Goal: Task Accomplishment & Management: Manage account settings

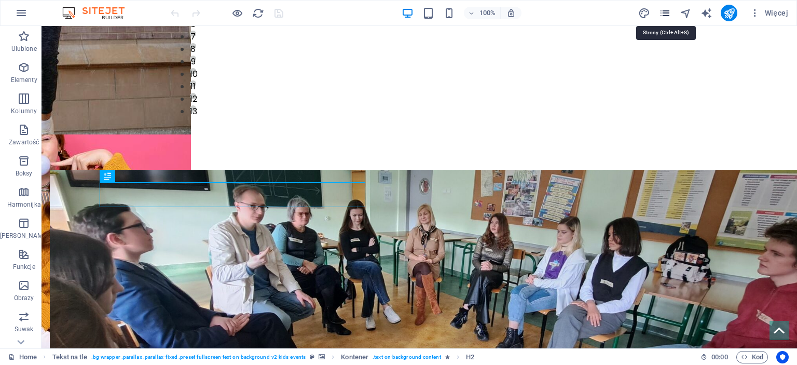
click at [671, 11] on icon "pages" at bounding box center [665, 13] width 12 height 12
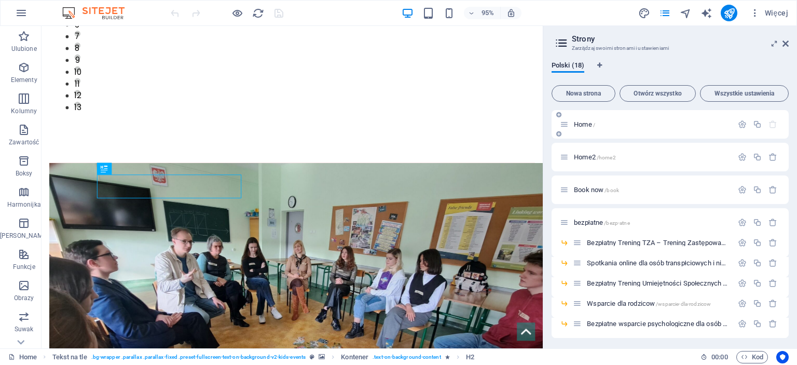
click at [569, 122] on div "Home /" at bounding box center [646, 124] width 173 height 12
click at [576, 124] on span "Home /" at bounding box center [584, 124] width 21 height 8
click at [735, 122] on button "button" at bounding box center [742, 124] width 15 height 9
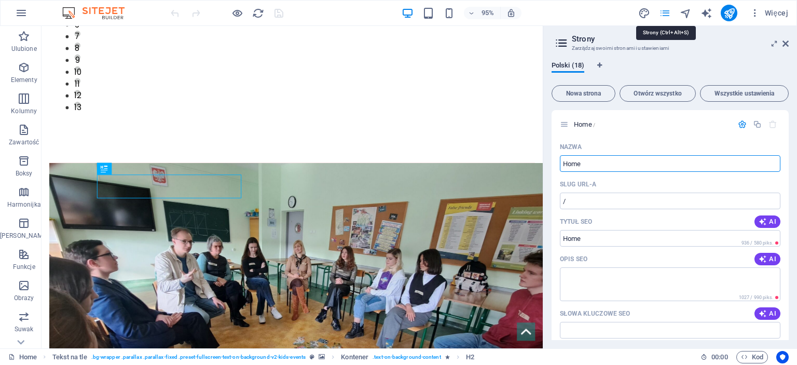
click at [664, 18] on icon "pages" at bounding box center [665, 13] width 12 height 12
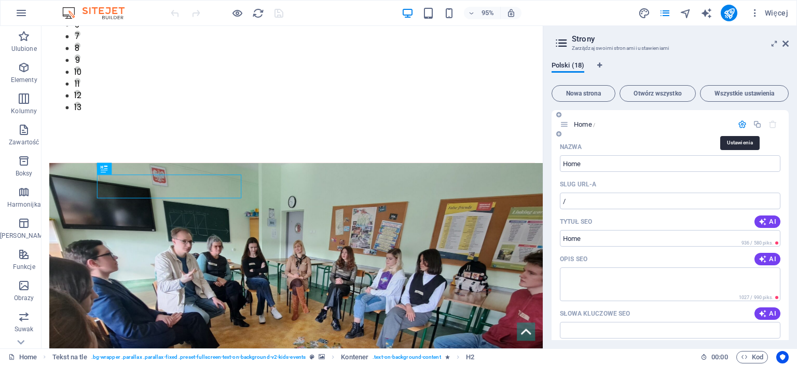
click at [741, 127] on icon "button" at bounding box center [742, 124] width 9 height 9
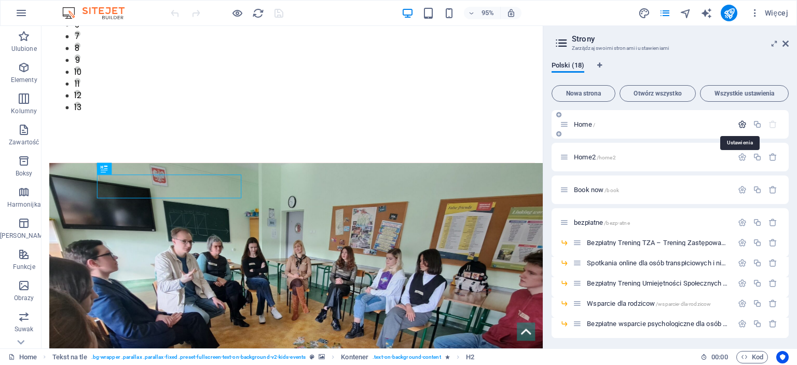
click at [741, 127] on icon "button" at bounding box center [742, 124] width 9 height 9
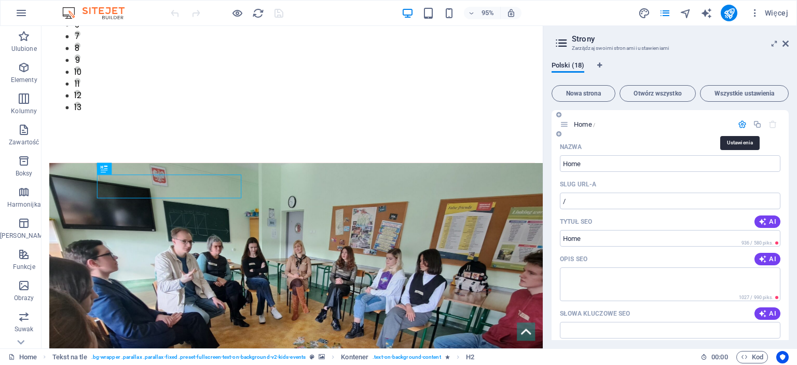
click at [741, 127] on icon "button" at bounding box center [742, 124] width 9 height 9
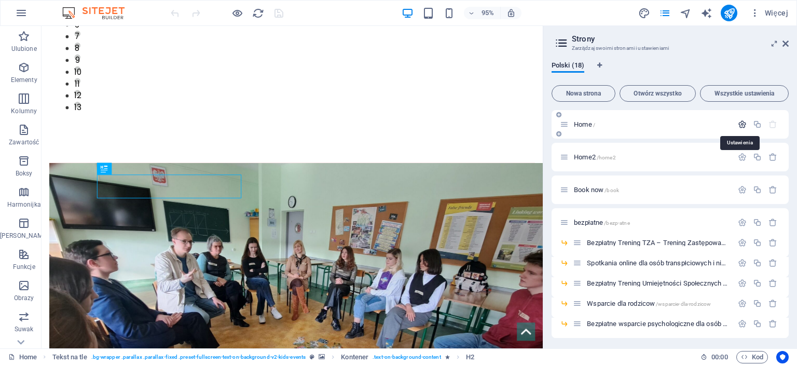
click at [741, 127] on icon "button" at bounding box center [742, 124] width 9 height 9
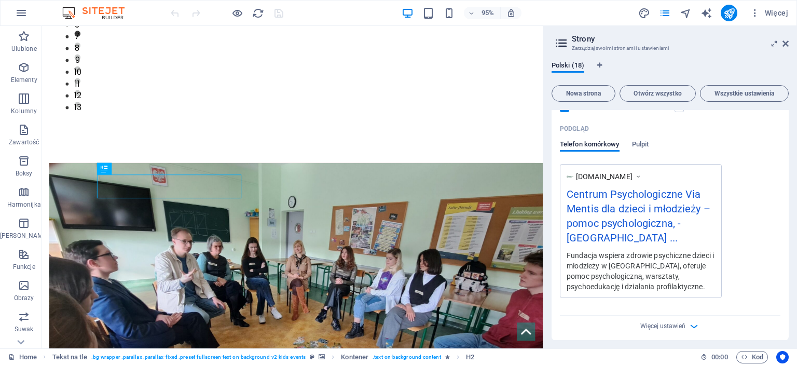
scroll to position [311, 0]
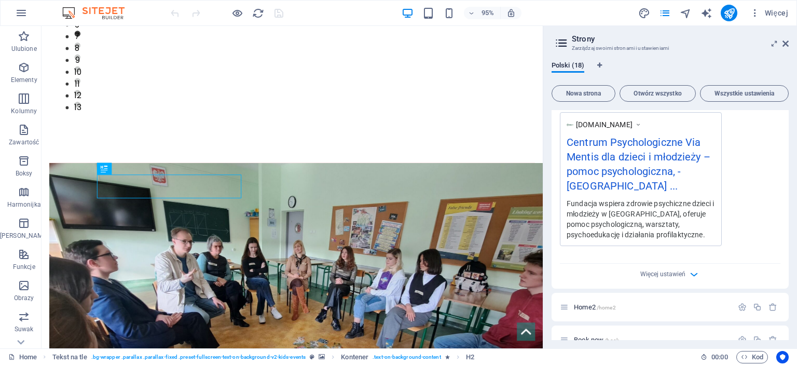
click at [666, 282] on div "Nazwa Home ​ Slug URL-a / ​ Tytuł SEO AI ​ 936 / 580 piks. Opis SEO AI ​ 1027 /…" at bounding box center [670, 57] width 237 height 461
click at [664, 270] on span "Więcej ustawień" at bounding box center [663, 273] width 46 height 7
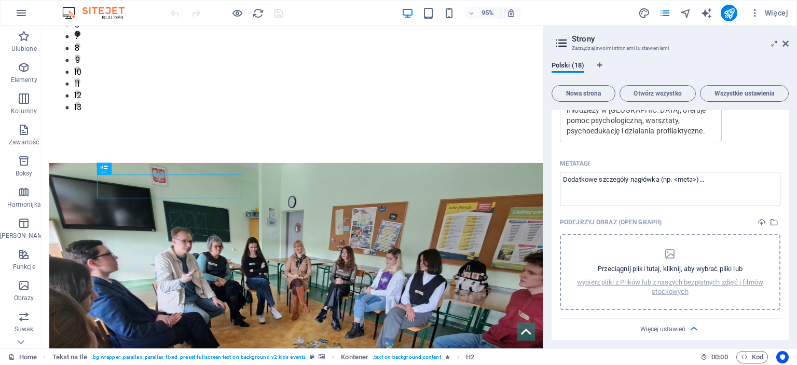
scroll to position [519, 0]
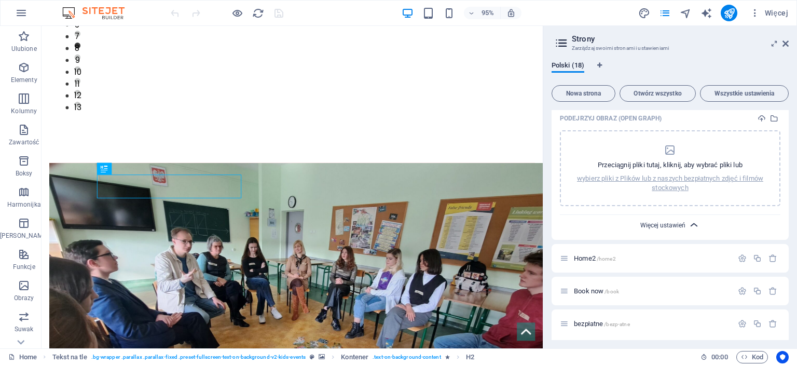
click at [674, 222] on span "Więcej ustawień" at bounding box center [663, 225] width 46 height 7
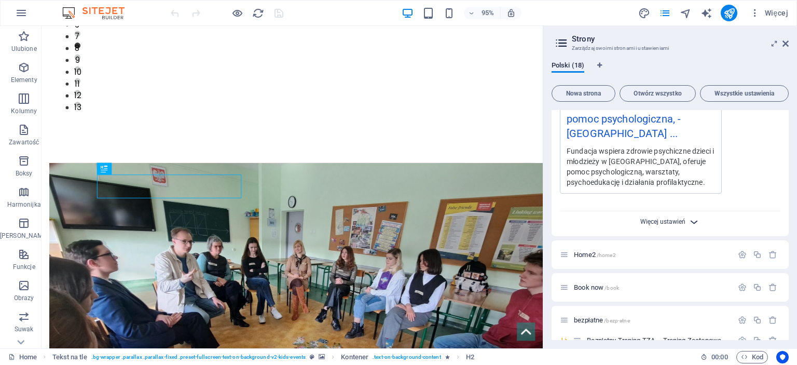
scroll to position [363, 0]
click at [674, 222] on span "Więcej ustawień" at bounding box center [663, 221] width 46 height 7
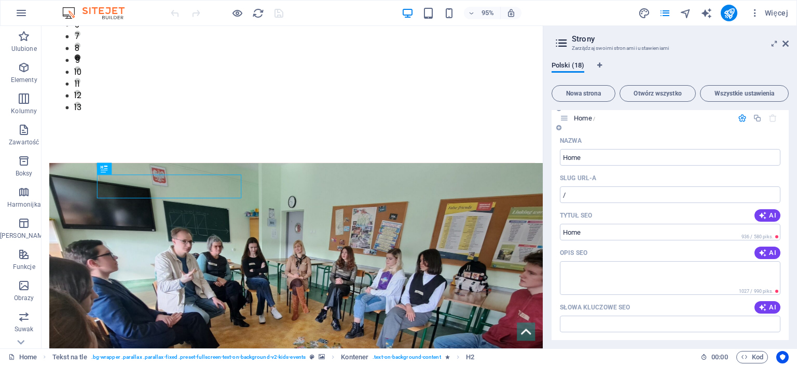
scroll to position [0, 0]
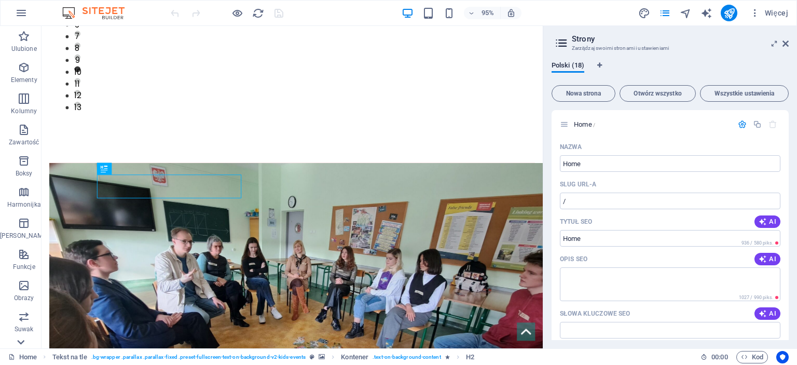
click at [22, 340] on icon at bounding box center [20, 342] width 15 height 15
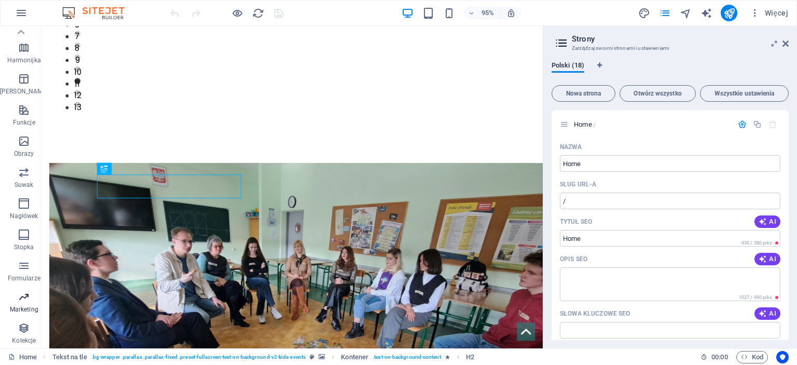
click at [29, 310] on p "Marketing" at bounding box center [24, 309] width 29 height 8
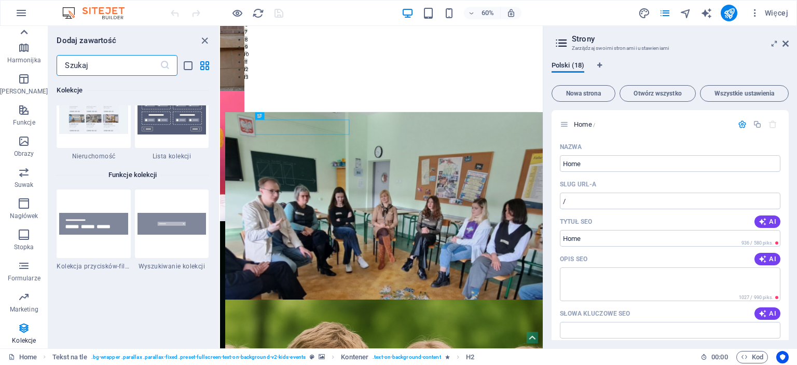
scroll to position [9647, 0]
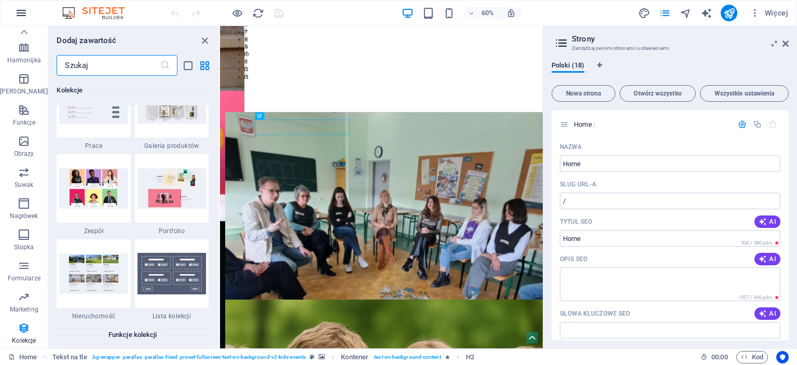
click at [23, 16] on icon "button" at bounding box center [21, 13] width 12 height 12
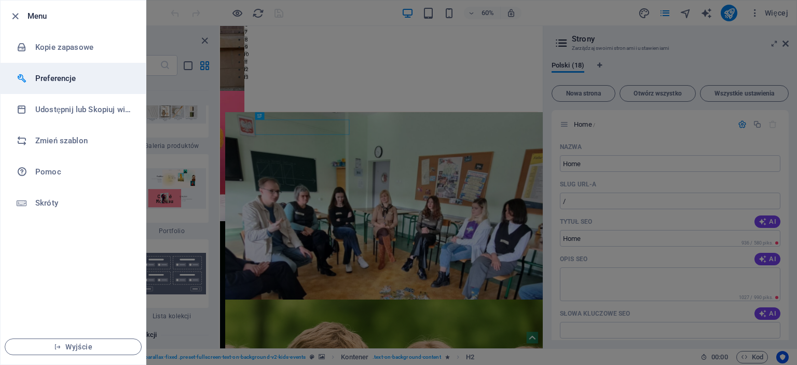
click at [67, 77] on h6 "Preferencje" at bounding box center [83, 78] width 96 height 12
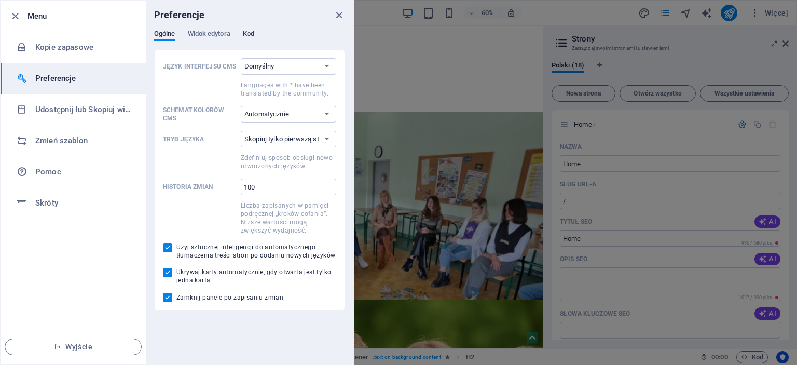
click at [245, 30] on span "Kod" at bounding box center [248, 35] width 11 height 15
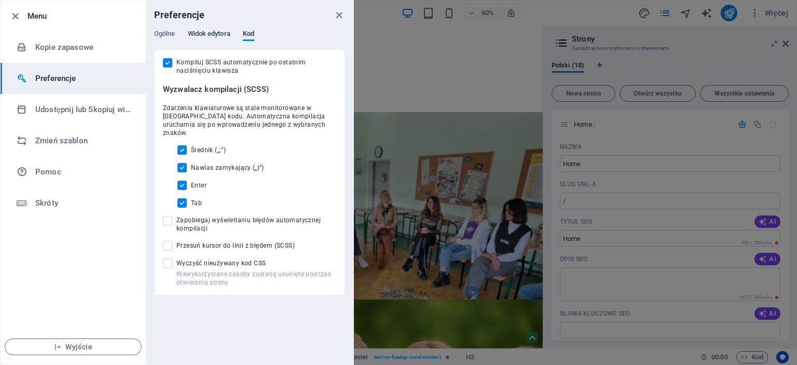
click at [222, 30] on span "Widok edytora" at bounding box center [209, 35] width 43 height 15
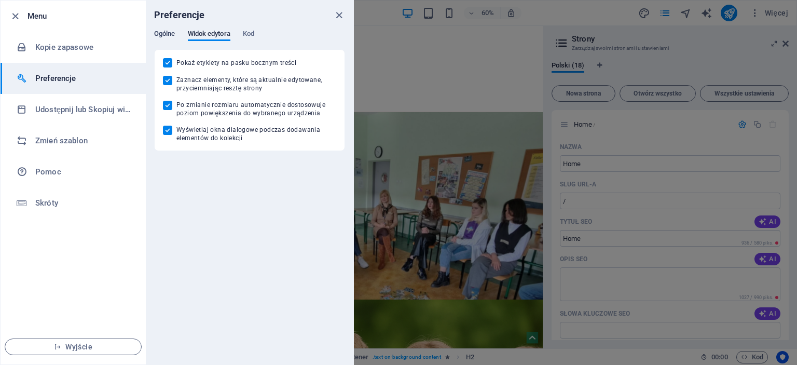
click at [172, 32] on span "Ogólne" at bounding box center [164, 35] width 21 height 15
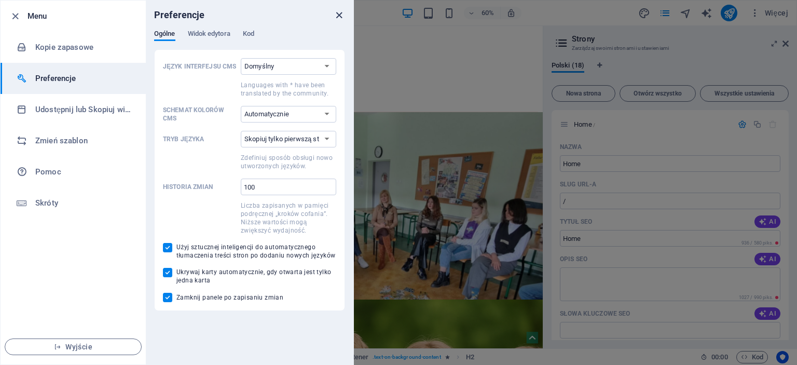
click at [338, 12] on icon "close" at bounding box center [339, 15] width 12 height 12
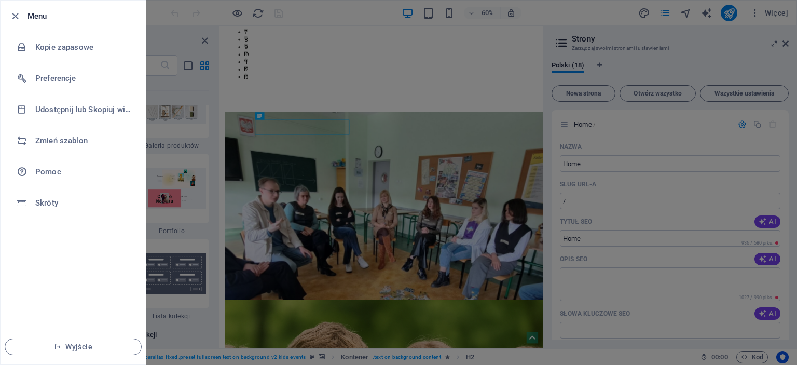
click at [538, 55] on div at bounding box center [398, 182] width 797 height 365
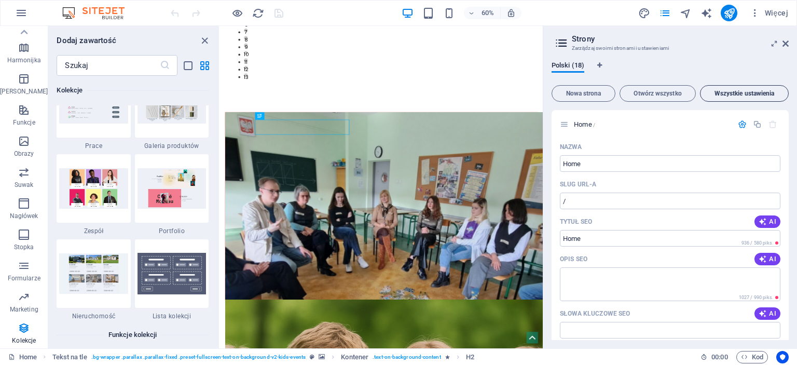
click at [771, 91] on span "Wszystkie ustawienia" at bounding box center [744, 93] width 79 height 6
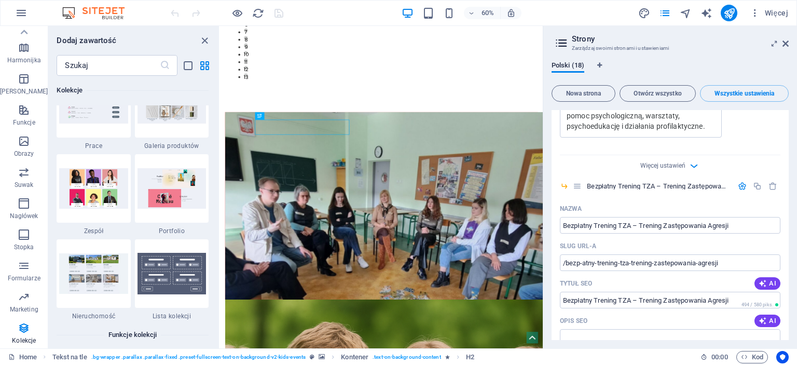
scroll to position [1854, 0]
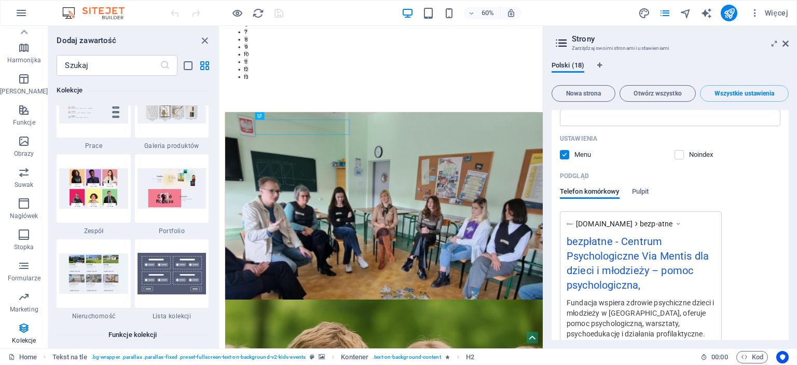
click at [563, 41] on icon at bounding box center [562, 43] width 16 height 15
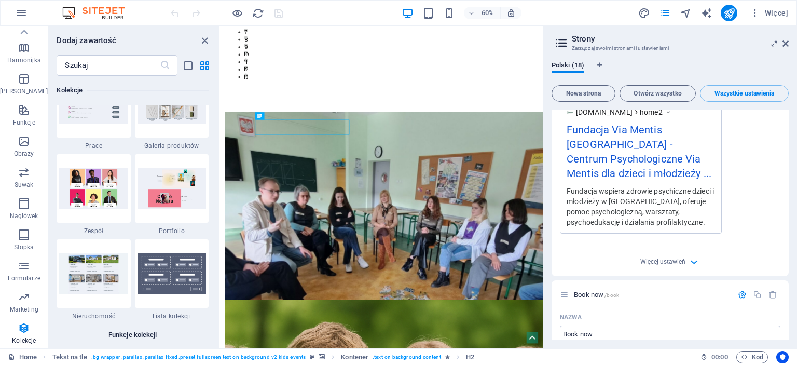
scroll to position [816, 0]
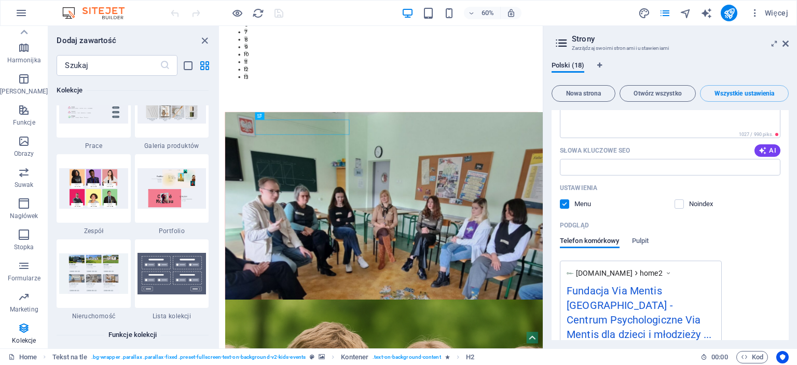
drag, startPoint x: 790, startPoint y: 136, endPoint x: 790, endPoint y: 110, distance: 27.0
click at [790, 110] on div "Polski (18) Nowa strona Otwórz wszystko Wszystkie ustawienia Home / Nazwa Home …" at bounding box center [670, 200] width 254 height 295
drag, startPoint x: 789, startPoint y: 133, endPoint x: 786, endPoint y: 107, distance: 25.6
click at [786, 107] on div "Polski (18) Nowa strona Otwórz wszystko Wszystkie ustawienia Home / Nazwa Home …" at bounding box center [670, 200] width 254 height 295
drag, startPoint x: 788, startPoint y: 134, endPoint x: 780, endPoint y: 117, distance: 19.0
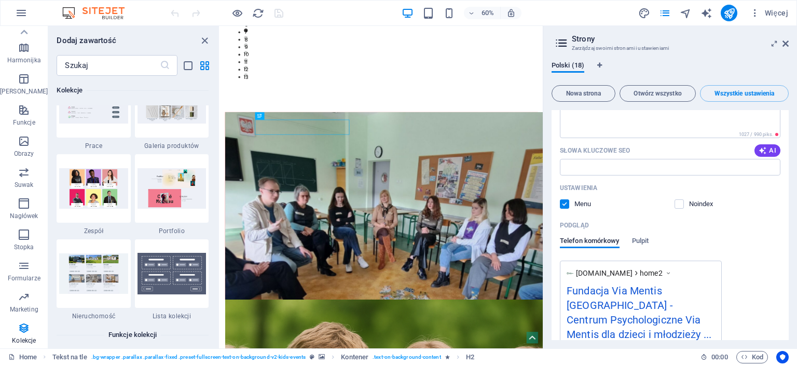
click at [785, 112] on div "Home / Nazwa Home ​ Slug URL-a / ​ Tytuł SEO AI ​ 936 / 580 piks. Opis SEO AI ​…" at bounding box center [670, 225] width 237 height 230
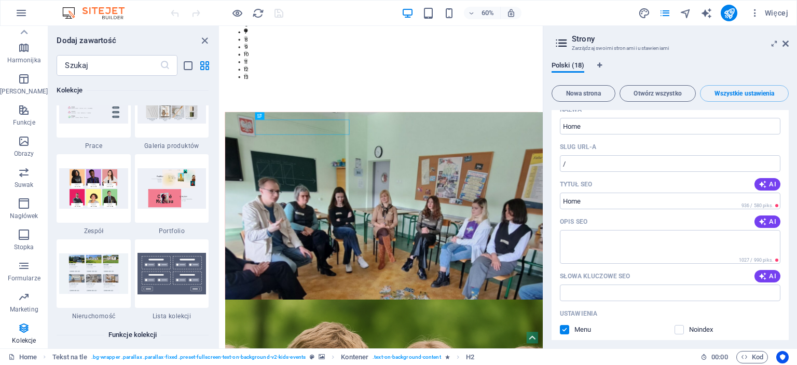
scroll to position [0, 0]
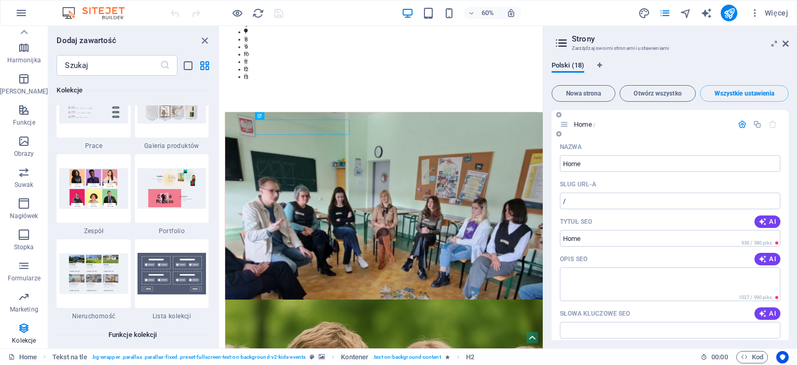
click at [741, 126] on icon "button" at bounding box center [742, 124] width 9 height 9
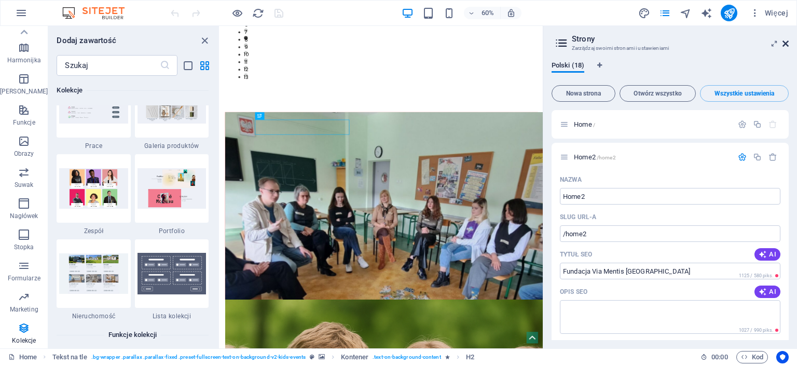
click at [787, 42] on icon at bounding box center [786, 43] width 6 height 8
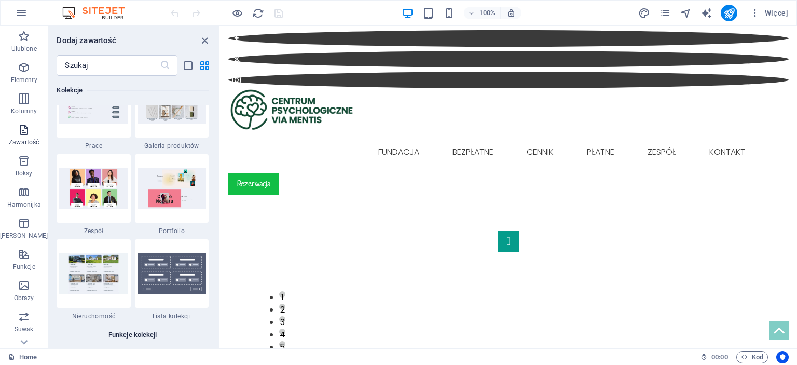
click at [18, 129] on icon "button" at bounding box center [24, 130] width 12 height 12
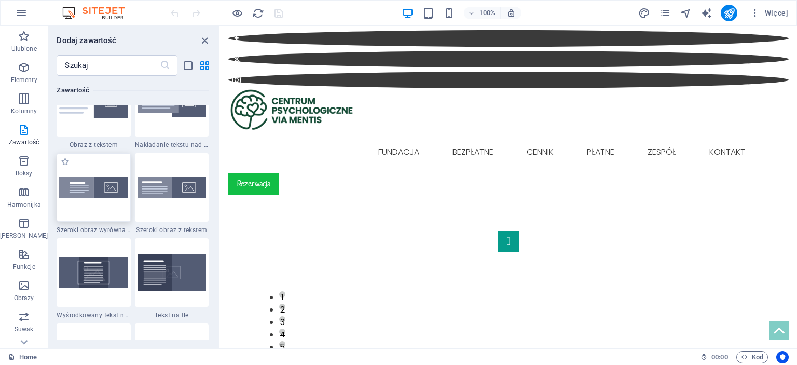
scroll to position [2283, 0]
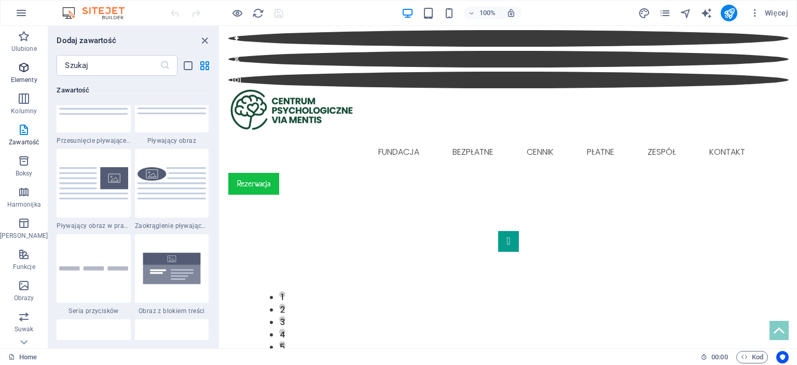
click at [18, 67] on icon "button" at bounding box center [24, 67] width 12 height 12
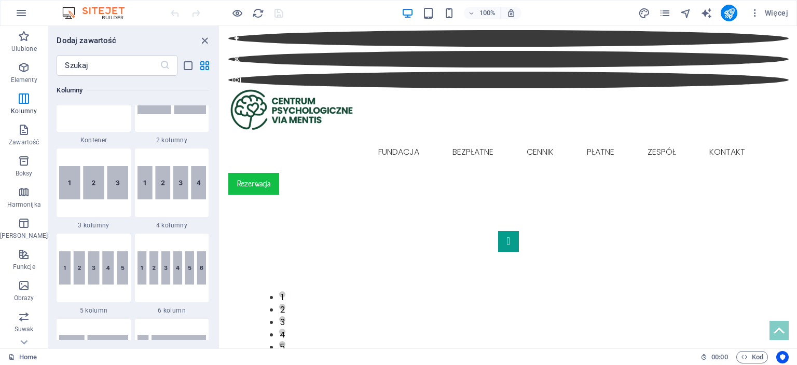
scroll to position [111, 0]
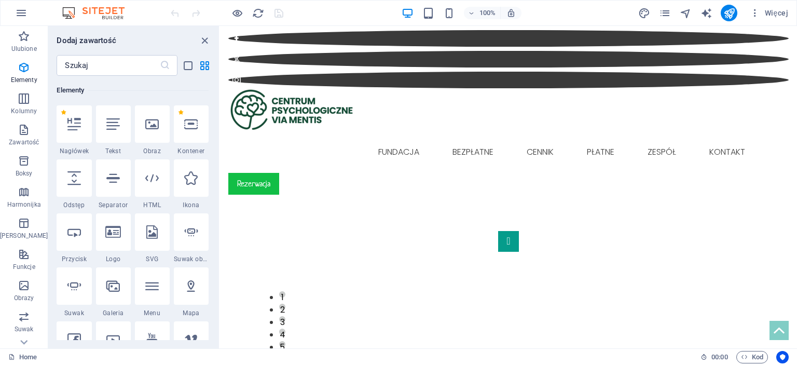
click at [235, 35] on div at bounding box center [508, 59] width 561 height 58
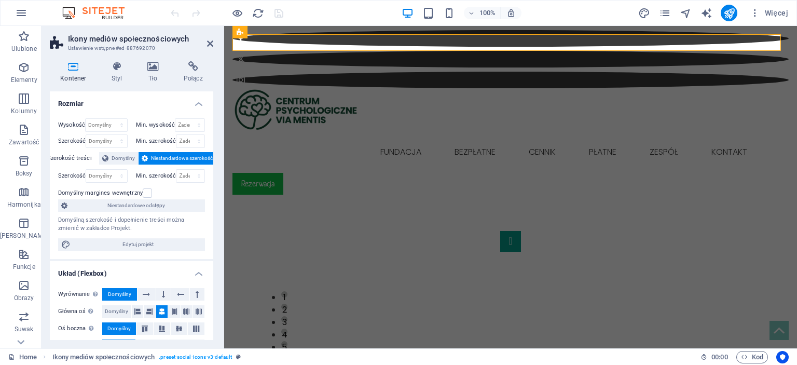
click at [235, 88] on div at bounding box center [511, 109] width 556 height 43
click at [248, 88] on div at bounding box center [511, 109] width 556 height 43
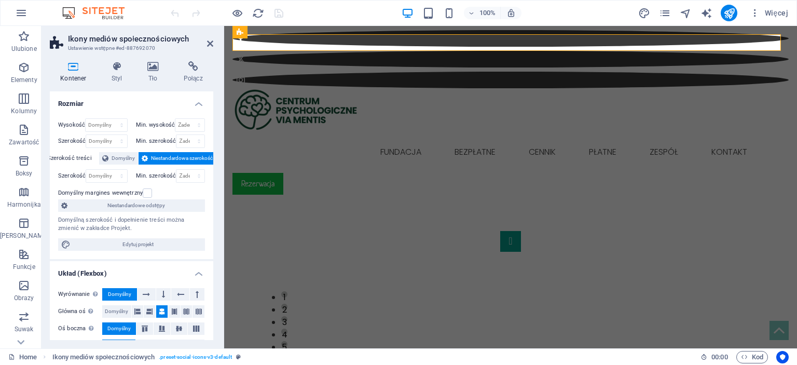
click at [312, 131] on div "Menu Fundacja bezpłatne Trening Umiejętności Społecznych (TUS) Bezpłatne wsparc…" at bounding box center [511, 152] width 556 height 42
click at [384, 133] on div "Menu Fundacja bezpłatne Trening Umiejętności Społecznych (TUS) Bezpłatne wsparc…" at bounding box center [511, 152] width 556 height 42
select select "%"
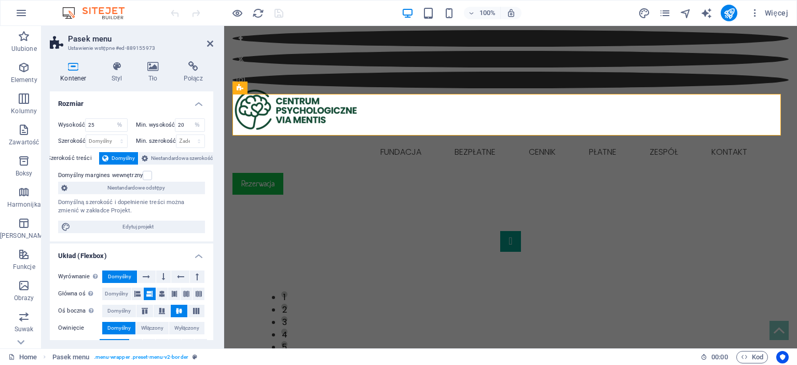
click at [274, 47] on div at bounding box center [511, 59] width 556 height 58
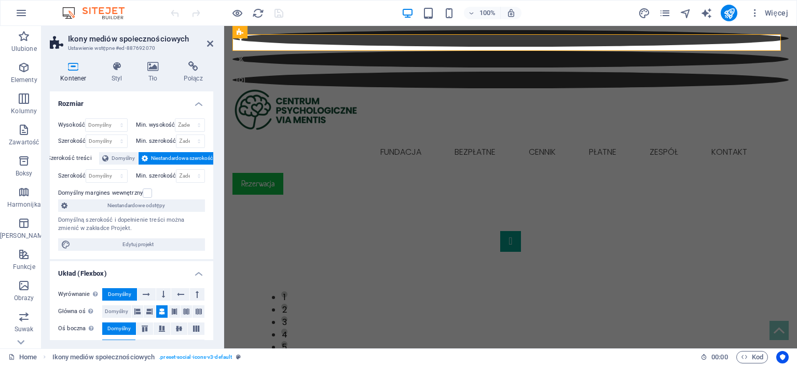
click at [237, 88] on div at bounding box center [511, 109] width 556 height 43
click at [210, 43] on icon at bounding box center [210, 43] width 6 height 8
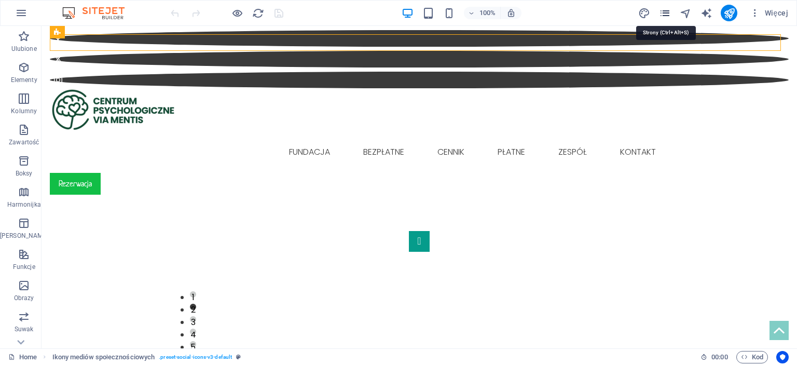
click at [661, 14] on icon "pages" at bounding box center [665, 13] width 12 height 12
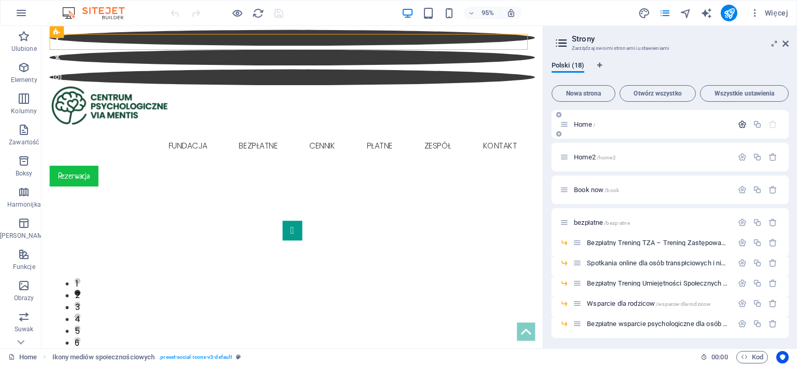
click at [744, 121] on icon "button" at bounding box center [742, 124] width 9 height 9
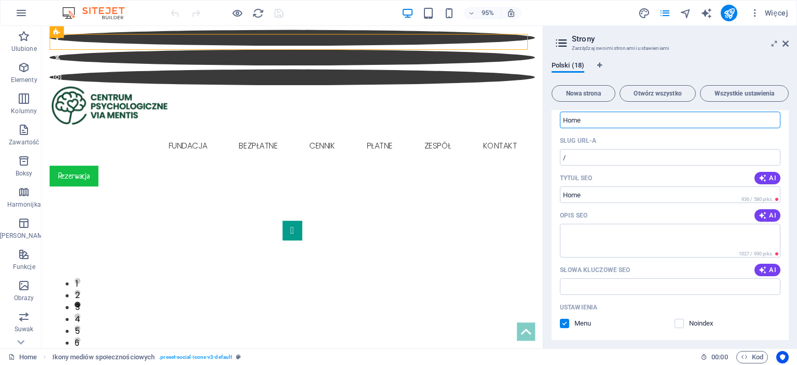
scroll to position [0, 0]
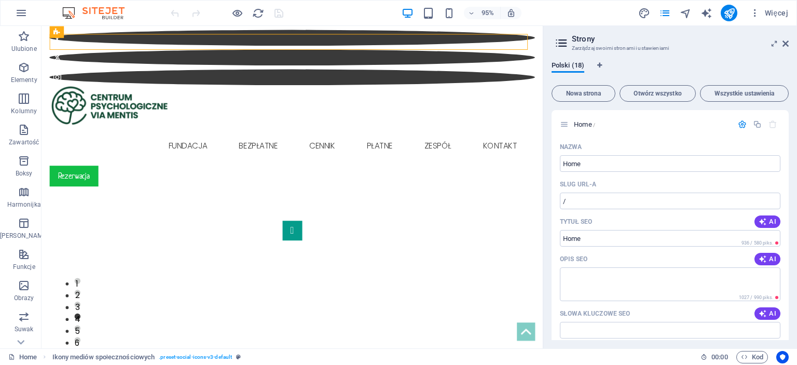
drag, startPoint x: 547, startPoint y: 29, endPoint x: 527, endPoint y: 33, distance: 20.7
drag, startPoint x: 527, startPoint y: 33, endPoint x: 512, endPoint y: 46, distance: 19.5
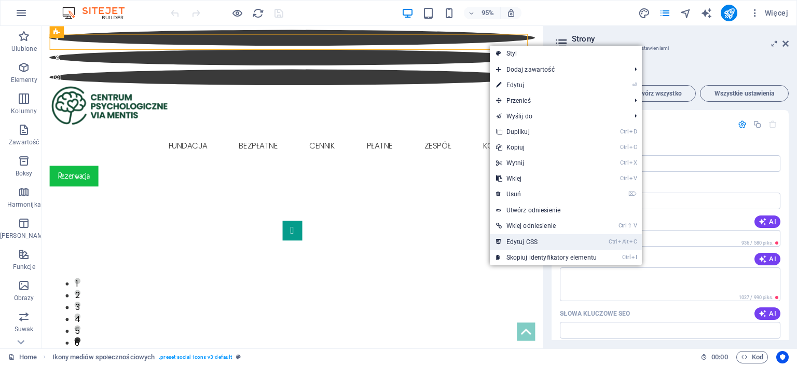
click at [559, 240] on link "Ctrl Alt C Edytuj CSS" at bounding box center [546, 242] width 113 height 16
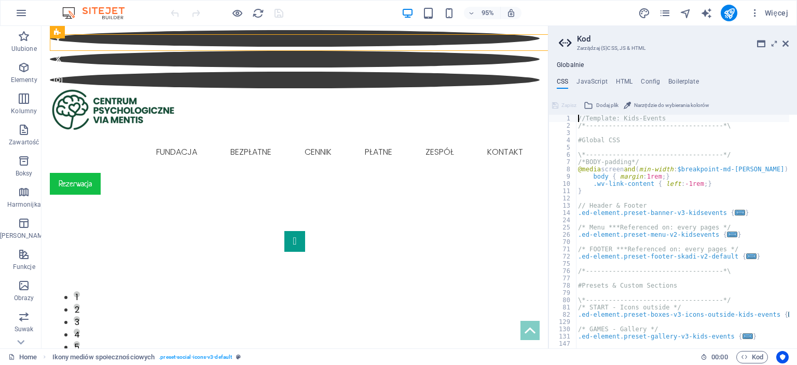
type textarea "@include social-icons-v3;"
click at [621, 78] on h4 "HTML" at bounding box center [624, 83] width 17 height 11
type textarea "<a href="#main-content" class="wv-link-content button">Skip to main content</a>"
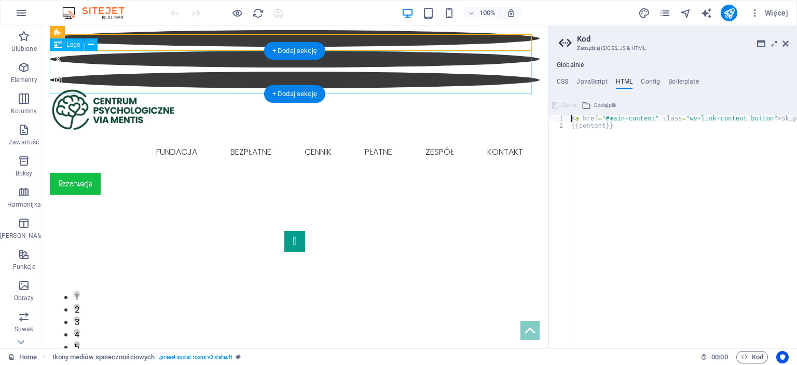
click at [371, 88] on div at bounding box center [295, 109] width 490 height 43
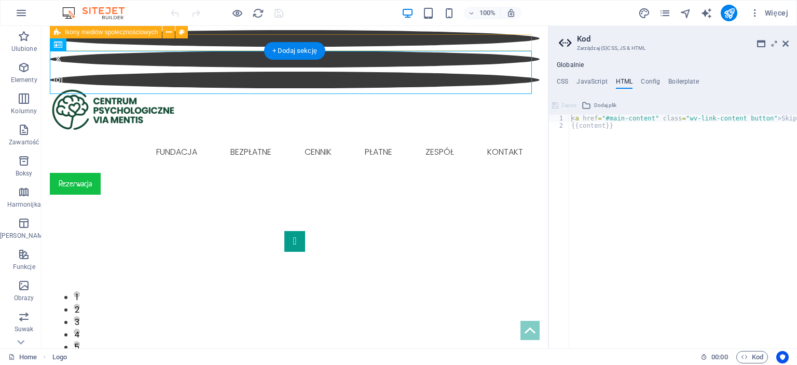
click at [386, 40] on div at bounding box center [295, 59] width 490 height 58
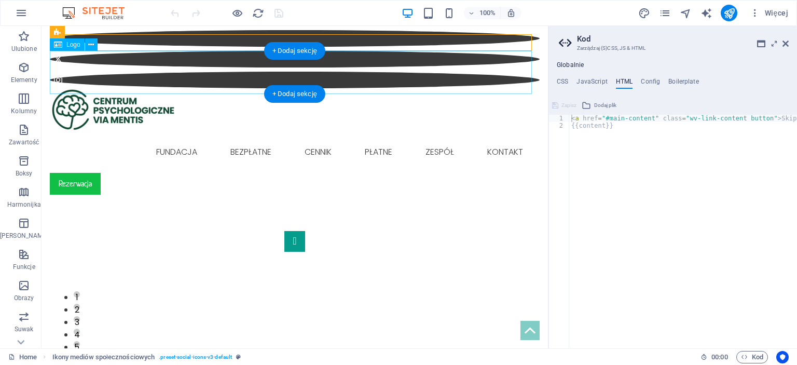
click at [504, 91] on div at bounding box center [295, 109] width 490 height 43
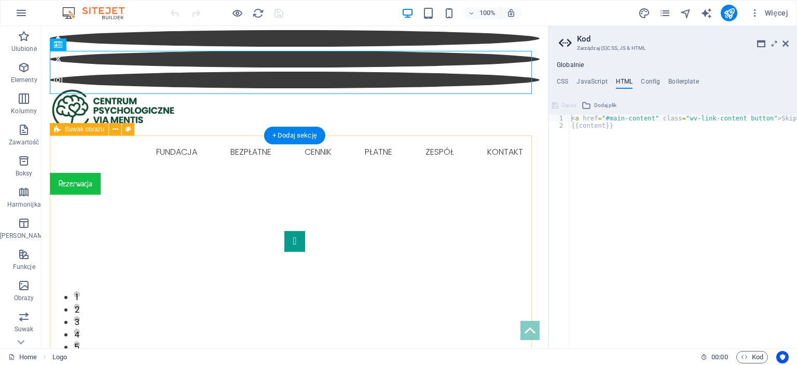
click at [486, 173] on div "1 2 3 4 5 6 7 8 9 10 11 12 13" at bounding box center [295, 335] width 490 height 324
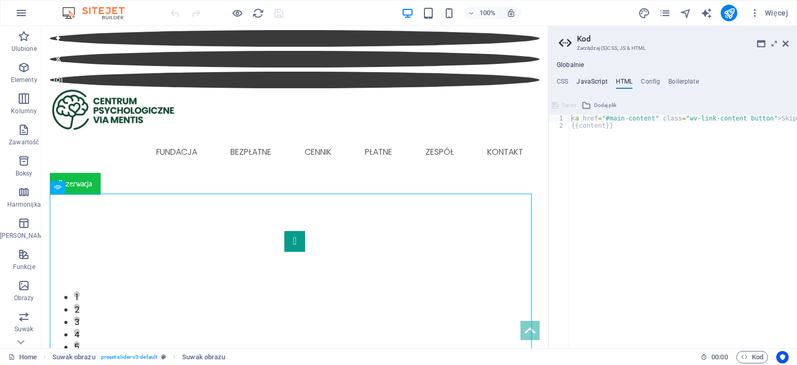
click at [597, 80] on h4 "JavaScript" at bounding box center [592, 83] width 31 height 11
type textarea "(function() {"
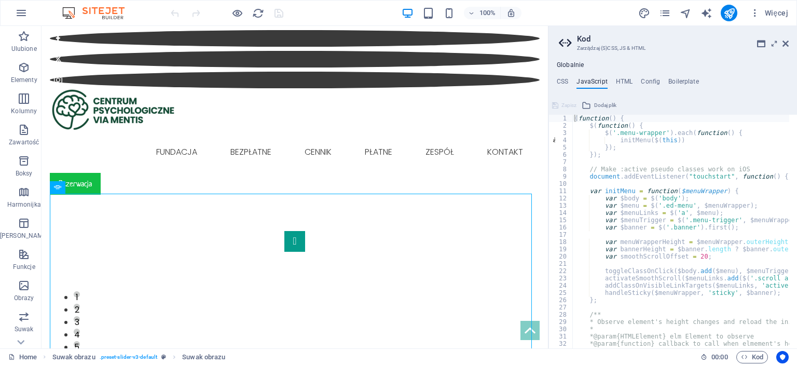
click at [662, 78] on ul "CSS JavaScript HTML Config Boilerplate" at bounding box center [673, 83] width 249 height 11
click at [656, 80] on h4 "Config" at bounding box center [650, 83] width 19 height 11
type textarea "$color-background: #ffffff;"
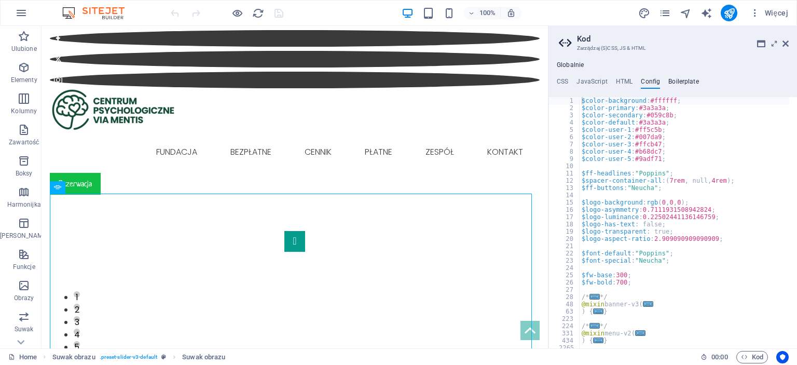
click at [675, 78] on h4 "Boilerplate" at bounding box center [683, 83] width 31 height 11
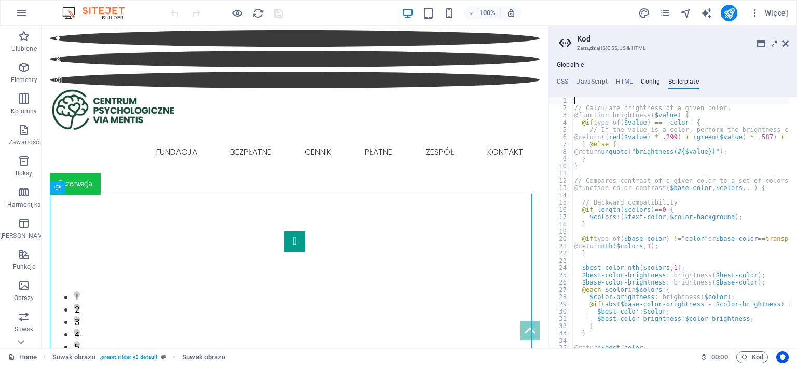
click at [648, 79] on h4 "Config" at bounding box center [650, 83] width 19 height 11
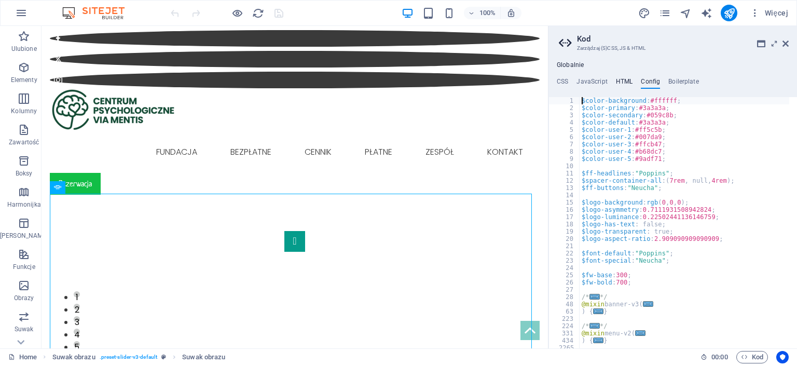
click at [617, 78] on h4 "HTML" at bounding box center [624, 83] width 17 height 11
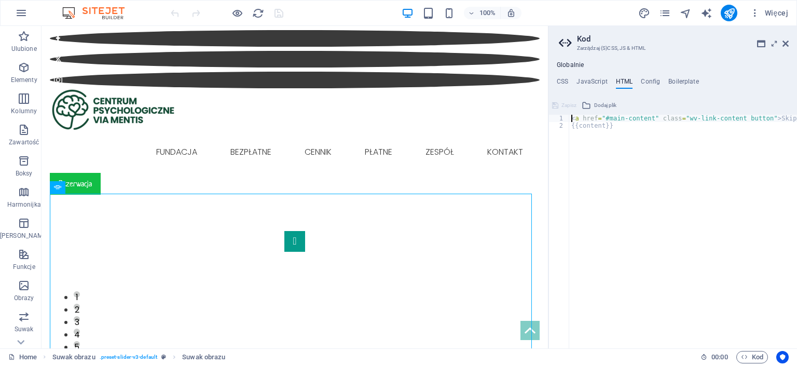
click at [596, 75] on div "Globalnie CSS JavaScript HTML Config Boilerplate @include social-icons-v3; 1 2 …" at bounding box center [673, 204] width 249 height 287
click at [577, 78] on h4 "JavaScript" at bounding box center [592, 83] width 31 height 11
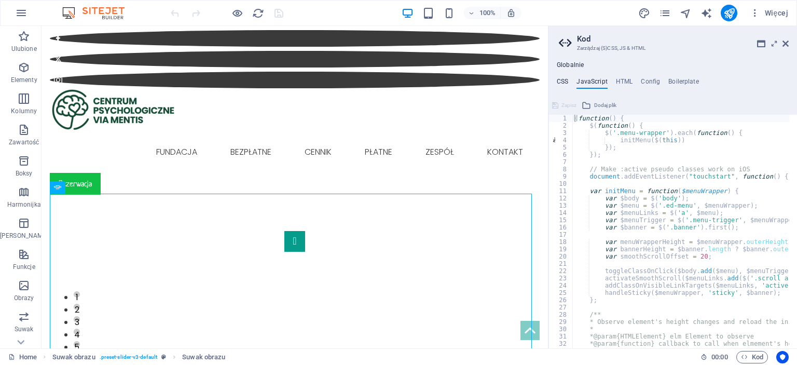
click at [563, 79] on h4 "CSS" at bounding box center [562, 83] width 11 height 11
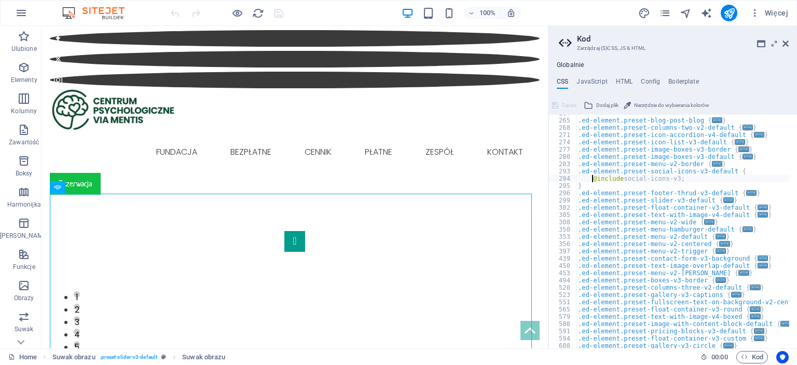
scroll to position [435, 0]
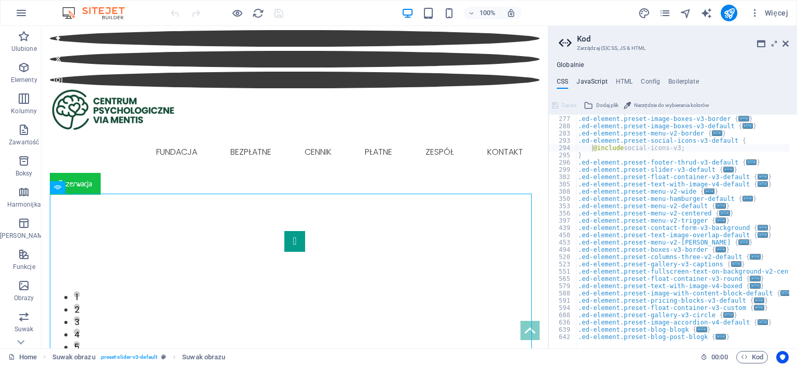
click at [600, 80] on h4 "JavaScript" at bounding box center [592, 83] width 31 height 11
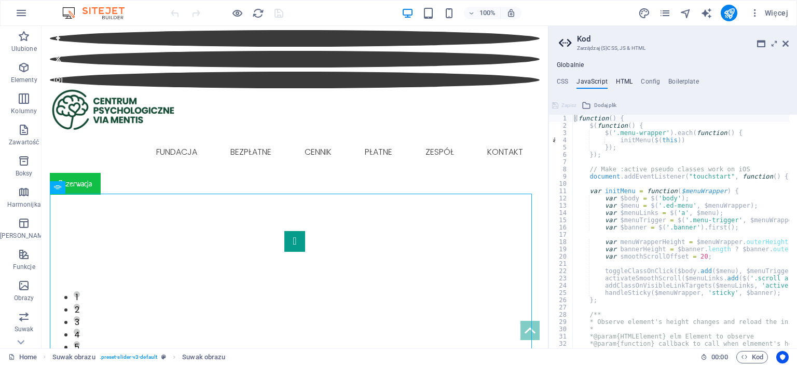
click at [625, 80] on h4 "HTML" at bounding box center [624, 83] width 17 height 11
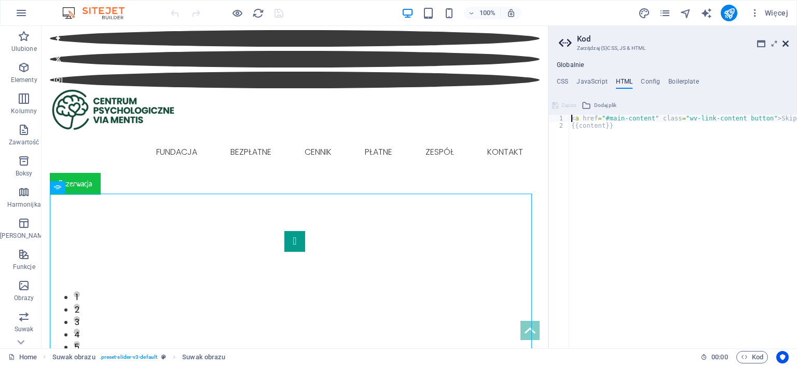
click at [784, 45] on icon at bounding box center [786, 43] width 6 height 8
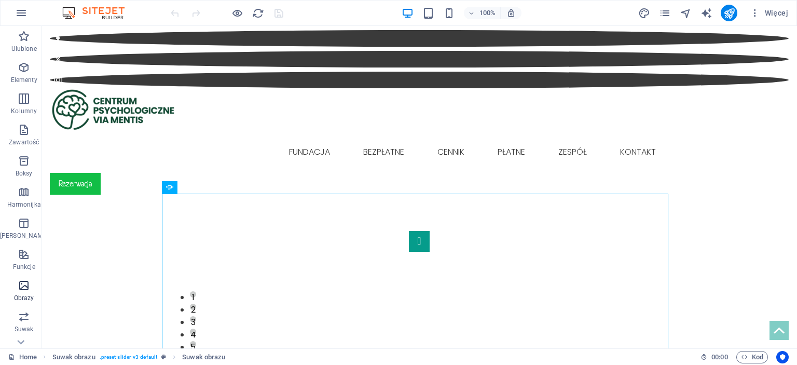
scroll to position [144, 0]
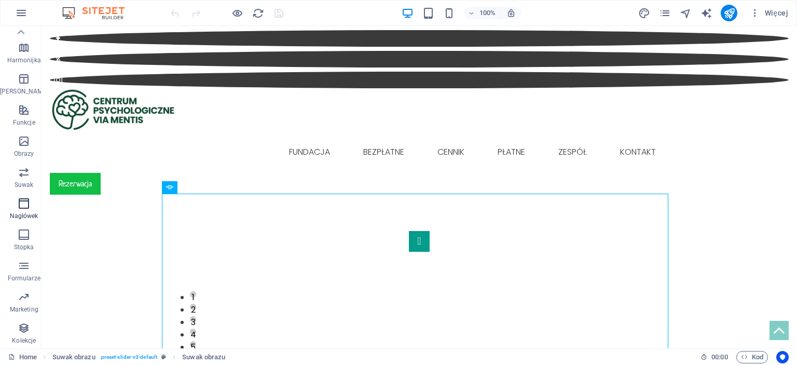
click at [26, 210] on span "Nagłówek" at bounding box center [24, 209] width 48 height 25
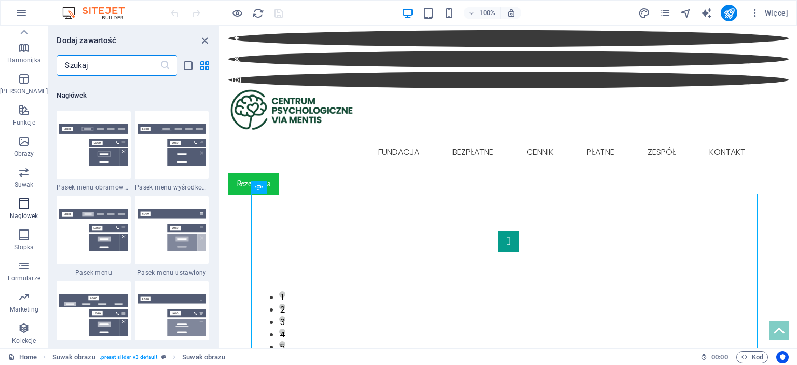
scroll to position [6250, 0]
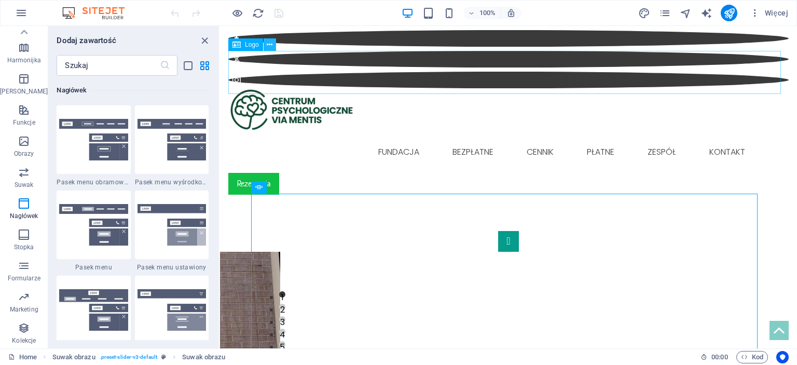
click at [266, 47] on button at bounding box center [270, 44] width 12 height 12
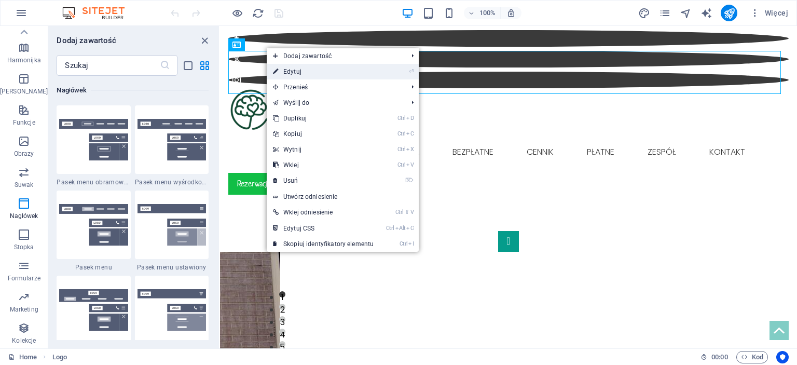
click at [307, 66] on link "⏎ Edytuj" at bounding box center [323, 72] width 113 height 16
select select "px"
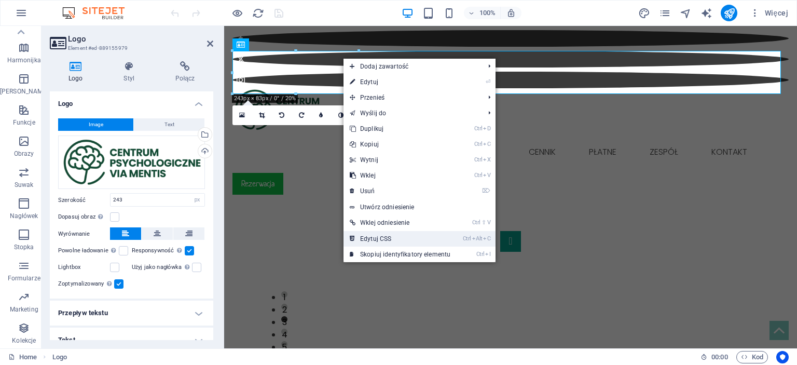
click at [391, 234] on link "Ctrl Alt C Edytuj CSS" at bounding box center [400, 239] width 113 height 16
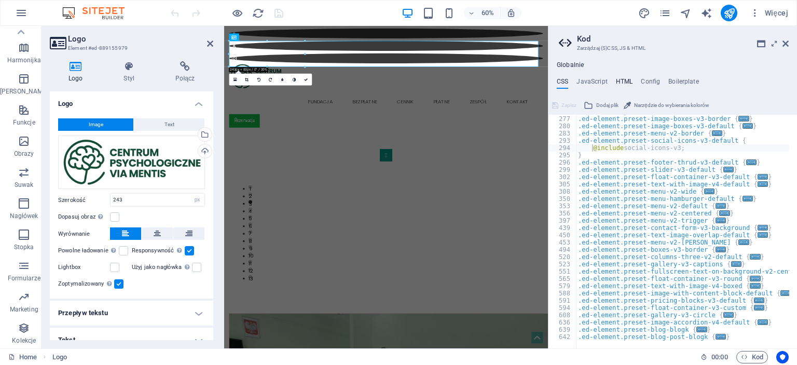
click at [625, 84] on h4 "HTML" at bounding box center [624, 83] width 17 height 11
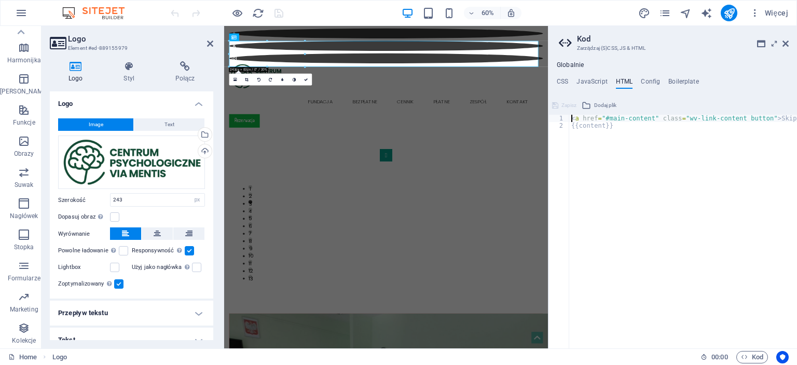
click at [789, 40] on aside "Kod Zarządzaj (S)CSS, JS & HTML Globalnie CSS JavaScript HTML Config Boilerplat…" at bounding box center [672, 187] width 249 height 322
click at [788, 45] on icon at bounding box center [786, 43] width 6 height 8
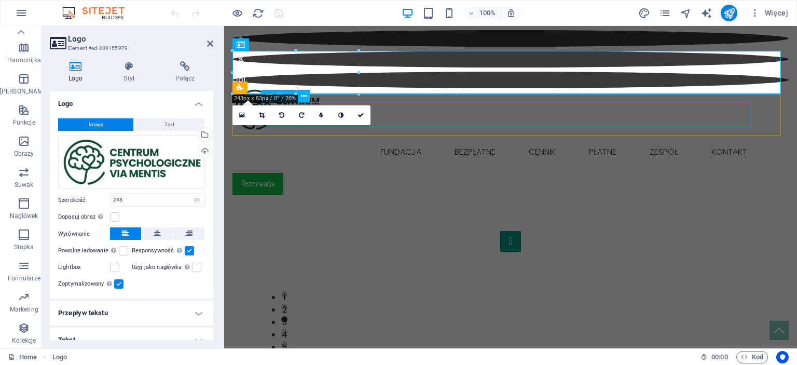
click at [392, 140] on nav "Fundacja bezpłatne Trening Umiejętności Społecznych (TUS) Bezpłatne wsparcie ps…" at bounding box center [511, 152] width 490 height 25
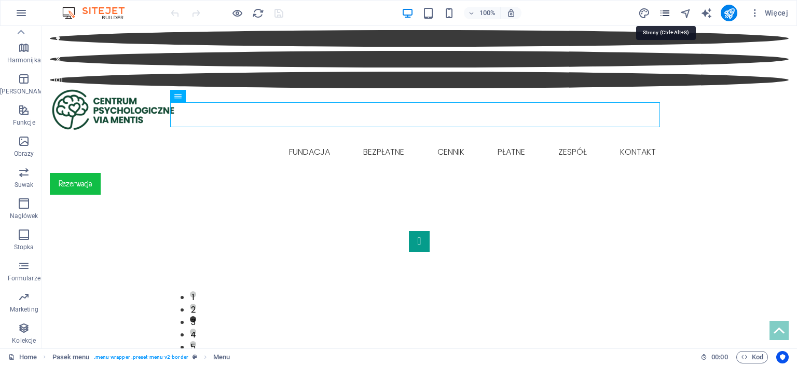
click at [667, 12] on icon "pages" at bounding box center [665, 13] width 12 height 12
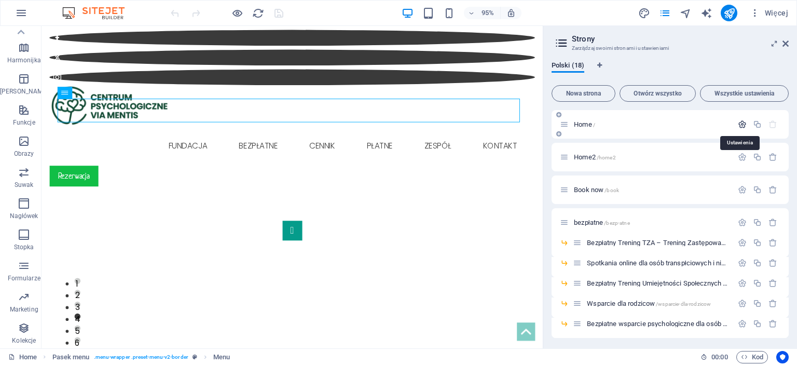
click at [741, 125] on icon "button" at bounding box center [742, 124] width 9 height 9
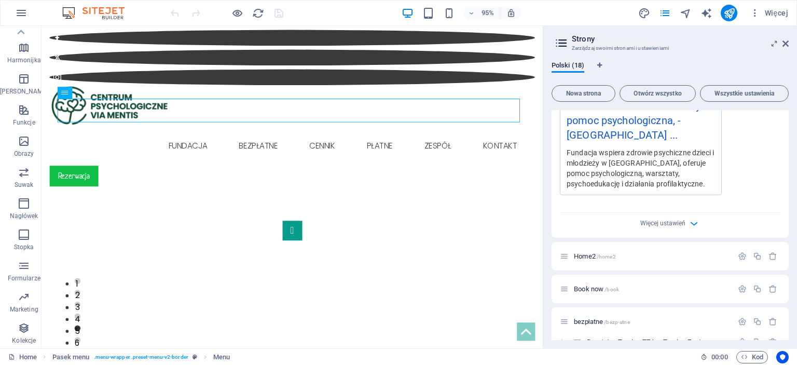
scroll to position [363, 0]
click at [677, 220] on span "Więcej ustawień" at bounding box center [663, 221] width 46 height 7
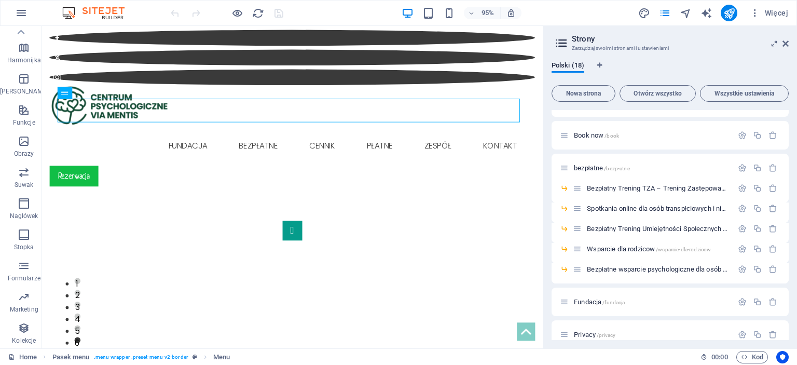
scroll to position [571, 0]
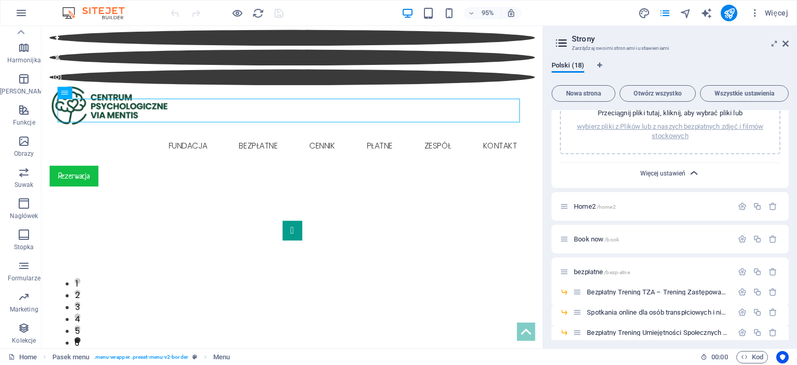
click at [666, 175] on span "Więcej ustawień" at bounding box center [663, 173] width 46 height 7
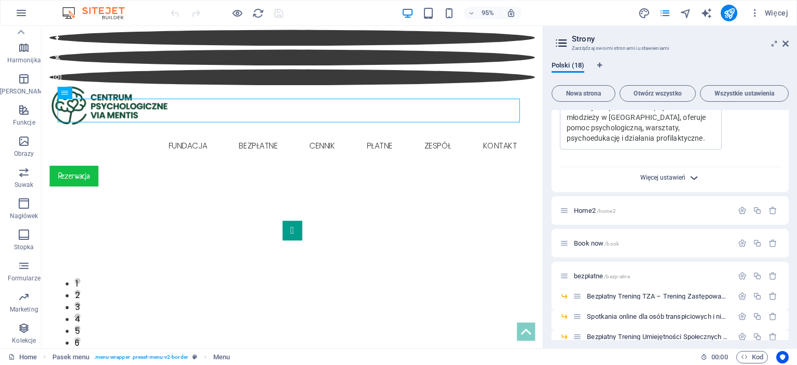
scroll to position [467, 0]
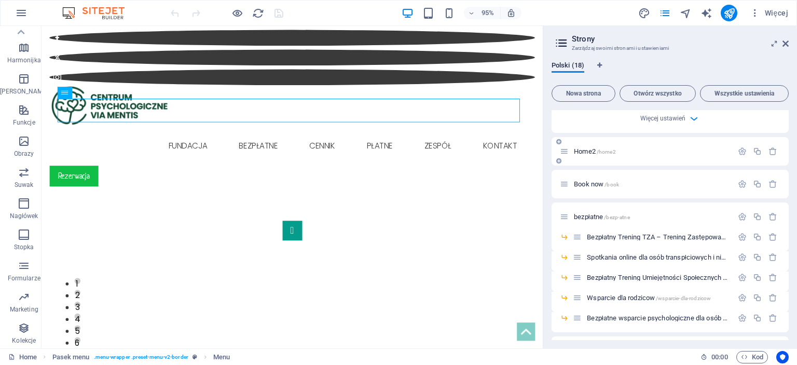
click at [564, 149] on icon at bounding box center [564, 151] width 9 height 9
click at [738, 149] on icon "button" at bounding box center [742, 151] width 9 height 9
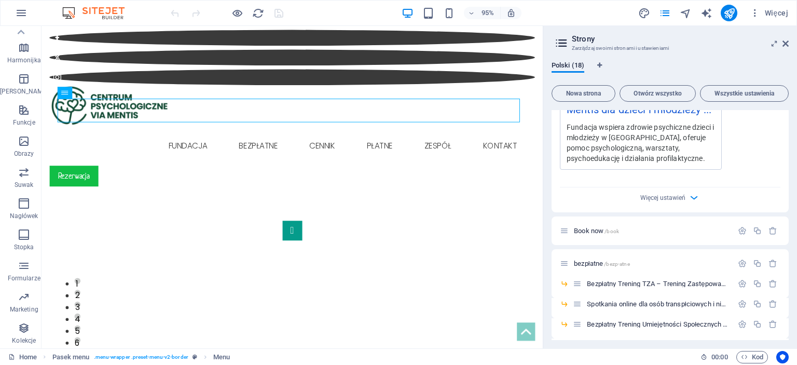
scroll to position [830, 0]
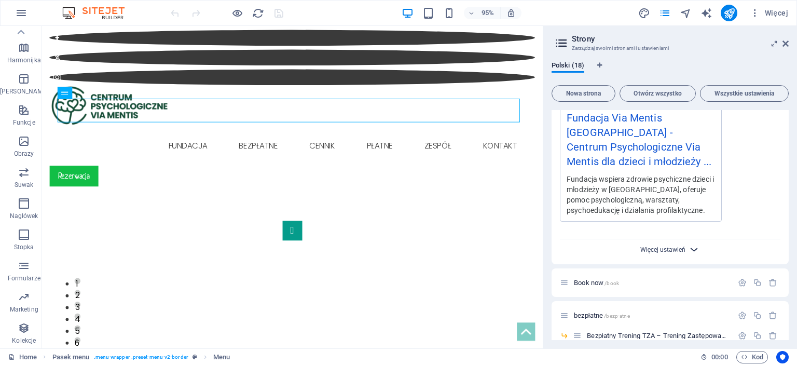
click at [676, 246] on span "Więcej ustawień" at bounding box center [663, 249] width 46 height 7
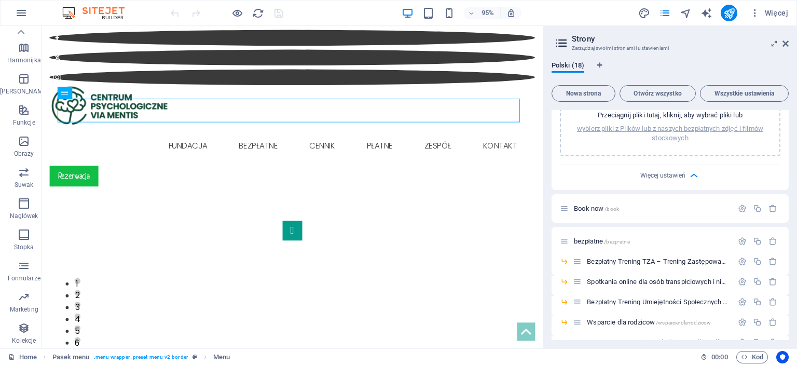
scroll to position [1142, 0]
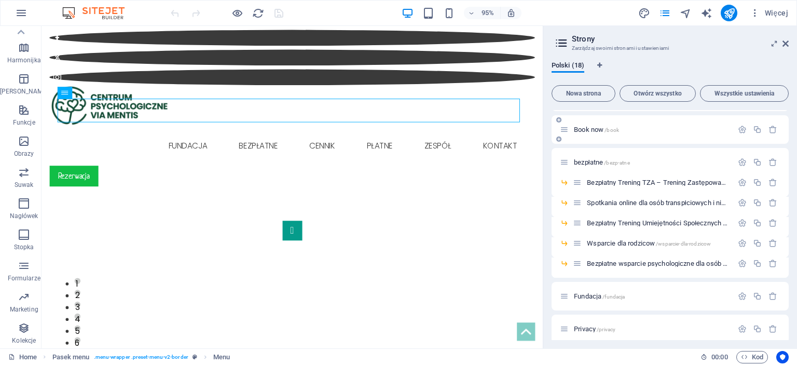
click at [562, 132] on icon at bounding box center [564, 129] width 9 height 9
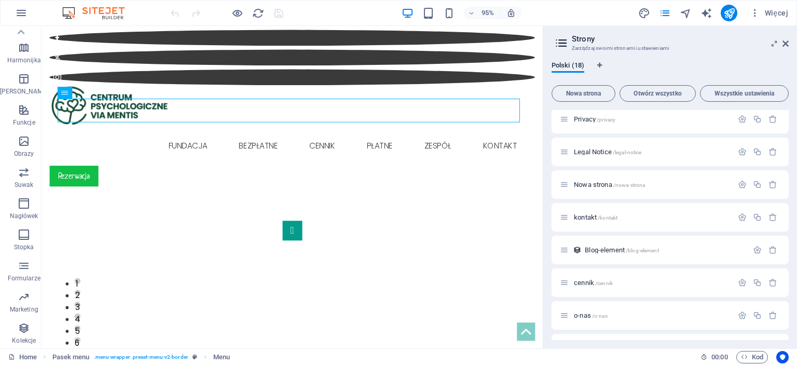
scroll to position [1377, 0]
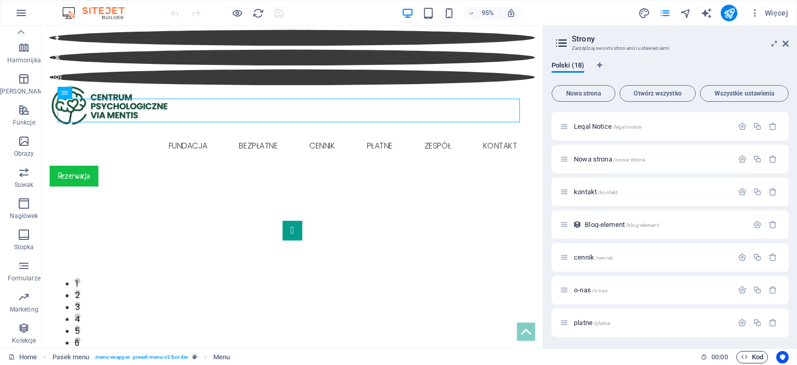
click at [748, 353] on span "Kod" at bounding box center [752, 357] width 22 height 12
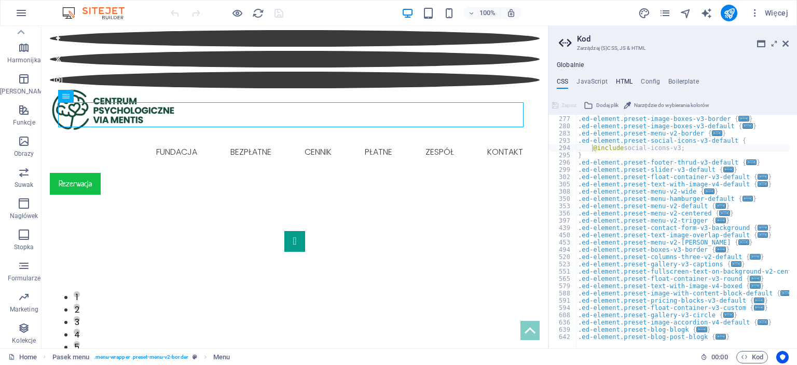
click at [619, 81] on h4 "HTML" at bounding box center [624, 83] width 17 height 11
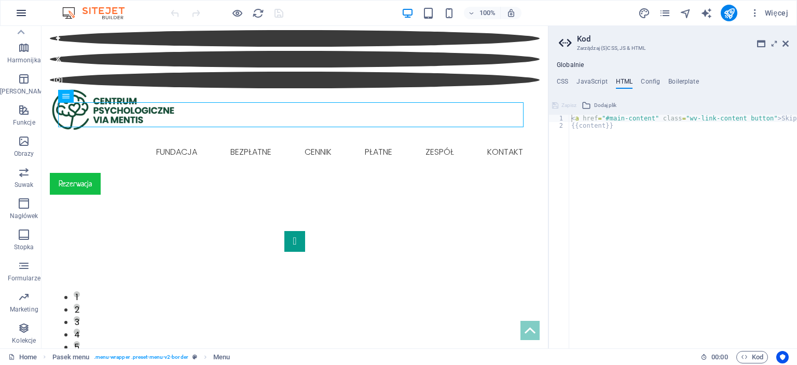
click at [12, 15] on button "button" at bounding box center [21, 13] width 25 height 25
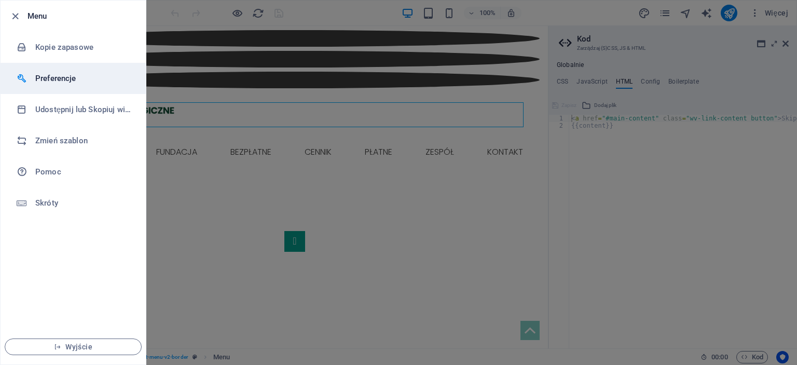
click at [66, 85] on li "Preferencje" at bounding box center [73, 78] width 145 height 31
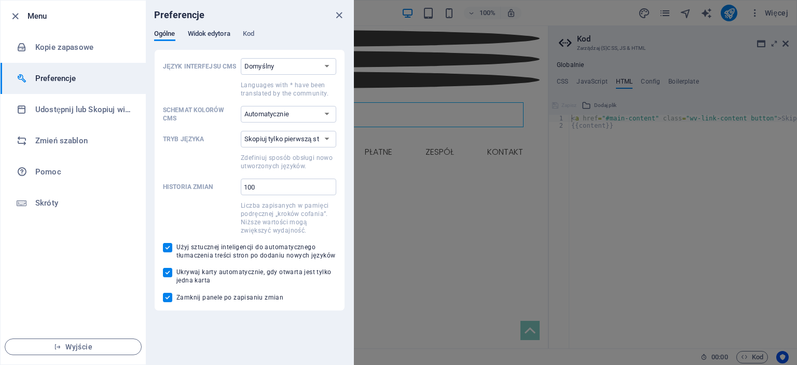
click at [206, 36] on span "Widok edytora" at bounding box center [209, 35] width 43 height 15
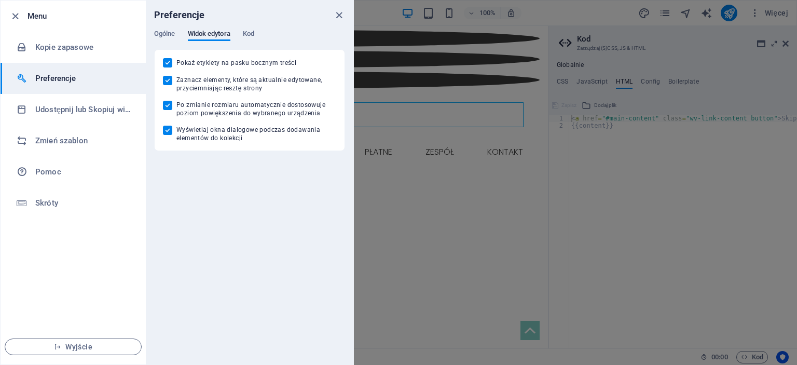
click at [241, 31] on div "Ogólne Widok edytora Kod" at bounding box center [249, 40] width 191 height 20
click at [174, 31] on span "Ogólne" at bounding box center [164, 35] width 21 height 15
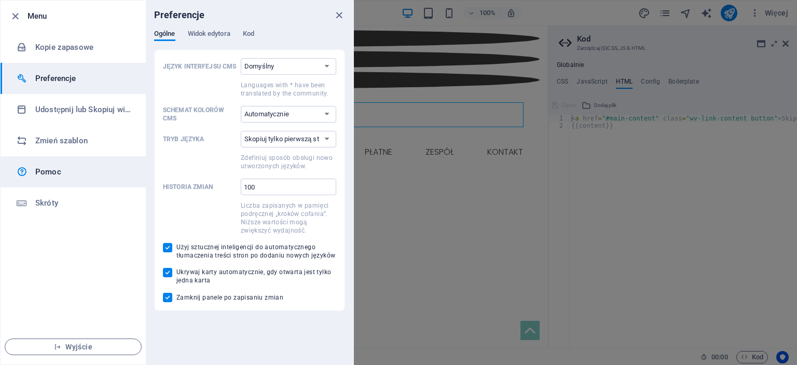
click at [58, 176] on h6 "Pomoc" at bounding box center [83, 172] width 96 height 12
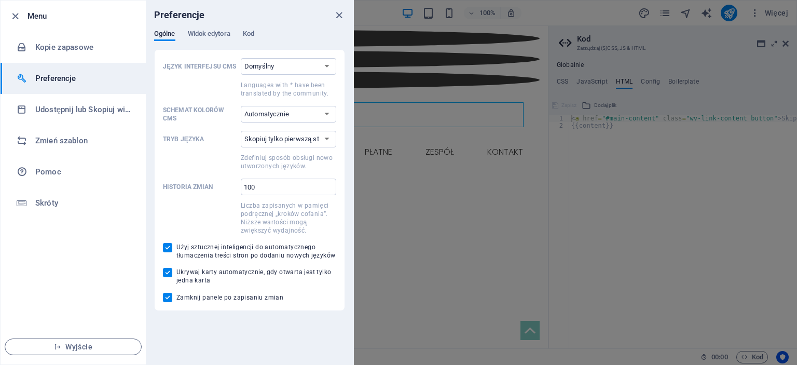
click at [608, 118] on div at bounding box center [398, 182] width 797 height 365
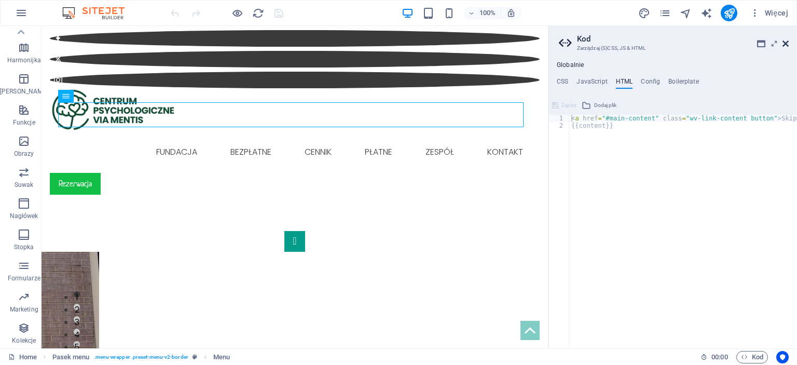
click at [785, 45] on icon at bounding box center [786, 43] width 6 height 8
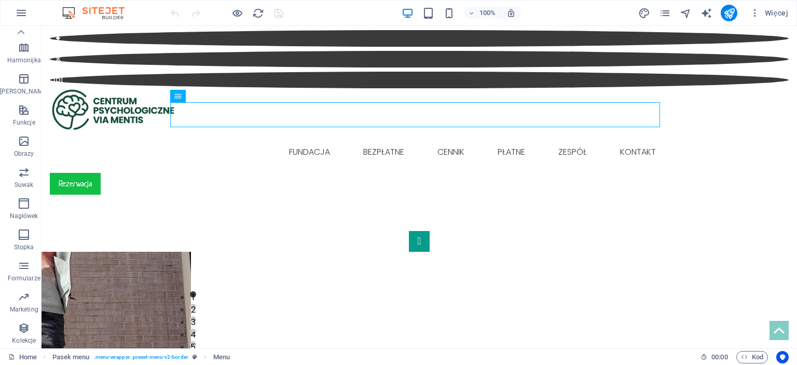
click at [657, 14] on div "Więcej" at bounding box center [715, 13] width 155 height 17
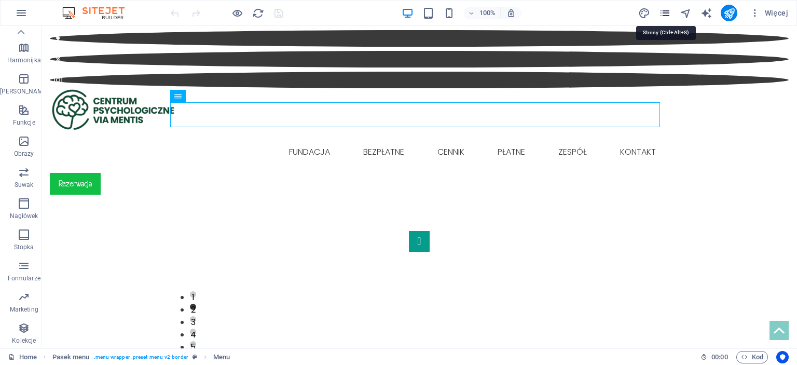
click at [662, 13] on icon "pages" at bounding box center [665, 13] width 12 height 12
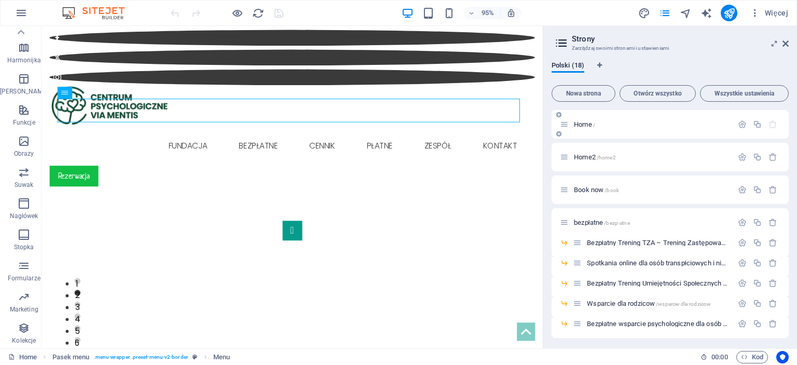
click at [571, 124] on div "Home /" at bounding box center [652, 124] width 162 height 7
click at [743, 126] on icon "button" at bounding box center [742, 124] width 9 height 9
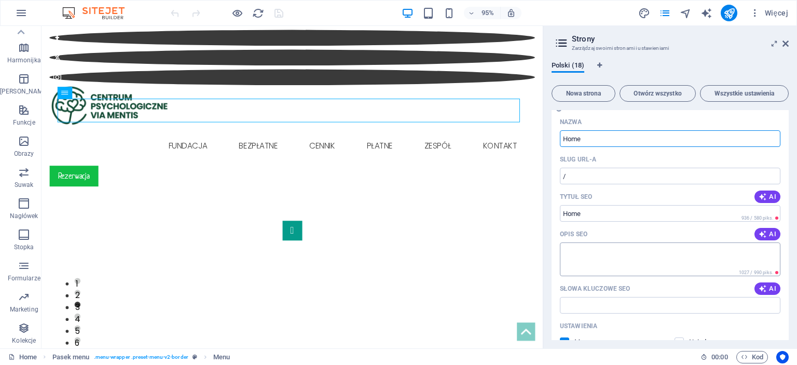
scroll to position [0, 0]
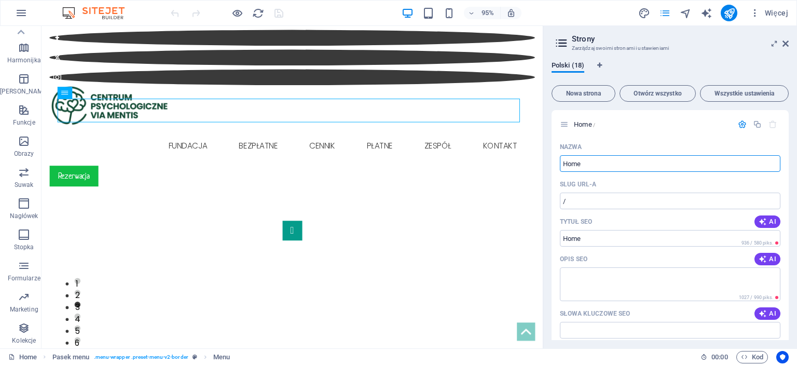
click at [668, 11] on icon "pages" at bounding box center [665, 13] width 12 height 12
click at [783, 43] on icon at bounding box center [786, 43] width 6 height 8
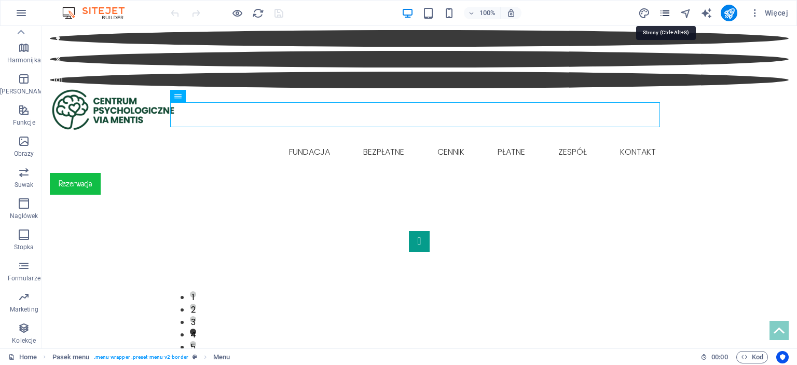
click at [664, 11] on icon "pages" at bounding box center [665, 13] width 12 height 12
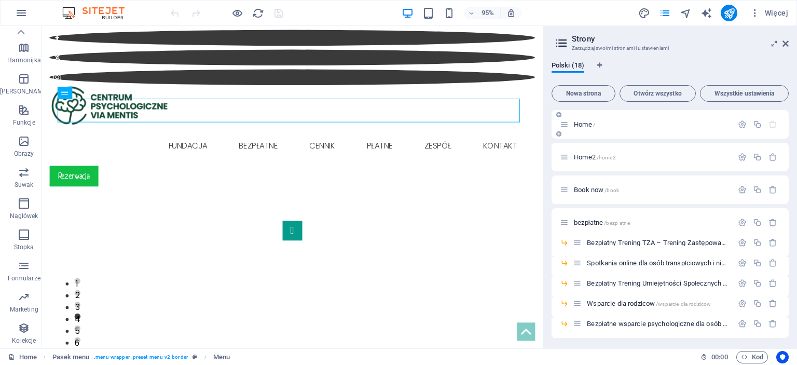
click at [569, 122] on div "Home /" at bounding box center [646, 124] width 173 height 12
click at [565, 125] on icon at bounding box center [564, 124] width 9 height 9
click at [580, 126] on span "Home /" at bounding box center [584, 124] width 21 height 8
click at [582, 151] on div "Home2 /home2" at bounding box center [646, 157] width 173 height 12
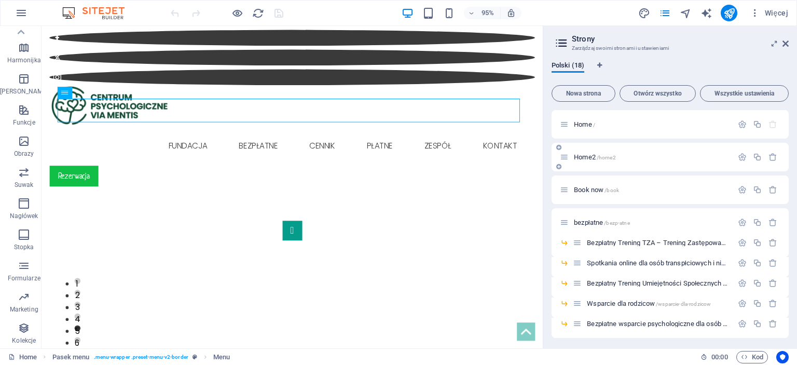
click at [582, 151] on div "Home2 /home2" at bounding box center [646, 157] width 173 height 12
click at [575, 159] on span "Home2 /home2" at bounding box center [595, 157] width 42 height 8
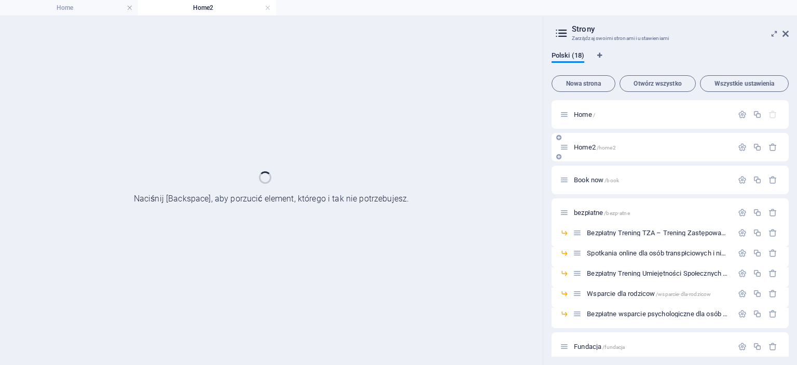
click at [575, 159] on div "Home2 /home2" at bounding box center [670, 147] width 237 height 29
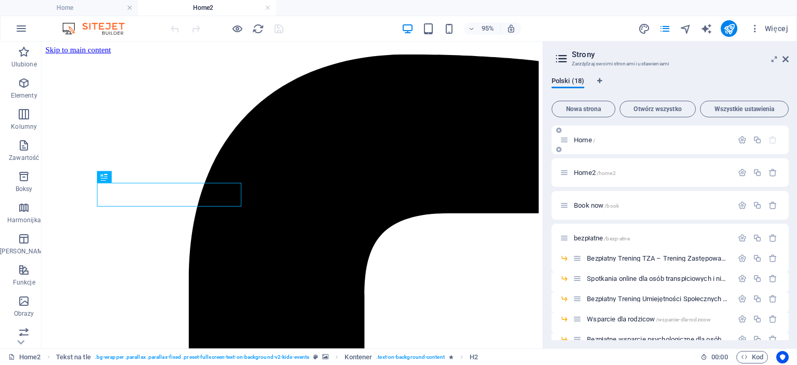
scroll to position [338, 0]
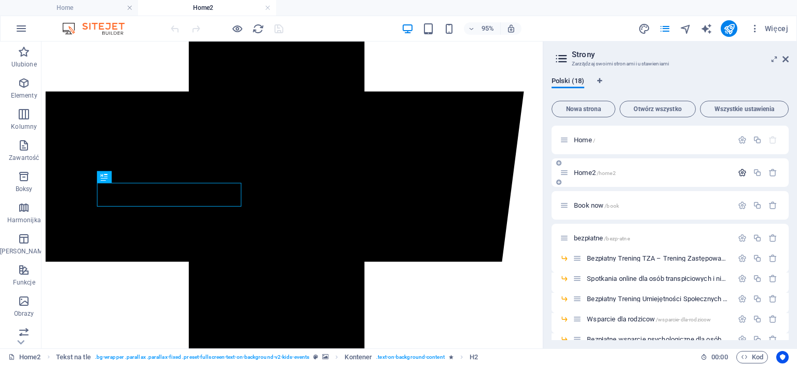
click at [741, 168] on icon "button" at bounding box center [742, 172] width 9 height 9
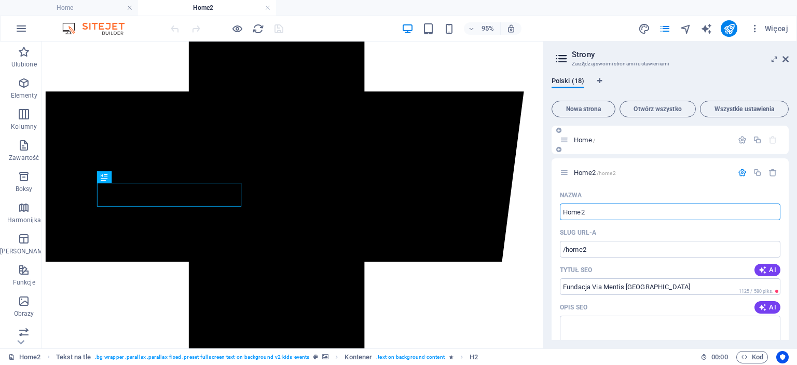
click at [740, 145] on div at bounding box center [758, 139] width 46 height 11
click at [739, 140] on icon "button" at bounding box center [742, 139] width 9 height 9
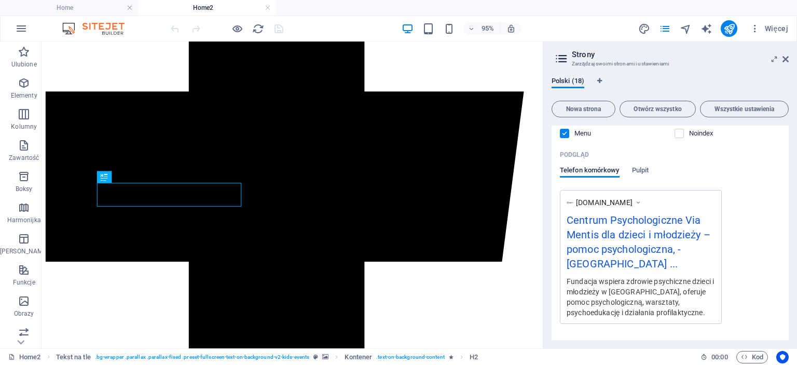
scroll to position [311, 0]
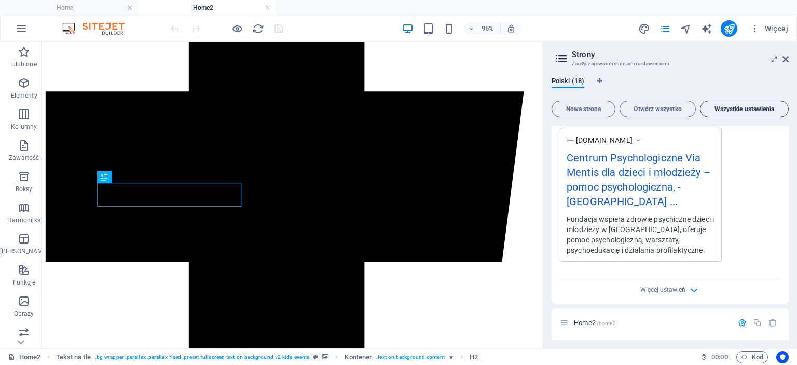
click at [735, 107] on span "Wszystkie ustawienia" at bounding box center [744, 109] width 79 height 6
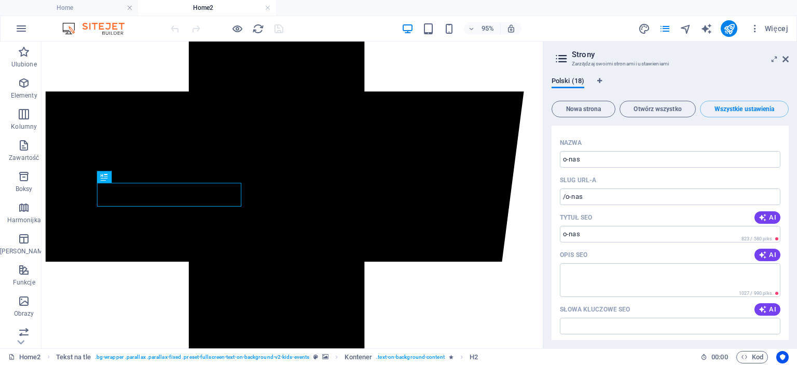
scroll to position [7191, 0]
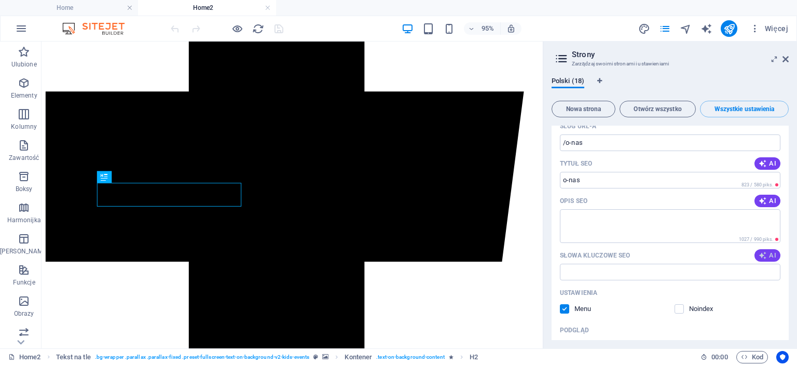
click at [760, 251] on icon "button" at bounding box center [763, 255] width 8 height 8
type input "fundacja zdrowia psychicznego, wsparcie psychologiczne dzieci, programy edukacy…"
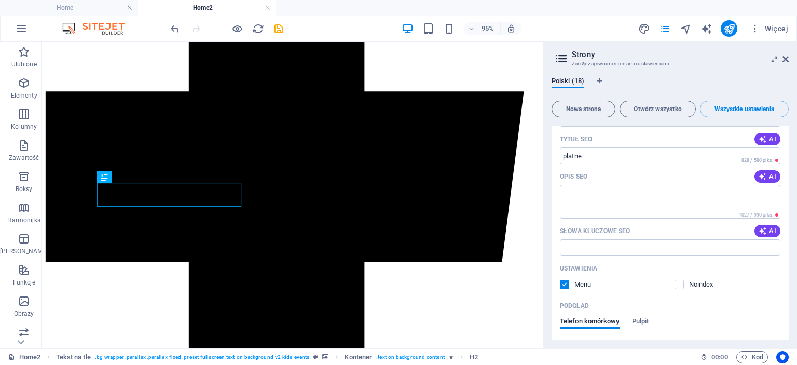
scroll to position [7710, 0]
click at [765, 225] on icon "button" at bounding box center [762, 230] width 11 height 11
type input "psychologia dzieci, terapia indywidualna, wsparcie w kryzysie, szkolenie umieję…"
click at [763, 174] on icon "button" at bounding box center [763, 176] width 8 height 8
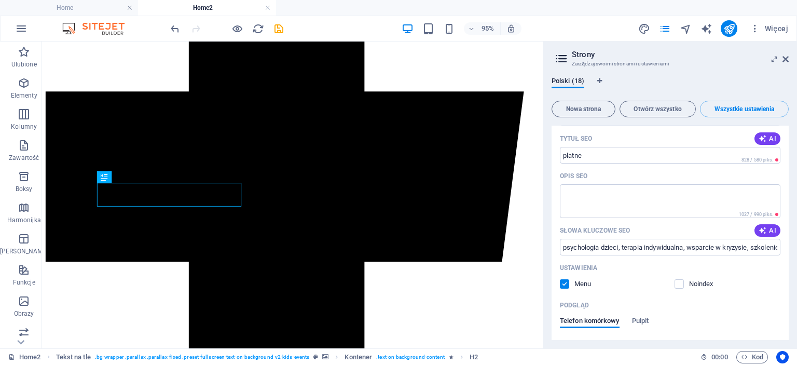
type textarea "Centrum Psychologiczne Via Mentis oferuje profesjonalną pomoc dla dzieci i doro…"
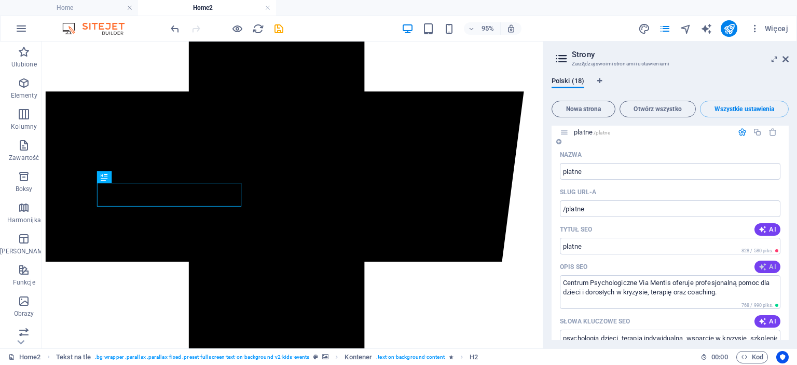
scroll to position [7606, 0]
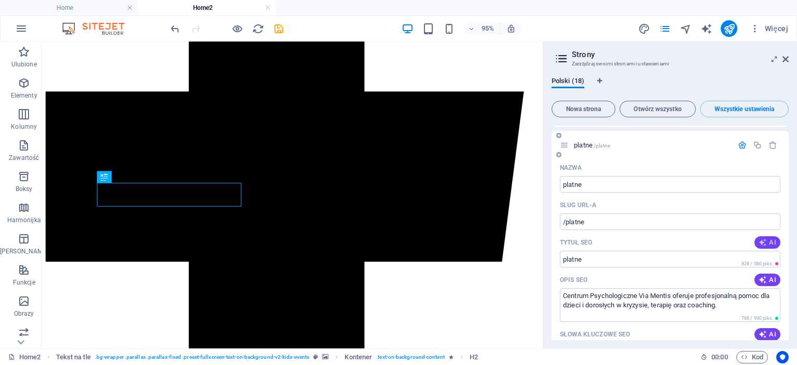
click at [762, 238] on icon "button" at bounding box center [763, 242] width 8 height 8
type input "Centrum Psychologiczne Via Mentis"
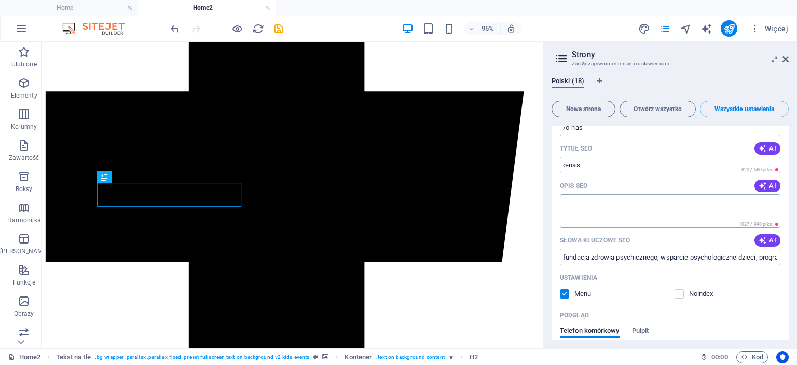
scroll to position [7191, 0]
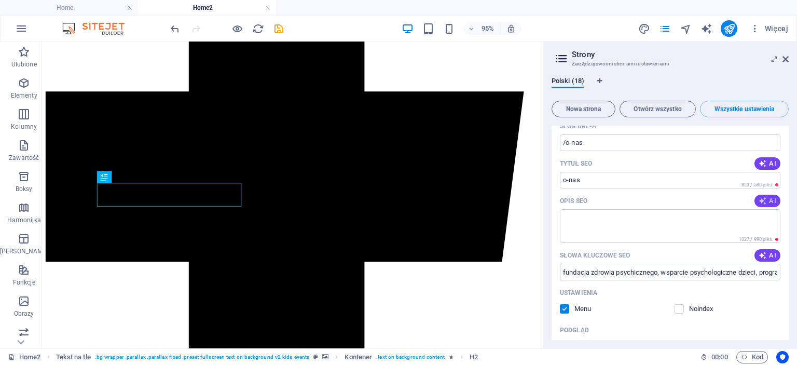
click at [771, 199] on span "AI" at bounding box center [768, 201] width 18 height 8
type textarea "Wsparcie zdrowia psychicznego dzieci i młodzieży w [GEOGRAPHIC_DATA]. Oferujemy…"
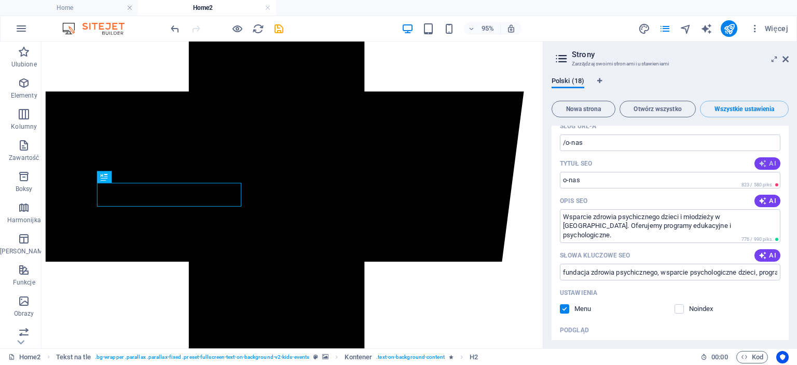
click at [764, 161] on icon "button" at bounding box center [763, 163] width 12 height 12
type input "Wsparcie zdrowia psychicznego dzieci"
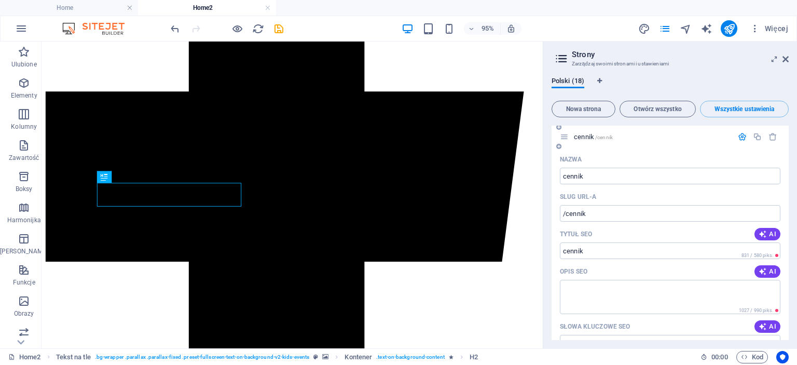
scroll to position [6620, 0]
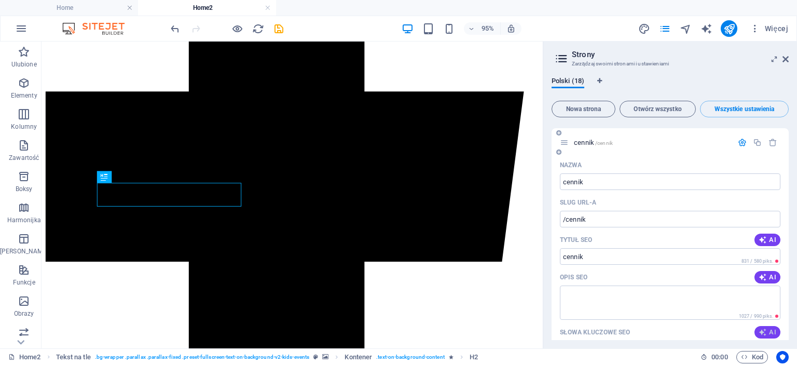
click at [766, 332] on span "AI" at bounding box center [768, 332] width 18 height 8
click at [763, 278] on button "AI" at bounding box center [768, 277] width 26 height 12
click at [765, 238] on icon "button" at bounding box center [763, 240] width 10 height 10
type input "konsultacje psychologiczne, terapia pedagogiczna, psychoterapia CBT, trening um…"
type textarea "Konsultacje i terapie psychologiczne oraz pedagogiczne - wspieramy młodzież i d…"
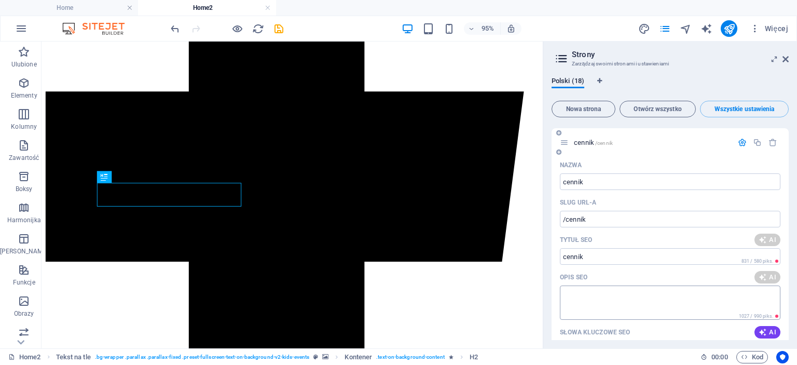
type input "konsultacje psychologiczne, terapia pedagogiczna, psychoterapia CBT, trening um…"
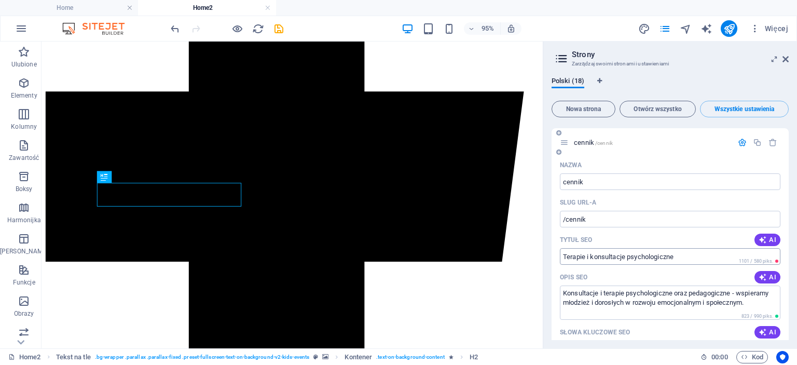
type input "Terapie i konsultacje psychologiczne"
type textarea "Konsultacje i terapie psychologiczne oraz pedagogiczne - wspieramy młodzież i d…"
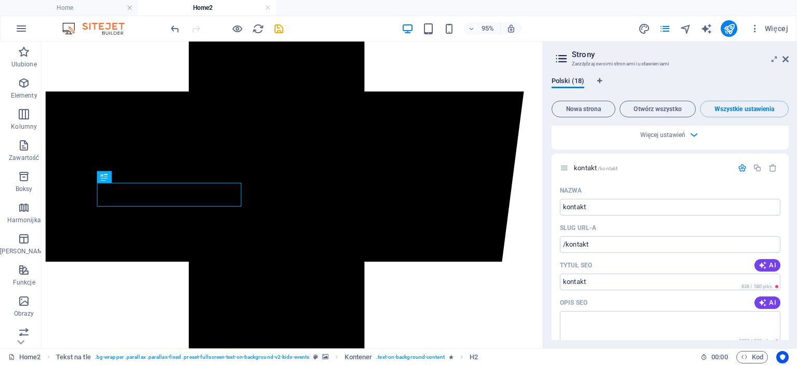
scroll to position [6049, 0]
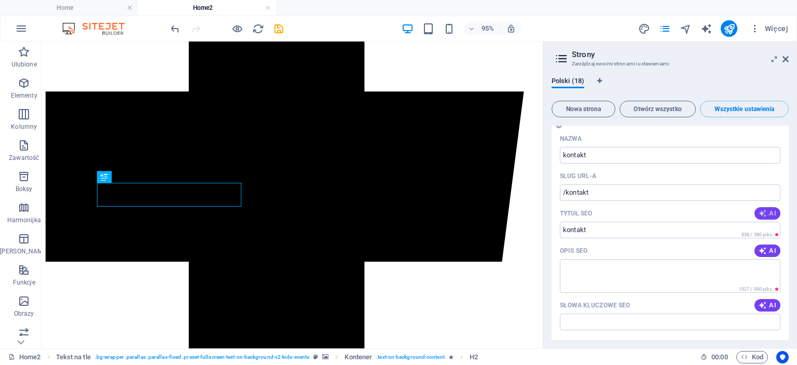
click at [767, 210] on span "AI" at bounding box center [768, 213] width 18 height 8
click at [762, 250] on icon "button" at bounding box center [763, 250] width 10 height 10
click at [769, 301] on span "AI" at bounding box center [768, 305] width 18 height 8
type input "Fundacja Viamentis - Kontakt"
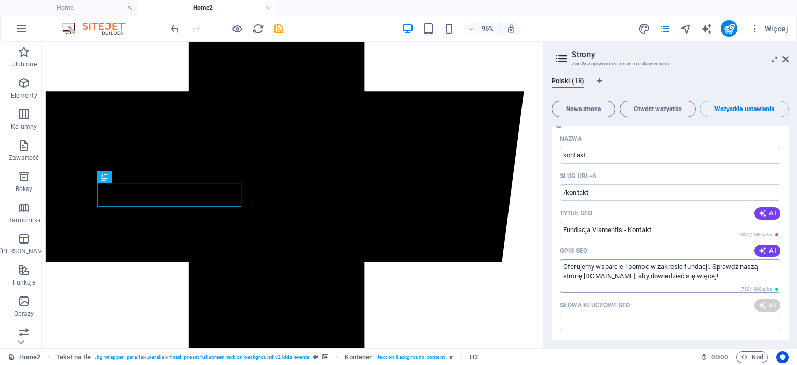
type textarea "Oferujemy wsparcie i pomoc w zakresie fundacji. Sprawdź naszą stronę [DOMAIN_NA…"
type input "fundacja Viamentis, KRS 0001189614, NIP 8222418299, REGON, polityka prywatności…"
click at [762, 207] on button "AI" at bounding box center [768, 213] width 26 height 12
type input "Viamentis - Fundacja KRS 0001189614"
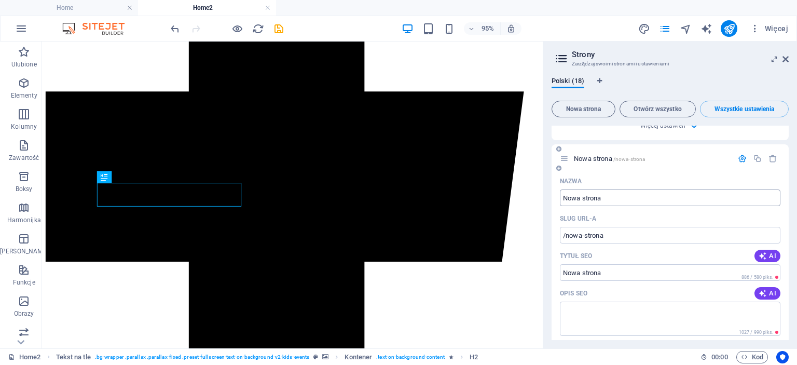
scroll to position [5530, 0]
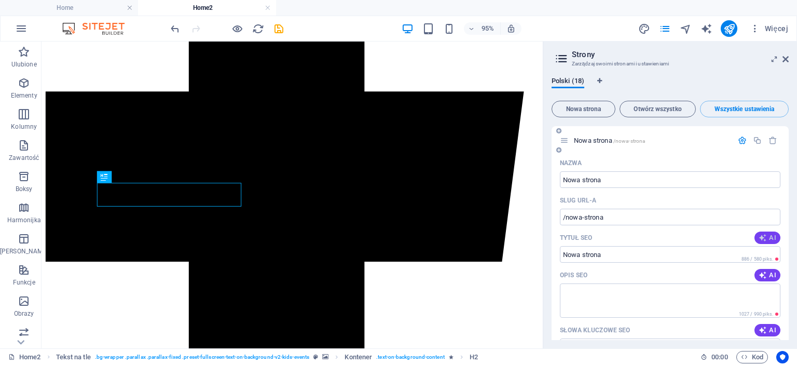
click at [760, 235] on icon "button" at bounding box center [763, 238] width 10 height 10
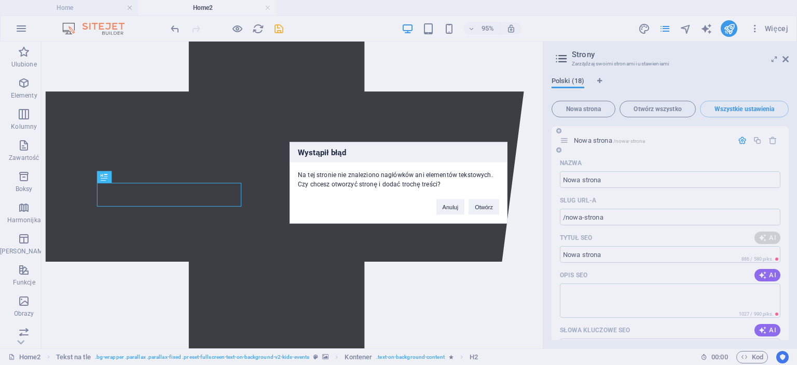
click at [766, 269] on div "Wystąpił błąd Na tej stronie nie znaleziono nagłówków ani elementów tekstowych.…" at bounding box center [398, 182] width 797 height 365
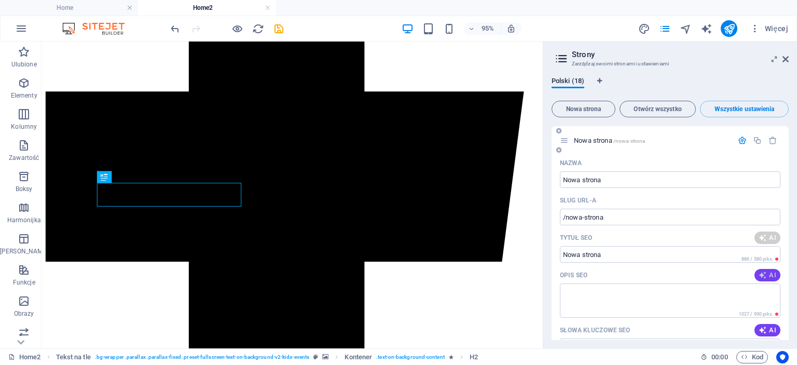
click at [764, 270] on icon "button" at bounding box center [763, 275] width 12 height 12
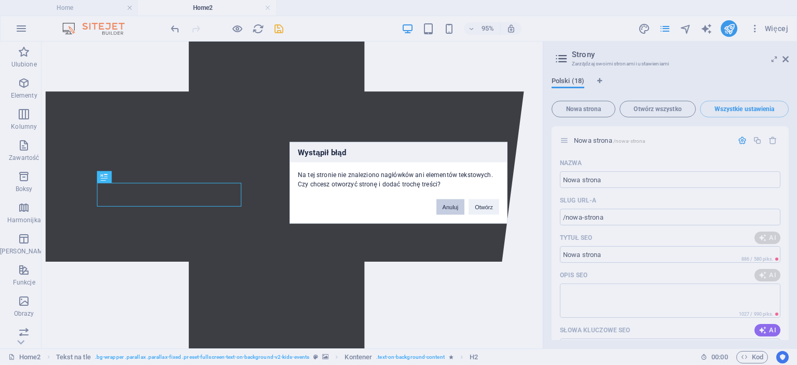
click at [454, 201] on button "Anuluj" at bounding box center [450, 207] width 29 height 16
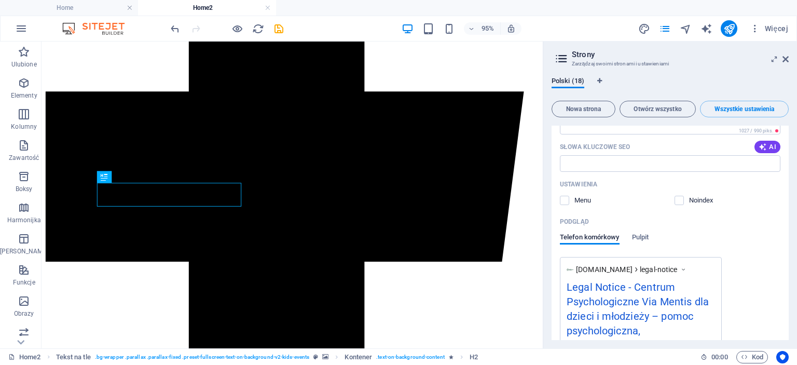
scroll to position [5063, 0]
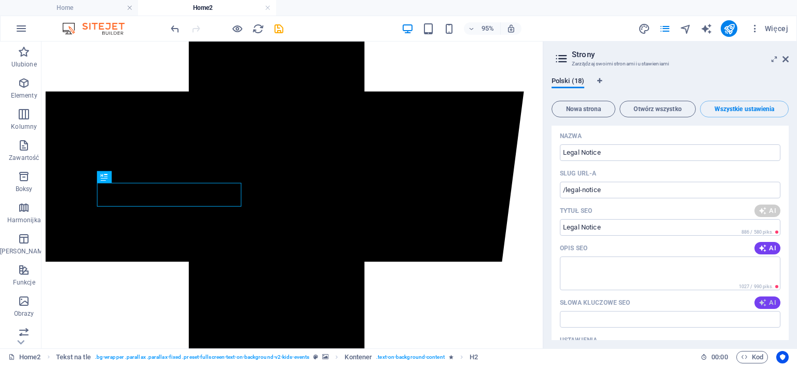
click at [762, 302] on icon "button" at bounding box center [762, 302] width 9 height 9
click at [761, 249] on icon "button" at bounding box center [763, 248] width 10 height 10
type input "Centrum Psychologiczne, Via Mentis, Mińsk Mazowiecki, psychologia, pomoc psycho…"
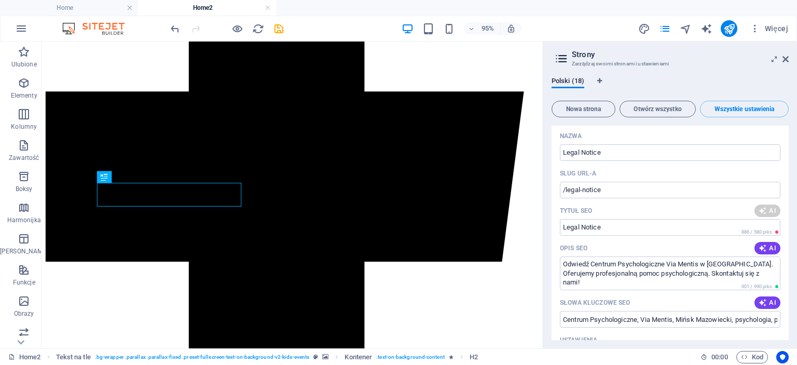
type textarea "Odwiedź Centrum Psychologiczne Via Mentis w [GEOGRAPHIC_DATA]. Oferujemy profes…"
type input "Centrum Psychologiczne, Via Mentis, Mińsk Mazowiecki, psychologia, pomoc psycho…"
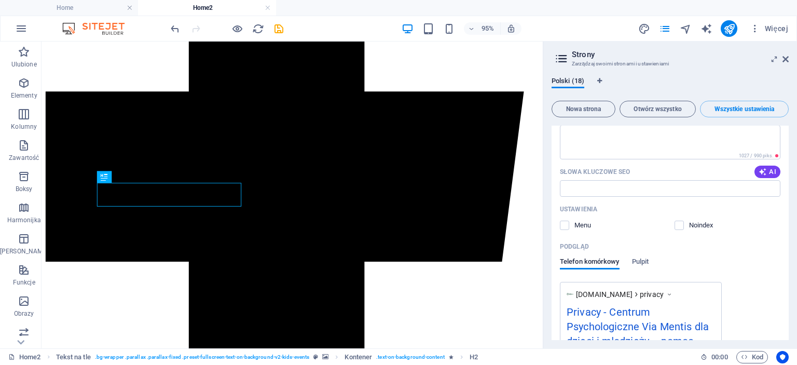
scroll to position [4596, 0]
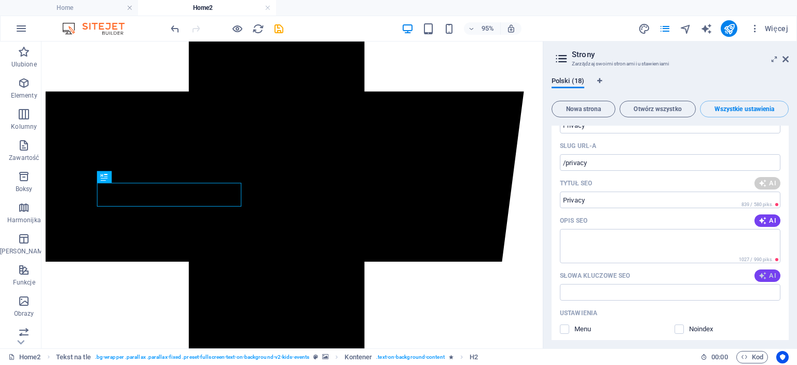
click at [761, 270] on icon "button" at bounding box center [763, 275] width 10 height 11
click at [764, 221] on icon "button" at bounding box center [763, 221] width 10 height 10
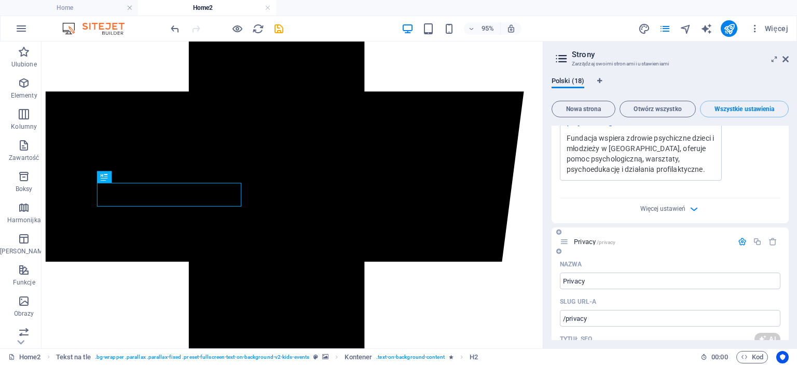
type input "fundacja Viamentis, KRS 0001189614, NIP 8222418299, REGON, polityka prywatności…"
type textarea "Odkryj fundację Viamentis! Dowiedz się więcej o naszej misji, wartościach i pro…"
type input "fundacja Viamentis, KRS 0001189614, NIP 8222418299, REGON, polityka prywatności…"
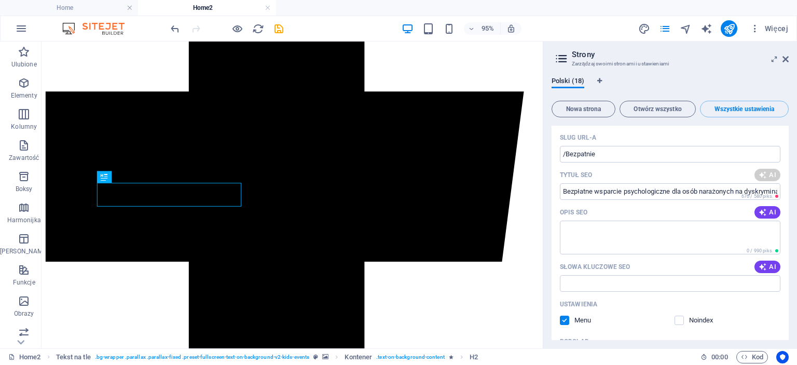
scroll to position [3610, 0]
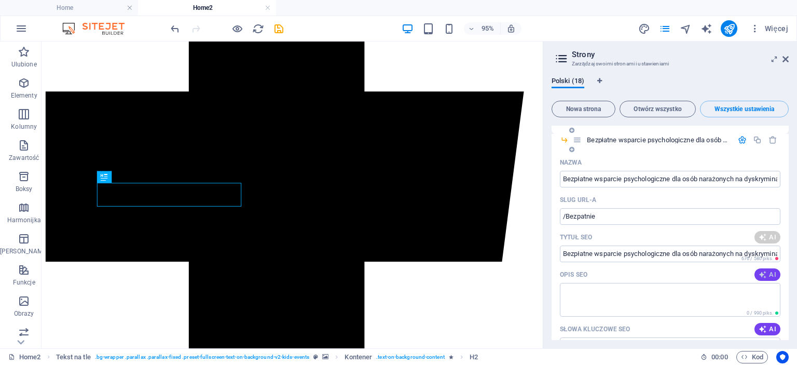
click at [764, 271] on icon "button" at bounding box center [762, 274] width 11 height 11
click at [771, 330] on span "AI" at bounding box center [768, 329] width 18 height 8
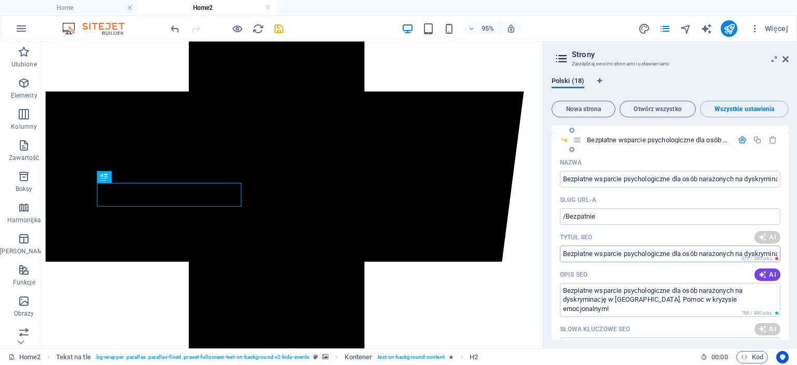
type textarea "Bezpłatne wsparcie psychologiczne dla osób narażonych na dyskryminację w [GEOGR…"
type input "wsparcie psychologiczne, dyskryminacja, terapia gratis, zdrowie psychiczne, [GE…"
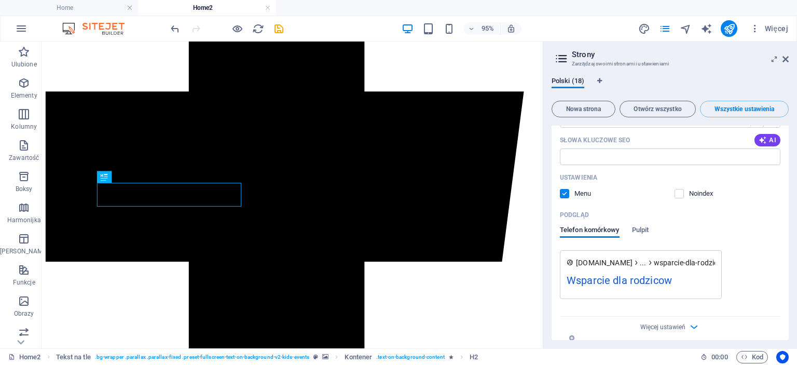
scroll to position [3247, 0]
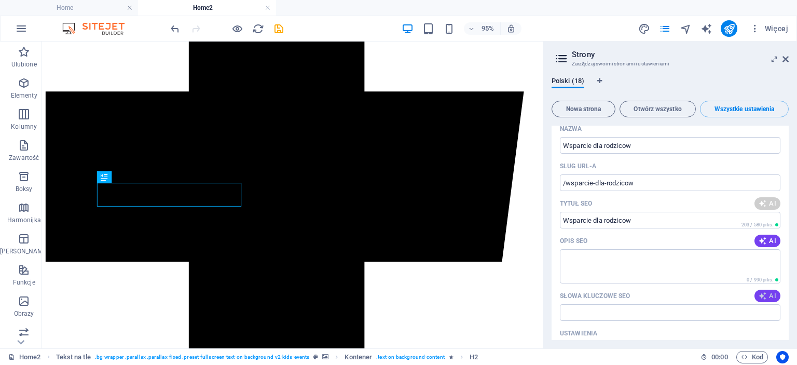
click at [758, 296] on icon "button" at bounding box center [763, 295] width 10 height 11
click at [761, 241] on icon "button" at bounding box center [763, 241] width 12 height 12
type input "bezpłatne konsultacje, wsparcie psychologiczne, rozwój emocjonalny dzieci, tera…"
type textarea "Bezpłatne konsultacje dla dzieci i rodziców. Wspieramy rozwój emocjonalny, zdro…"
type input "bezpłatne konsultacje, wsparcie psychologiczne, rozwój emocjonalny dzieci, tera…"
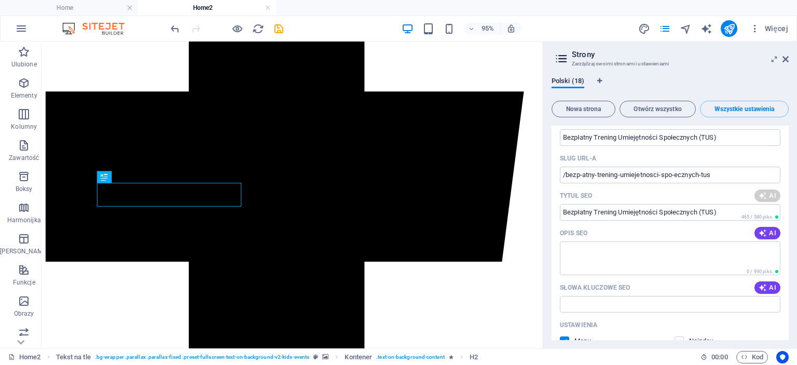
scroll to position [2832, 0]
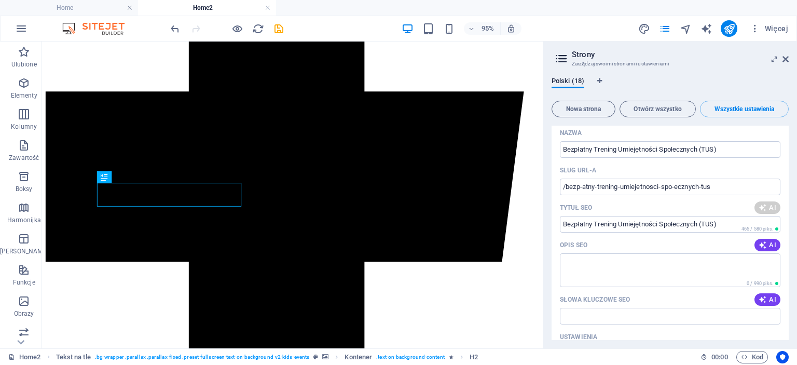
click at [755, 244] on button "AI" at bounding box center [768, 245] width 26 height 12
click at [770, 297] on span "AI" at bounding box center [768, 299] width 18 height 8
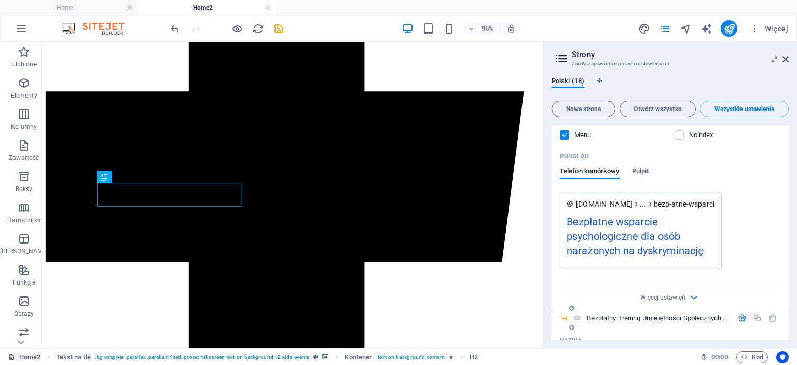
scroll to position [2607, 0]
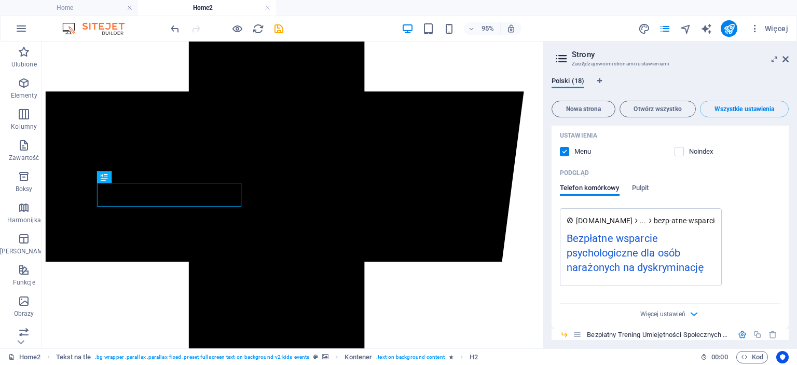
type textarea "Bezpłatne zajęcia TUS dla dzieci 7-9 lat w Fundacji Via Mentis! Rozwijaj umieję…"
type input "trening umiejętności społecznych, bezpłatny trening dla dzieci, kompetencje spo…"
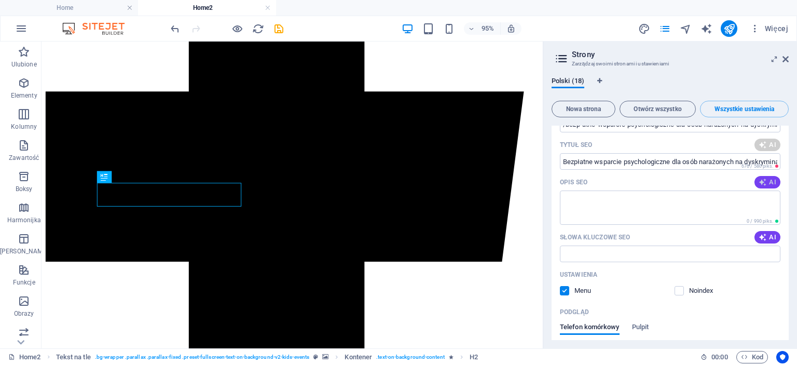
click at [764, 183] on icon "button" at bounding box center [762, 181] width 11 height 11
click at [766, 240] on span "AI" at bounding box center [768, 237] width 18 height 8
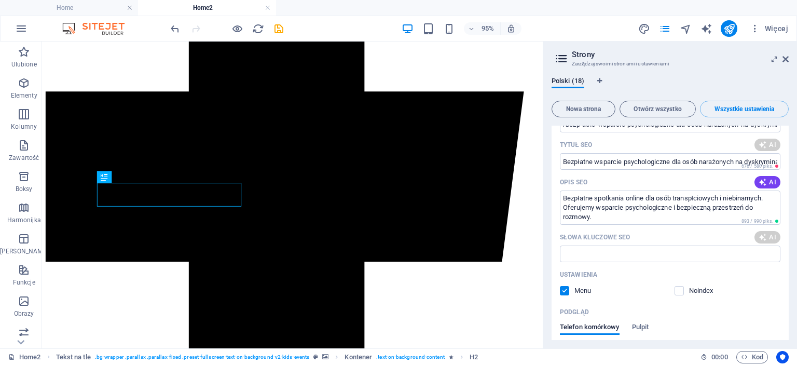
type textarea "Bezpłatne spotkania online dla osób transpłciowych i niebinarnych. Oferujemy ws…"
type input "spotkania online, wsparcie psychologiczne, osoby transpłciowe, osoby niebinarne…"
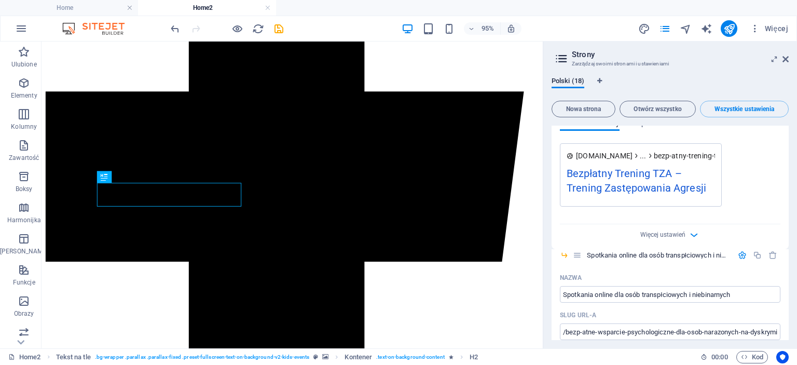
scroll to position [2053, 0]
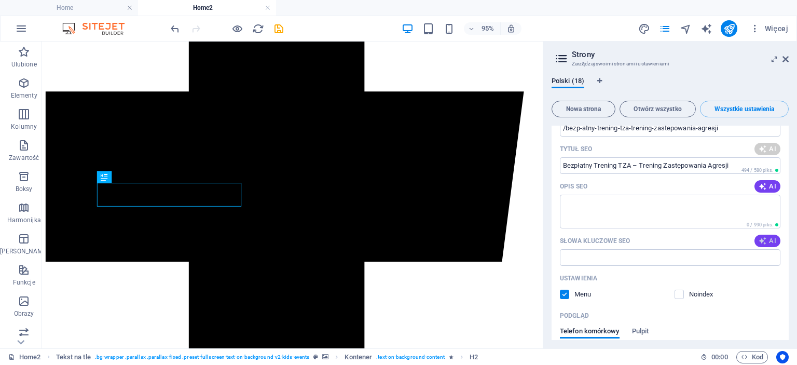
click at [755, 240] on button "AI" at bounding box center [768, 241] width 26 height 12
click at [755, 183] on button "AI" at bounding box center [768, 186] width 26 height 12
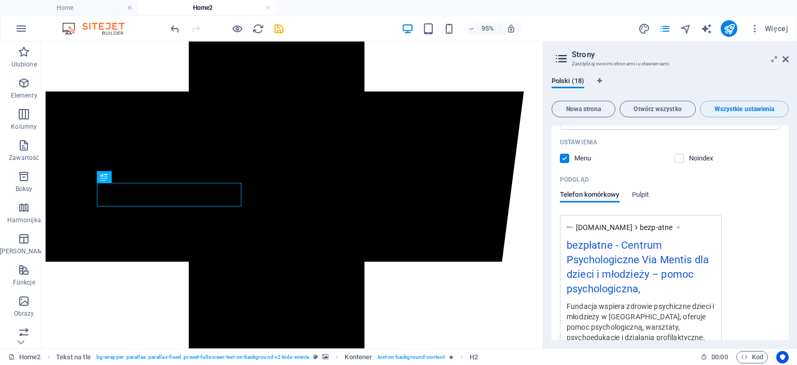
scroll to position [1586, 0]
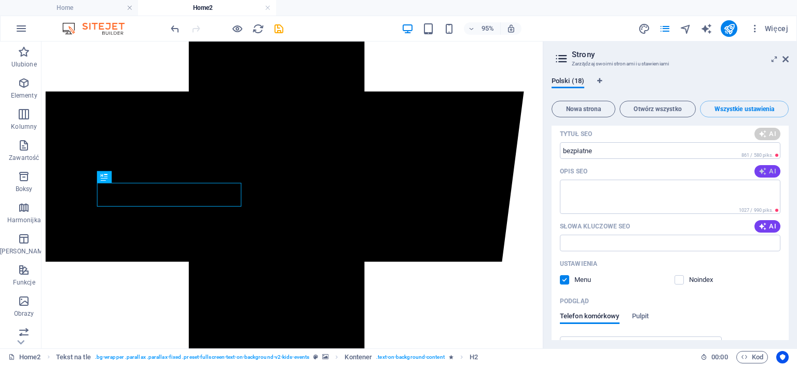
type textarea "Bezpłatny Trening Zastępowania Agresji dla dzieci 9-11 lat. Pomagamy radzić sob…"
type input "Trening Zastępowania Agresji, Fundacja Via Mentis, wsparcie psychologiczne dla …"
click at [768, 173] on span "AI" at bounding box center [768, 171] width 18 height 8
click at [764, 222] on icon "button" at bounding box center [763, 226] width 8 height 8
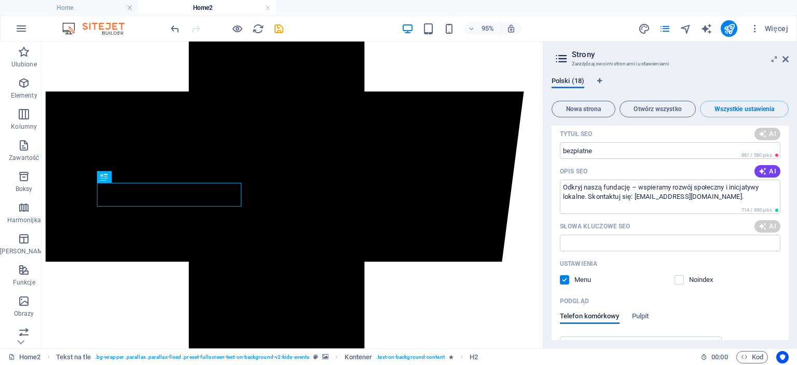
type textarea "Odkryj naszą fundację – wspieramy rozwój społeczny i inicjatywy lokalne. Skonta…"
type input "fundacja viamentis, KRS 0001189614, NIP 8222418299, REGON, nota prawna, polityk…"
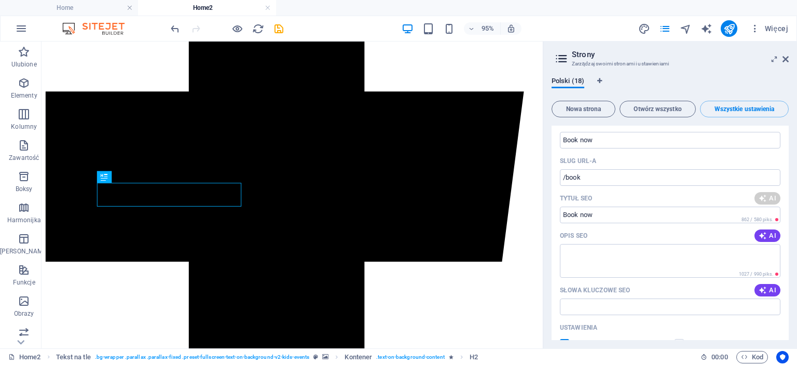
scroll to position [1015, 0]
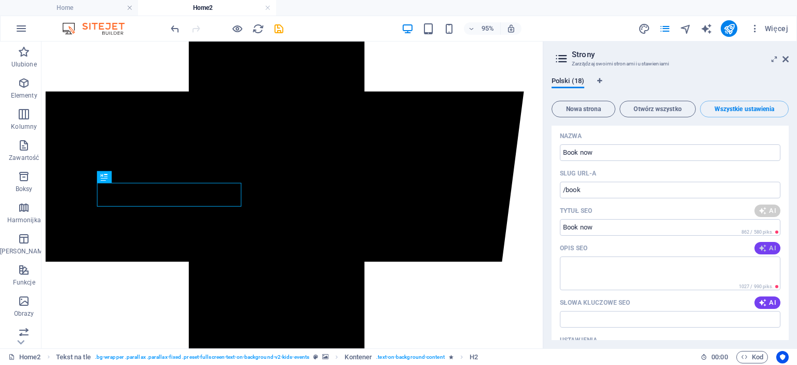
click at [765, 251] on icon "button" at bounding box center [762, 247] width 11 height 11
click at [768, 296] on button "AI" at bounding box center [768, 302] width 26 height 12
type input "rezerwacja, pytania i odpowiedzi, fundacja, polityka prywatności, pomoc, usługi"
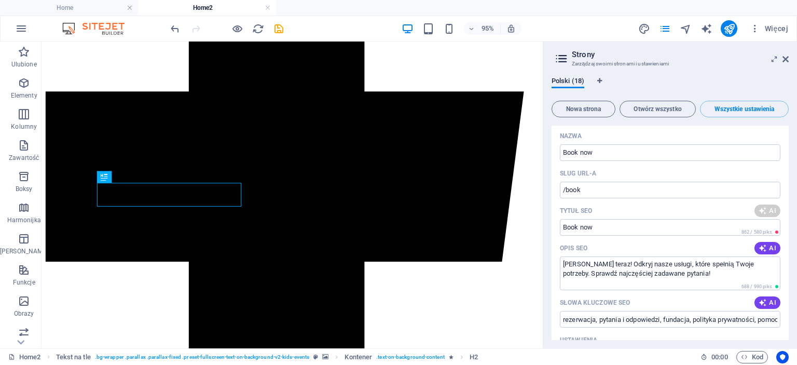
type textarea "[PERSON_NAME] teraz! Odkryj nasze usługi, które spełnią Twoje potrzeby. Sprawdź…"
type input "rezerwacja, pytania i odpowiedzi, fundacja, polityka prywatności, pomoc, usługi"
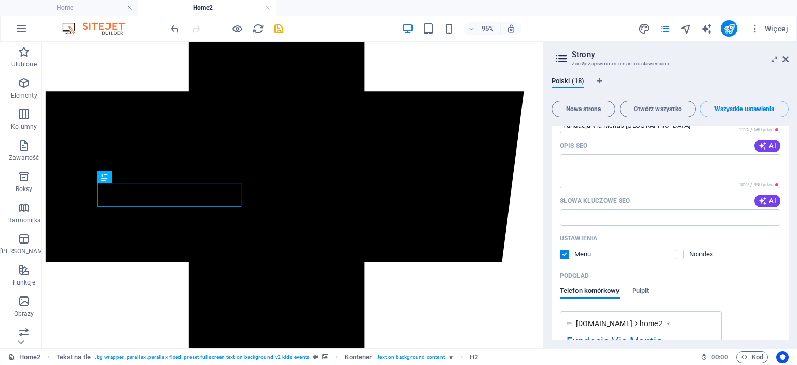
scroll to position [600, 0]
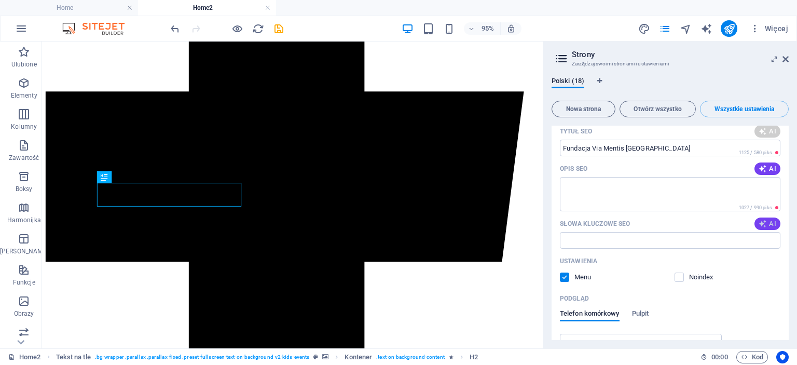
click at [758, 220] on icon "button" at bounding box center [763, 224] width 12 height 12
click at [768, 174] on button "AI" at bounding box center [768, 168] width 26 height 12
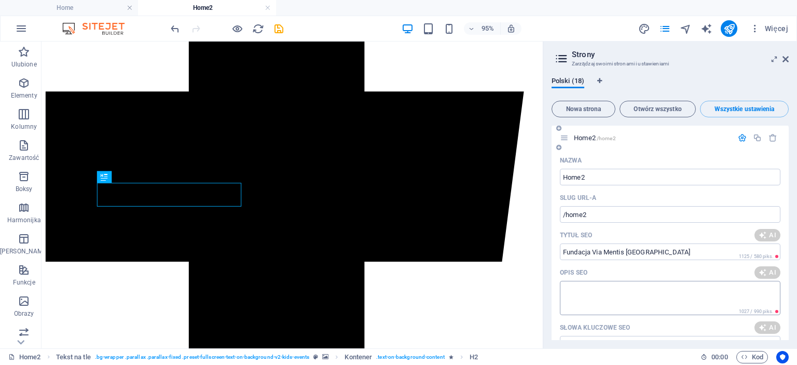
scroll to position [341, 0]
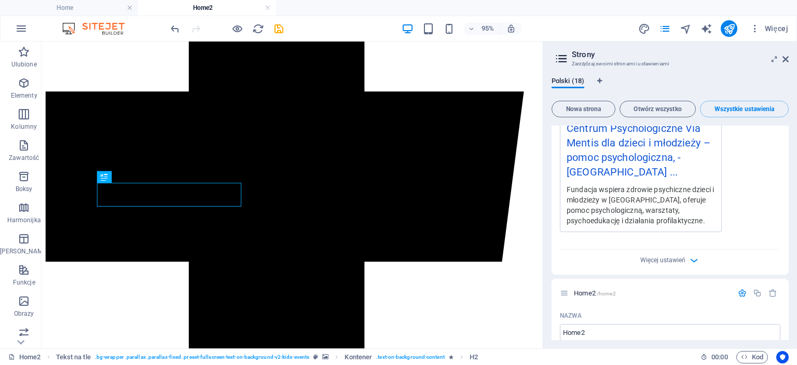
type input "fundacja zdrowie psychiczne, wsparcie dzieci i młodzieży, przeciwdziałanie kryz…"
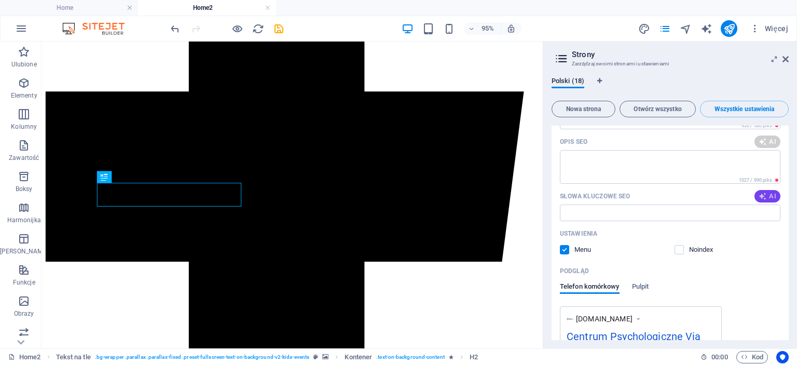
click at [762, 196] on icon "button" at bounding box center [763, 196] width 12 height 12
type textarea "Wsparcie zdrowia psychicznego dzieci i młodzieży. Oferujemy edukację, warsztaty…"
type input "fundacja zdrowie psychiczne, wsparcie dzieci i młodzieży, przeciwdziałanie kryz…"
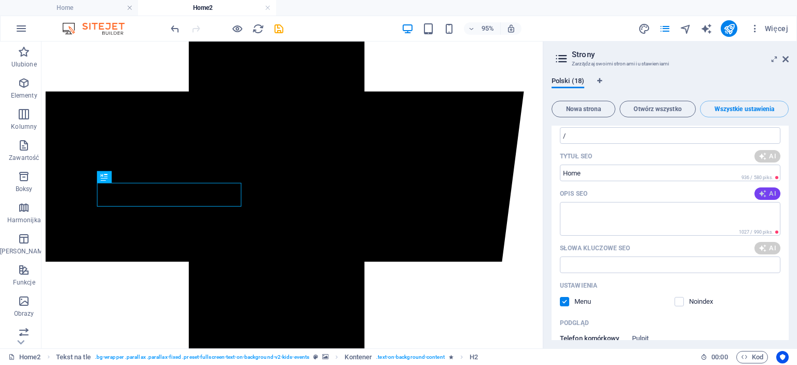
click at [768, 196] on span "AI" at bounding box center [768, 193] width 18 height 8
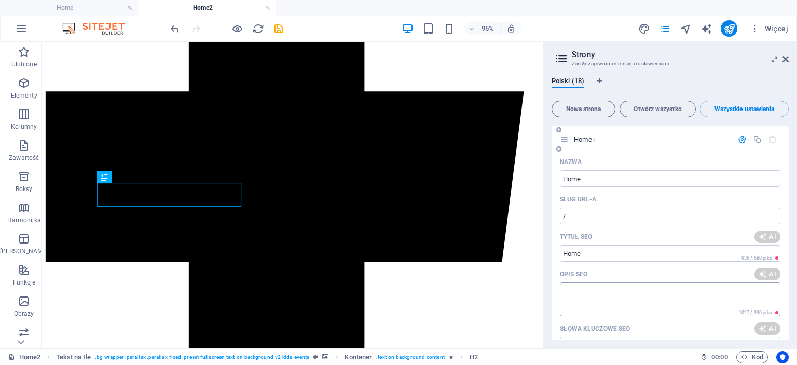
scroll to position [0, 0]
type input "wsparcie psychiczne dzieci, zdrowie psychiczne młodzieży, przeciwdziałanie kryz…"
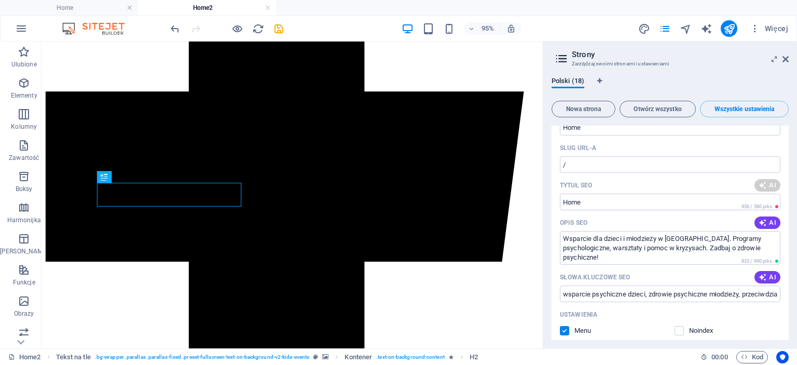
type textarea "Wsparcie dla dzieci i młodzieży w [GEOGRAPHIC_DATA]. Programy psychologiczne, w…"
type input "wsparcie psychiczne dzieci, zdrowie psychiczne młodzieży, przeciwdziałanie kryz…"
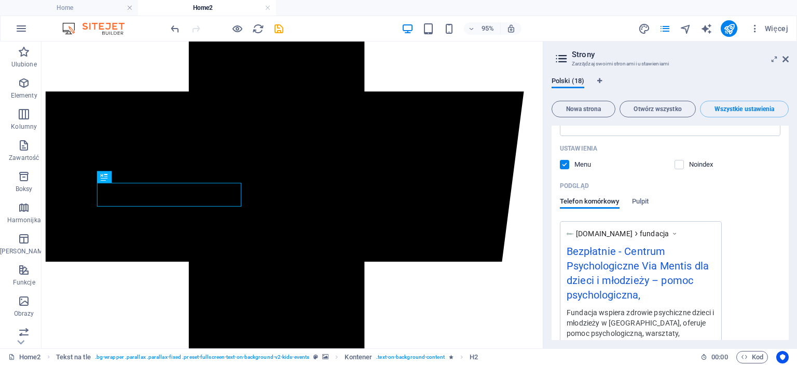
scroll to position [4256, 0]
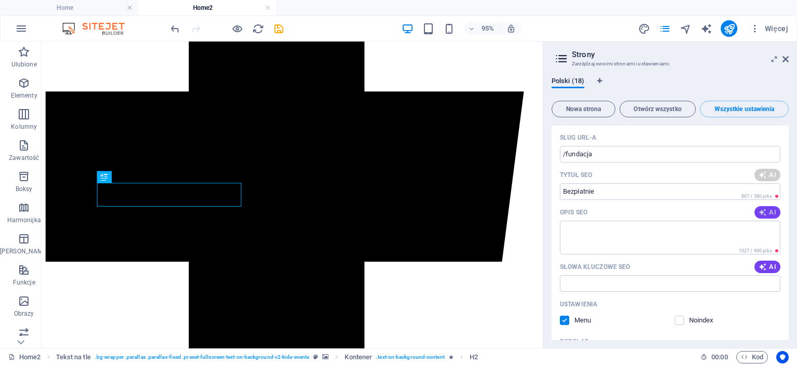
click at [767, 208] on span "AI" at bounding box center [768, 212] width 18 height 8
click at [766, 261] on button "AI" at bounding box center [768, 267] width 26 height 12
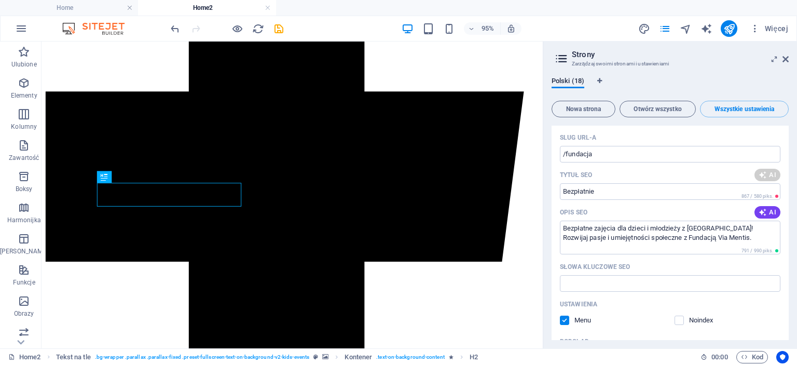
type textarea "Bezpłatne zajęcia dla dzieci i młodzieży z [GEOGRAPHIC_DATA]! Rozwijaj pasje i …"
type input "fundacja via mentis, zajęcia dla dzieci, wsparcie psychologiczne, młodzież mińs…"
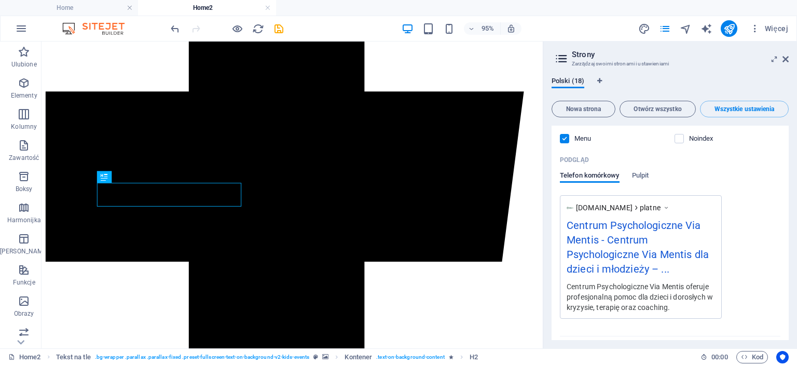
scroll to position [7991, 0]
click at [281, 29] on icon "save" at bounding box center [279, 29] width 12 height 12
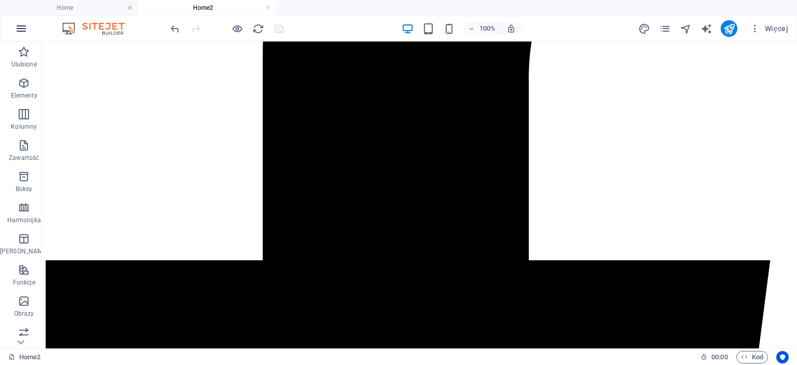
click at [21, 37] on button "button" at bounding box center [21, 28] width 25 height 25
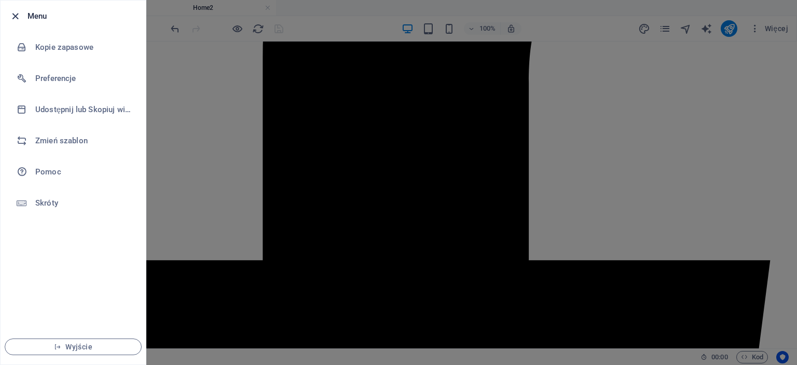
click at [15, 13] on icon "button" at bounding box center [15, 16] width 12 height 12
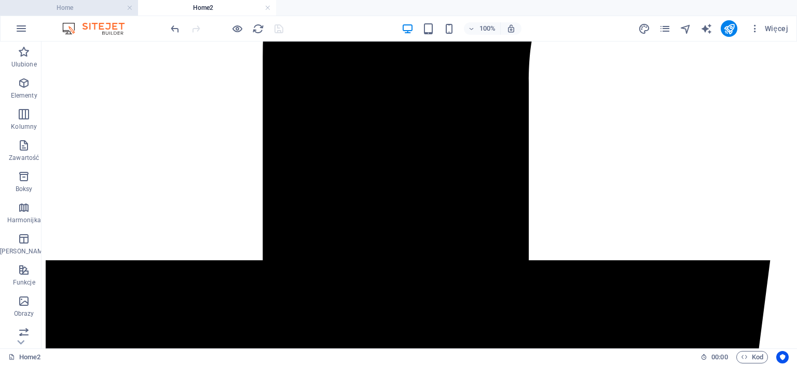
click at [93, 4] on h4 "Home" at bounding box center [69, 7] width 138 height 11
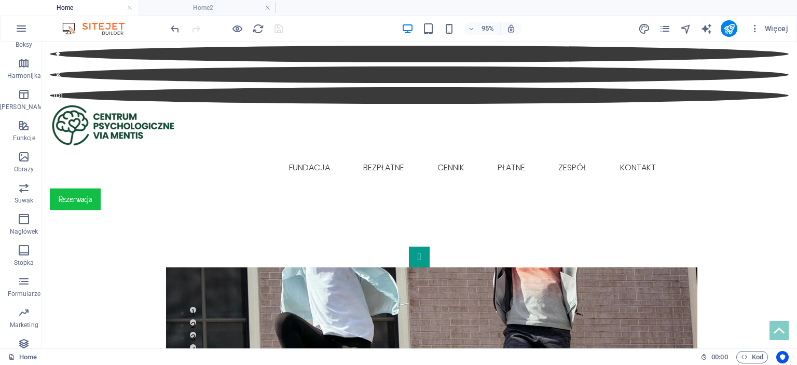
scroll to position [0, 0]
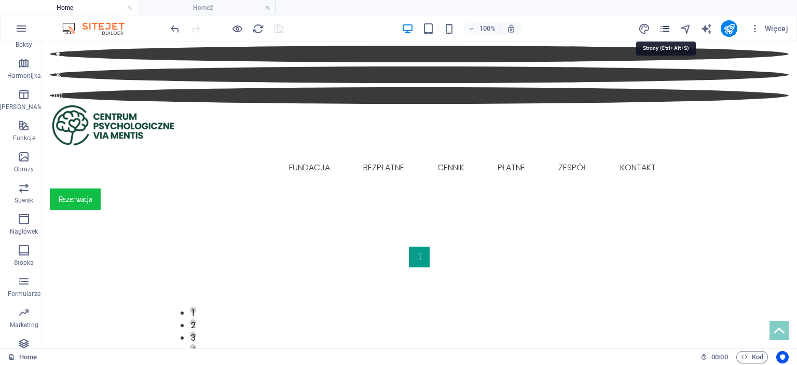
click at [663, 26] on icon "pages" at bounding box center [665, 29] width 12 height 12
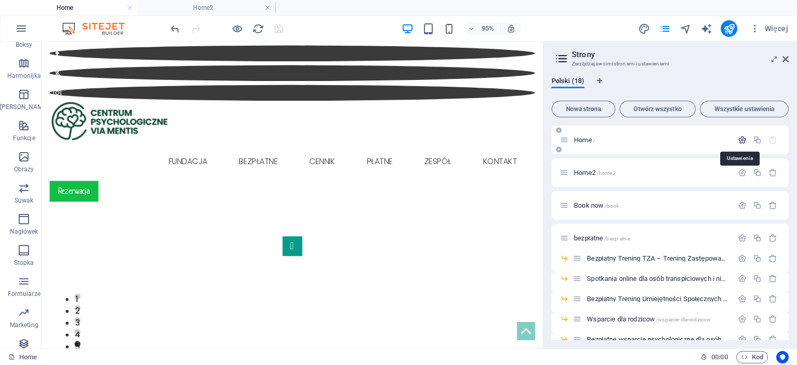
click at [738, 141] on icon "button" at bounding box center [742, 139] width 9 height 9
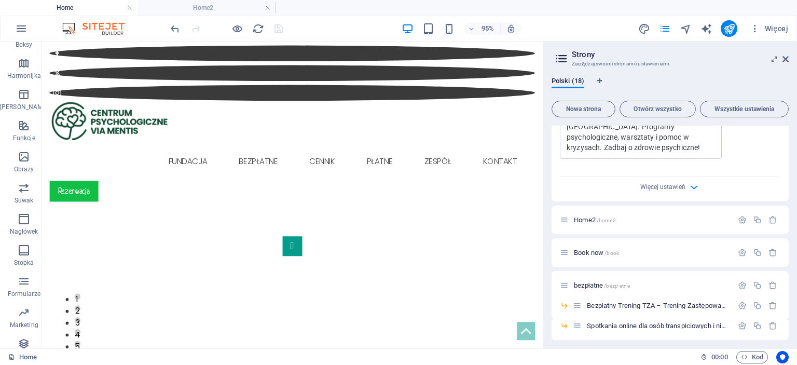
scroll to position [415, 0]
click at [675, 188] on span "Więcej ustawień" at bounding box center [663, 185] width 46 height 7
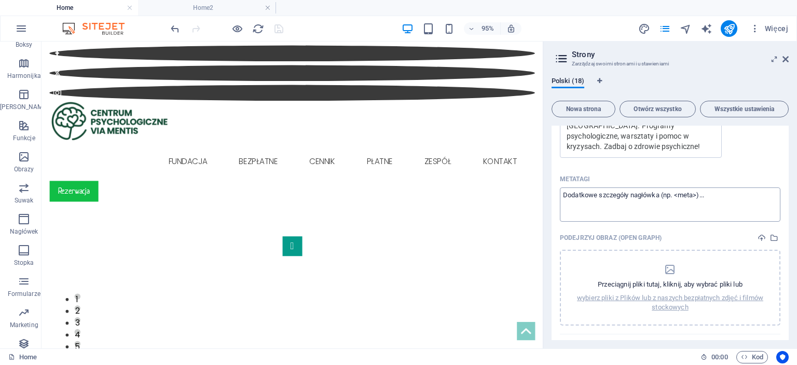
click at [673, 190] on textarea "Metatagi ​" at bounding box center [670, 204] width 221 height 34
click at [787, 62] on icon at bounding box center [786, 59] width 6 height 8
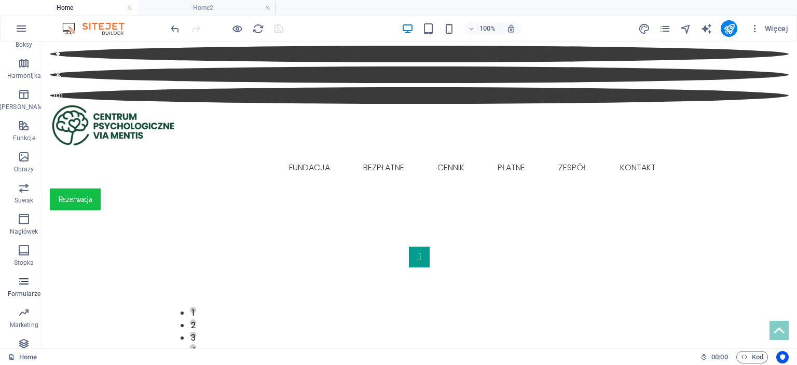
scroll to position [160, 0]
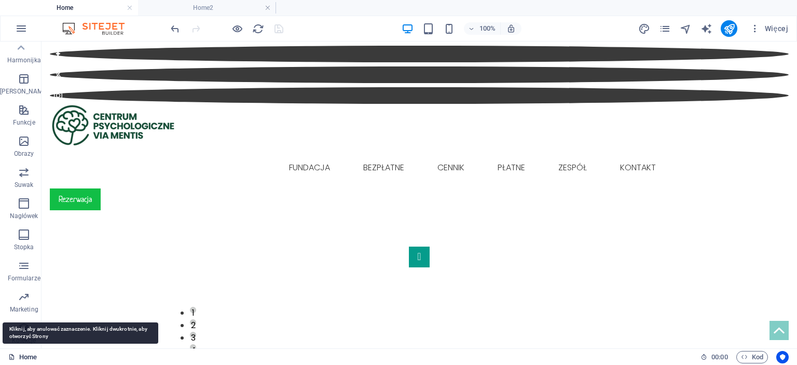
click at [25, 357] on link "Home" at bounding box center [22, 357] width 29 height 12
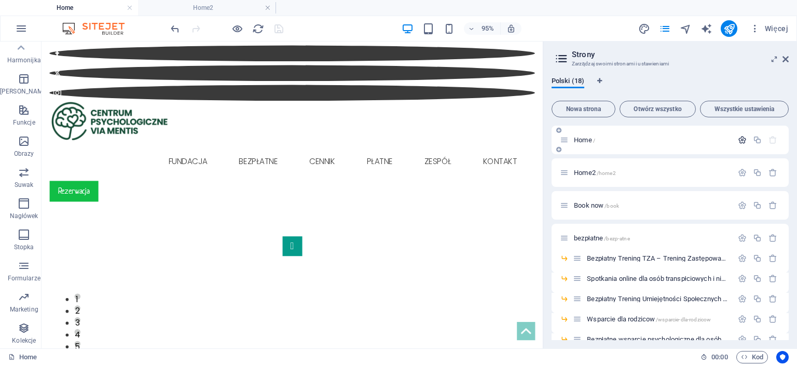
click at [743, 139] on icon "button" at bounding box center [742, 139] width 9 height 9
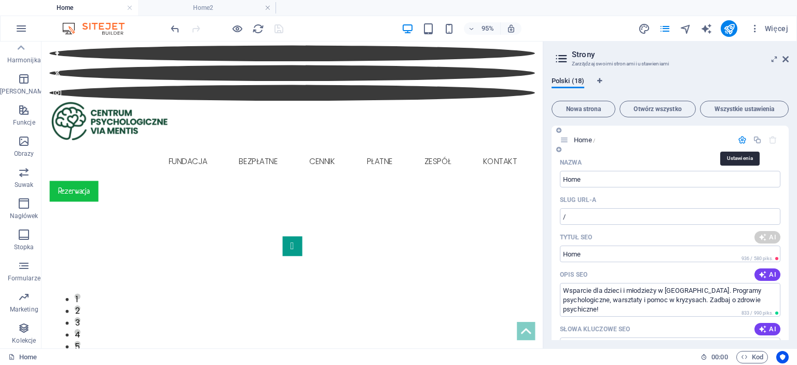
click at [743, 139] on icon "button" at bounding box center [742, 139] width 9 height 9
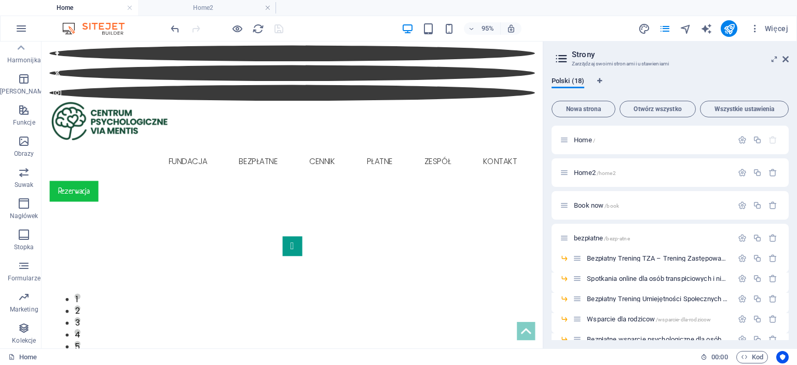
click at [565, 56] on icon at bounding box center [562, 58] width 16 height 15
click at [786, 64] on header "Strony Zarządzaj swoimi stronami i ustawieniami" at bounding box center [671, 55] width 235 height 27
click at [787, 60] on icon at bounding box center [786, 59] width 6 height 8
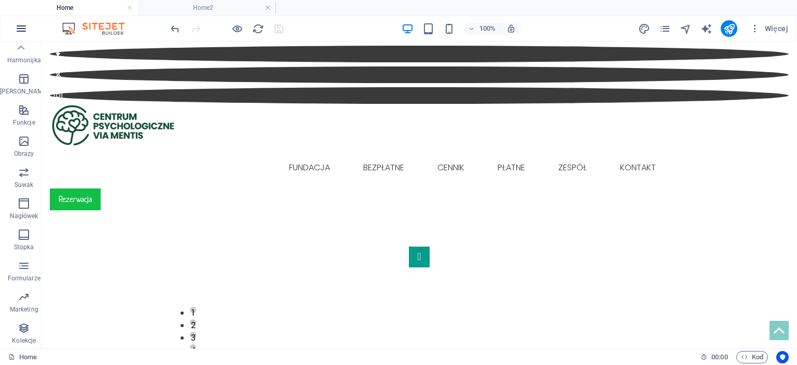
click at [22, 26] on icon "button" at bounding box center [21, 28] width 12 height 12
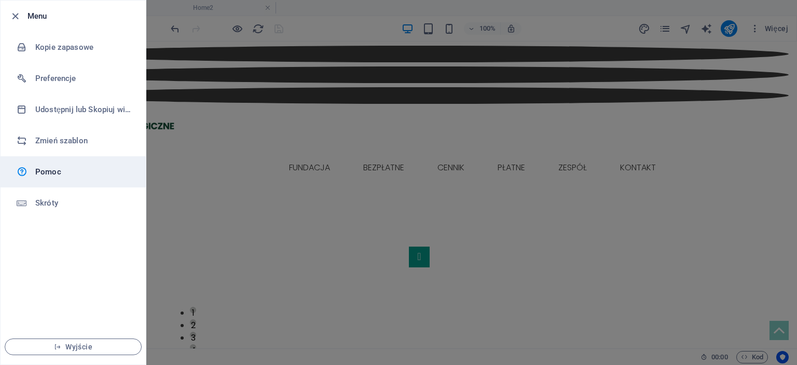
click at [61, 170] on h6 "Pomoc" at bounding box center [83, 172] width 96 height 12
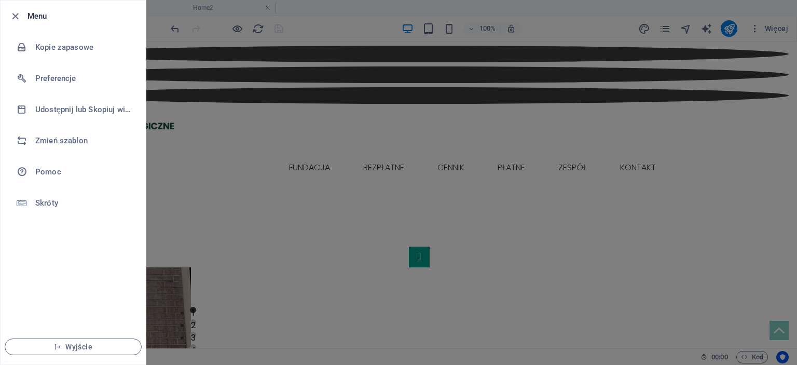
click at [432, 100] on div at bounding box center [398, 182] width 797 height 365
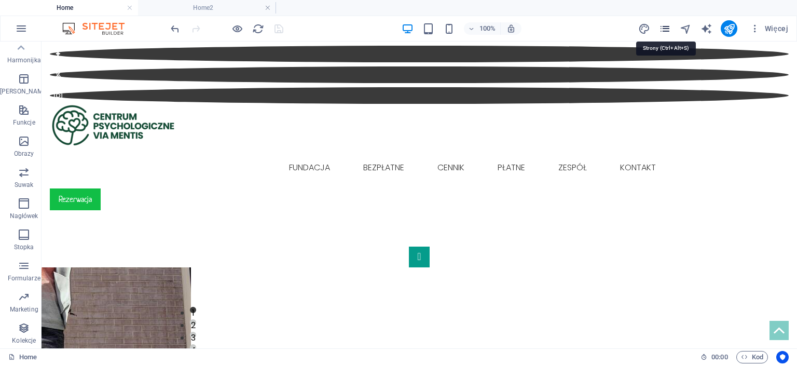
click at [668, 24] on icon "pages" at bounding box center [665, 29] width 12 height 12
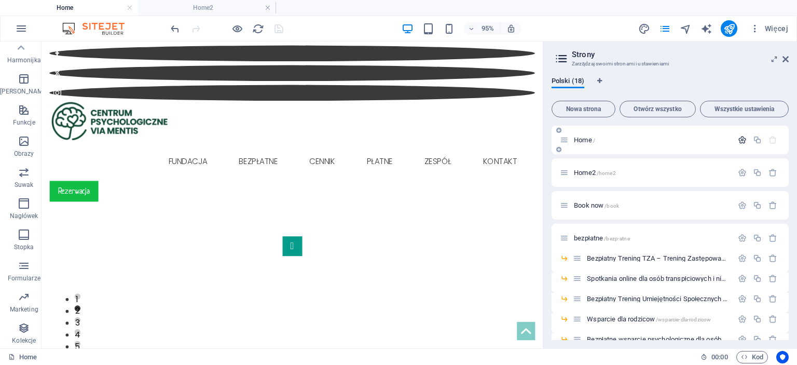
click at [742, 138] on icon "button" at bounding box center [742, 139] width 9 height 9
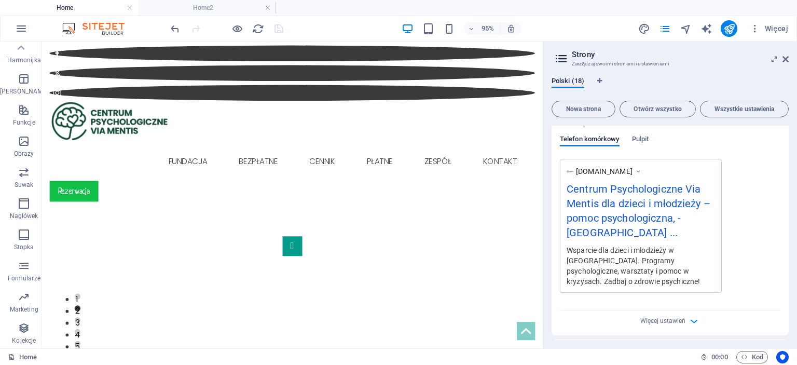
scroll to position [311, 0]
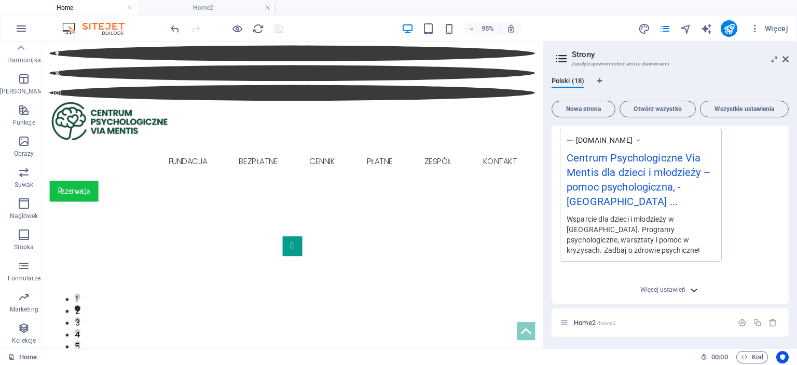
click at [688, 295] on icon "button" at bounding box center [694, 290] width 12 height 12
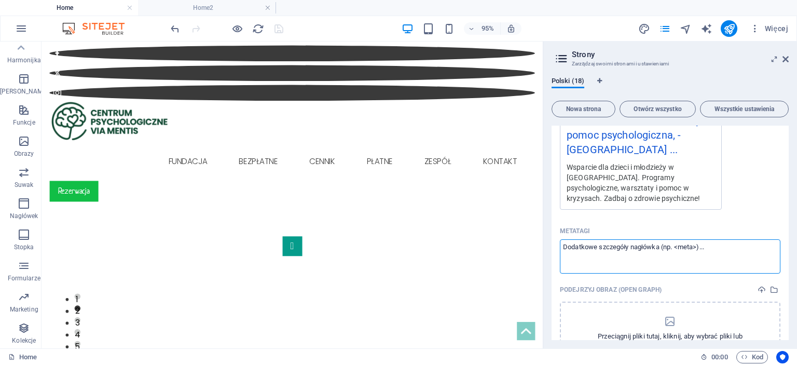
click at [650, 251] on textarea "Metatagi ​" at bounding box center [670, 256] width 221 height 34
paste textarea "<!-- Google tag (gtag.js) --> <script async src="[URL][DOMAIN_NAME]"></script> …"
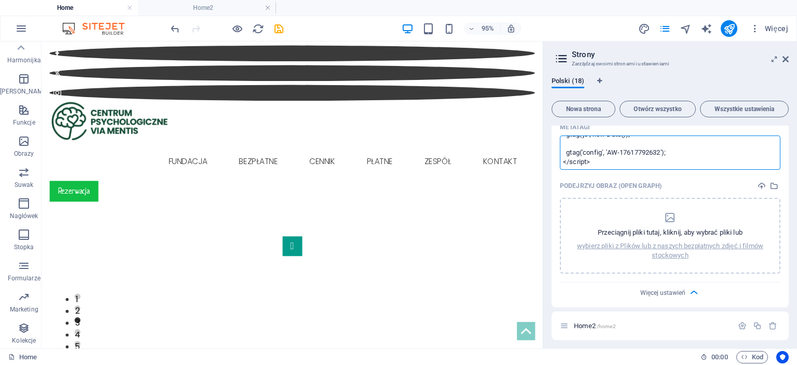
scroll to position [571, 0]
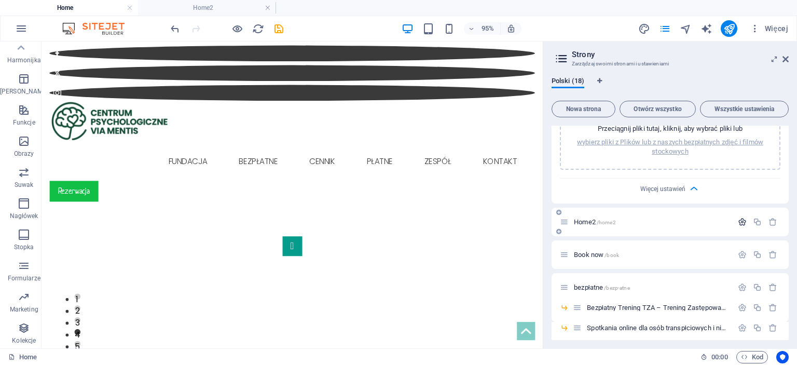
click at [739, 223] on body "[DOMAIN_NAME] Home Home2 Ulubione Elementy Kolumny Zawartość Boksy Harmonijka T…" at bounding box center [398, 182] width 797 height 365
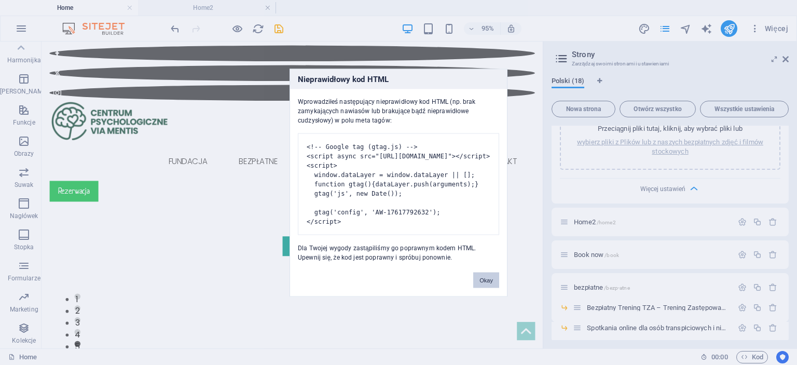
click at [488, 288] on button "Okay" at bounding box center [486, 280] width 26 height 16
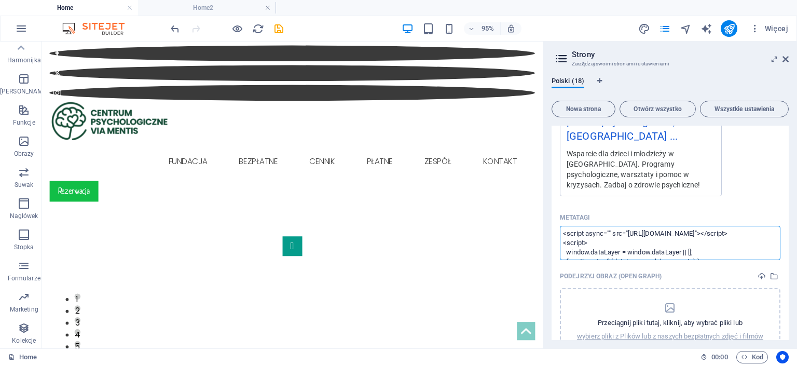
click at [598, 233] on textarea "<script async="" src="[URL][DOMAIN_NAME]"></script> <script> window.dataLayer =…" at bounding box center [670, 243] width 221 height 34
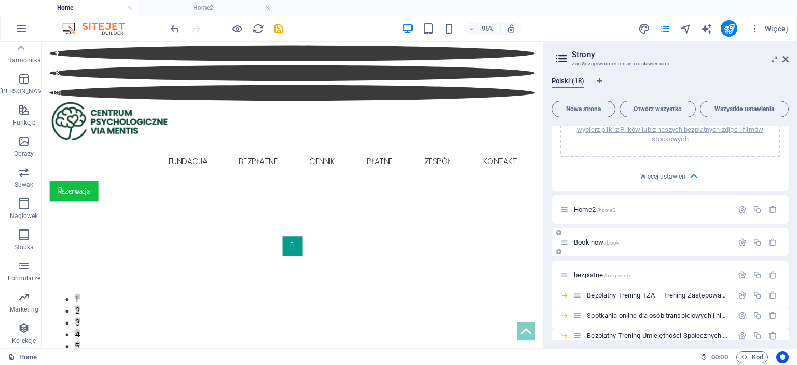
scroll to position [584, 0]
click at [740, 204] on body "[DOMAIN_NAME] Home Home2 Ulubione Elementy Kolumny Zawartość Boksy Harmonijka T…" at bounding box center [398, 182] width 797 height 365
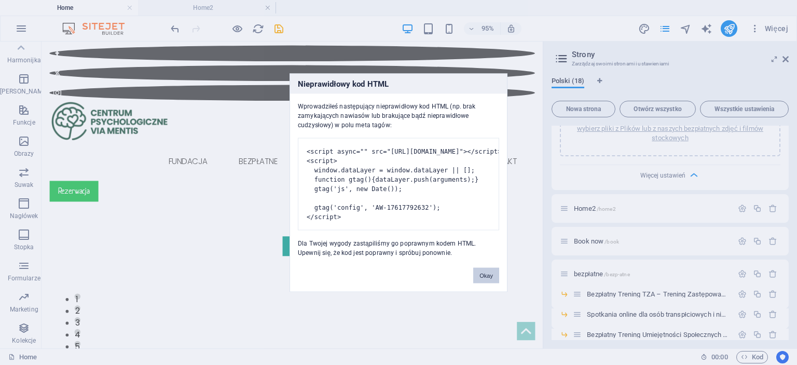
click at [482, 283] on button "Okay" at bounding box center [486, 275] width 26 height 16
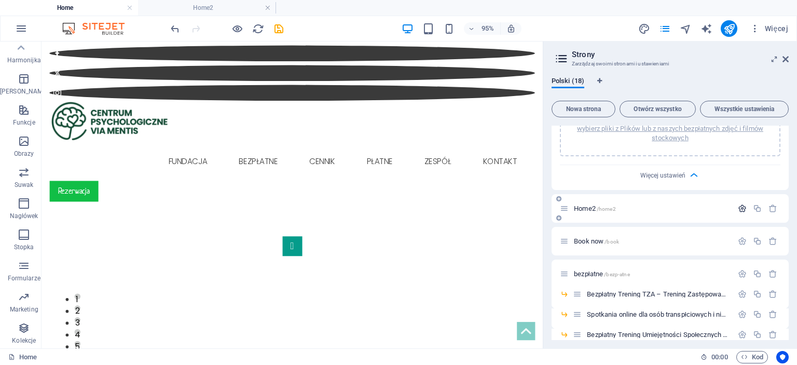
click at [742, 207] on body "[DOMAIN_NAME] Home Home2 Ulubione Elementy Kolumny Zawartość Boksy Harmonijka T…" at bounding box center [398, 182] width 797 height 365
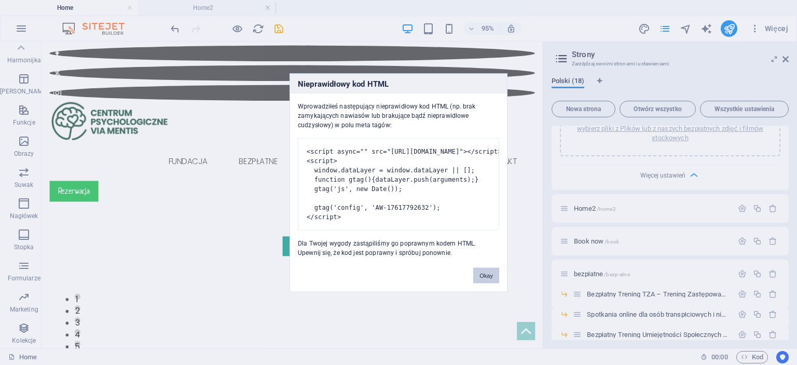
click at [478, 283] on button "Okay" at bounding box center [486, 275] width 26 height 16
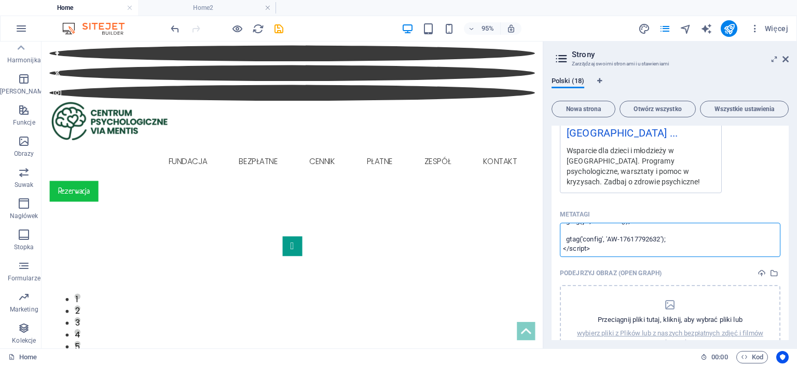
scroll to position [377, 0]
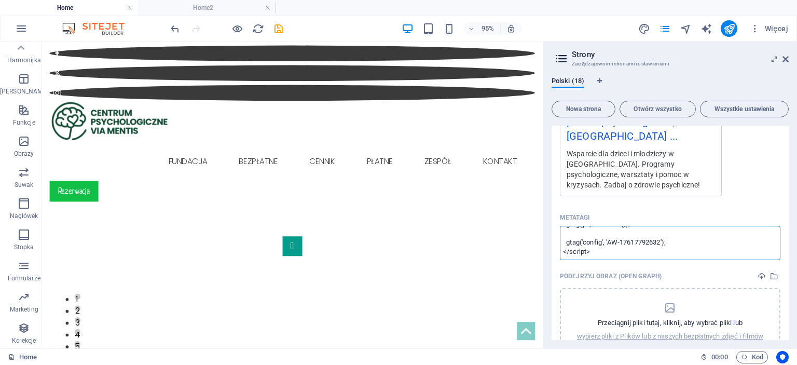
click at [658, 244] on textarea "<script async="" src="[URL][DOMAIN_NAME]"></script> <script> window.dataLayer =…" at bounding box center [670, 243] width 221 height 34
click at [646, 248] on textarea "<script async="" src="[URL][DOMAIN_NAME]"></script> <script> window.dataLayer =…" at bounding box center [670, 243] width 221 height 34
click at [637, 231] on textarea "<script async="" src="[URL][DOMAIN_NAME]"></script> <script> window.dataLayer =…" at bounding box center [670, 243] width 221 height 34
click at [585, 231] on textarea "<script async="" src="[URL][DOMAIN_NAME]"></script> <script> window.dataLayer =…" at bounding box center [670, 243] width 221 height 34
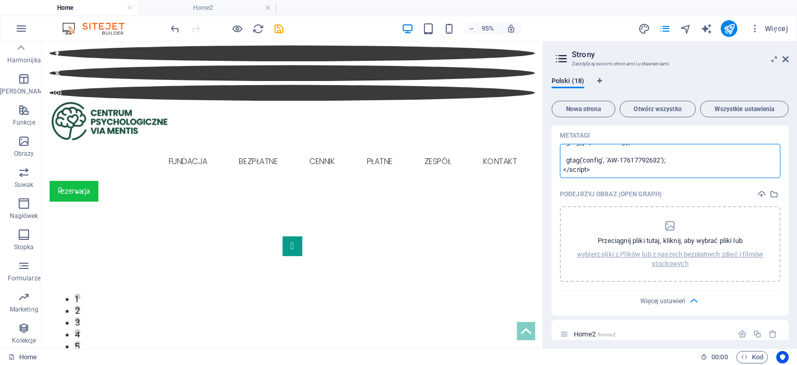
scroll to position [481, 0]
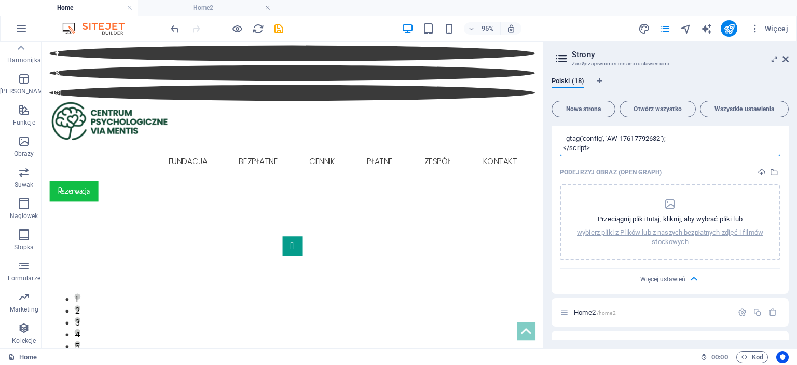
click at [602, 144] on textarea "<script async="" src="[URL][DOMAIN_NAME]"></script> <script> window.dataLayer =…" at bounding box center [670, 139] width 221 height 34
click at [600, 147] on textarea "<script async="" src="[URL][DOMAIN_NAME]"></script> <script> window.dataLayer =…" at bounding box center [670, 139] width 221 height 34
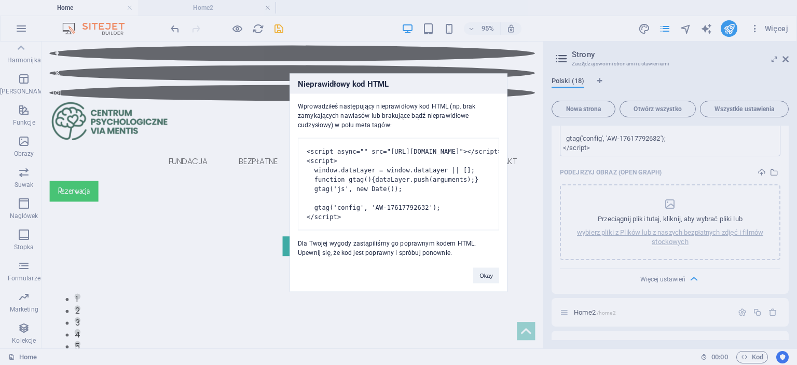
click at [428, 184] on pre "<script async="" src="[URL][DOMAIN_NAME]"></script> <script> window.dataLayer =…" at bounding box center [398, 184] width 201 height 92
click at [392, 172] on pre "<script async="" src="[URL][DOMAIN_NAME]"></script> <script> window.dataLayer =…" at bounding box center [398, 184] width 201 height 92
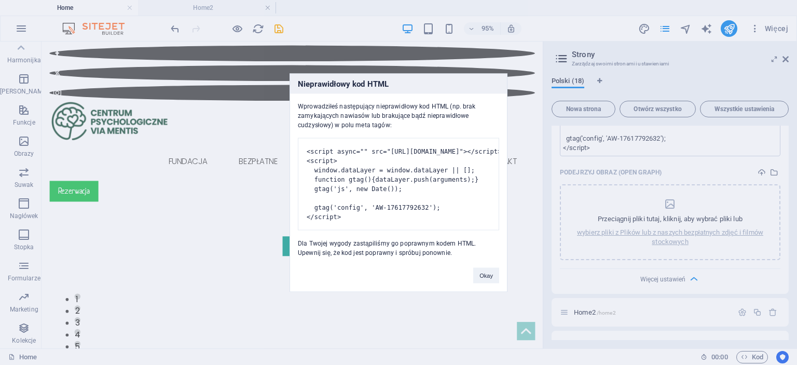
click at [397, 198] on pre "<script async="" src="[URL][DOMAIN_NAME]"></script> <script> window.dataLayer =…" at bounding box center [398, 184] width 201 height 92
click at [480, 274] on div "Okay" at bounding box center [487, 270] width 42 height 26
click at [484, 280] on button "Okay" at bounding box center [486, 275] width 26 height 16
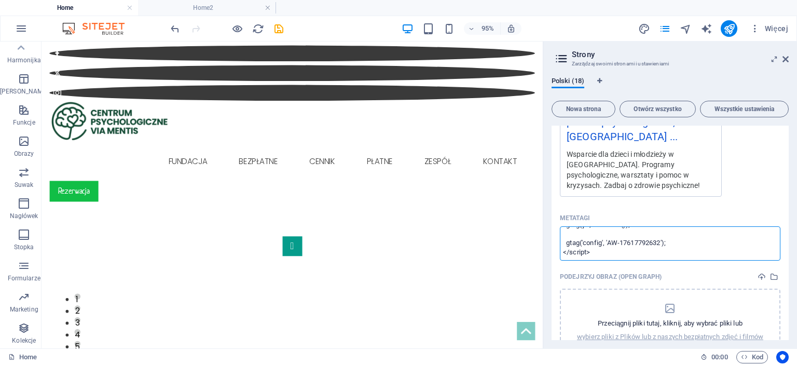
scroll to position [377, 0]
paste textarea "!-- Google tag (gtag.js) --> <script async"
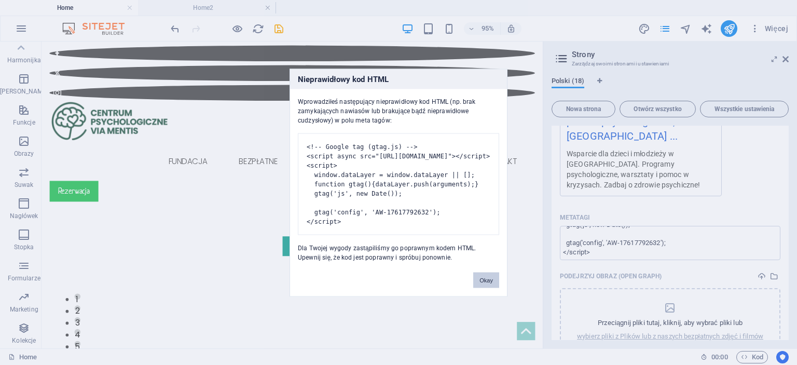
click at [484, 287] on button "Okay" at bounding box center [486, 280] width 26 height 16
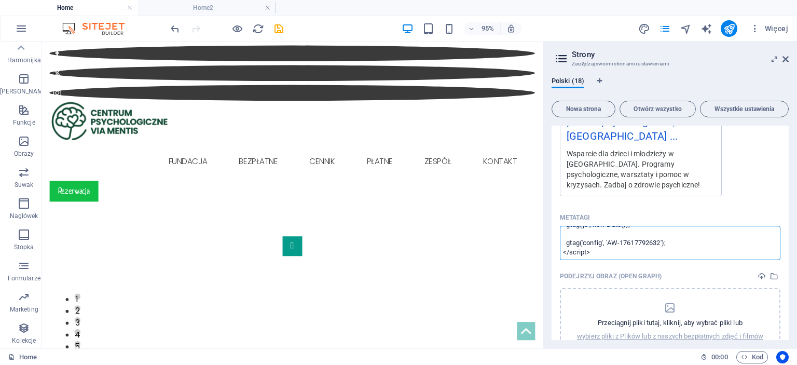
click at [598, 257] on textarea "<!-- Google tag (gtag.js) --> <script async src="[URL][DOMAIN_NAME]"></script> …" at bounding box center [670, 243] width 221 height 34
paste textarea "<!-- Event snippet for Wyświetlenie strony conversion page --> <script> gtag('e…"
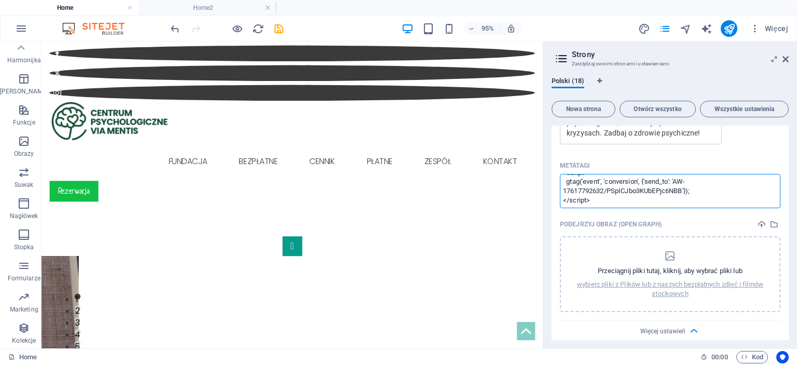
scroll to position [532, 0]
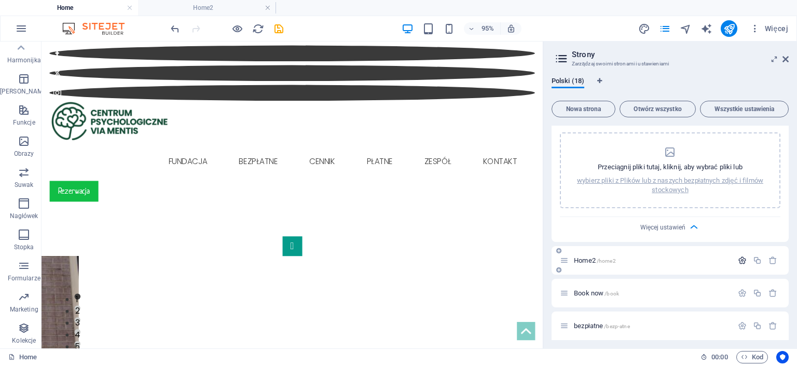
click at [735, 262] on body "[DOMAIN_NAME] Home Home2 Ulubione Elementy Kolumny Zawartość Boksy Harmonijka T…" at bounding box center [398, 182] width 797 height 365
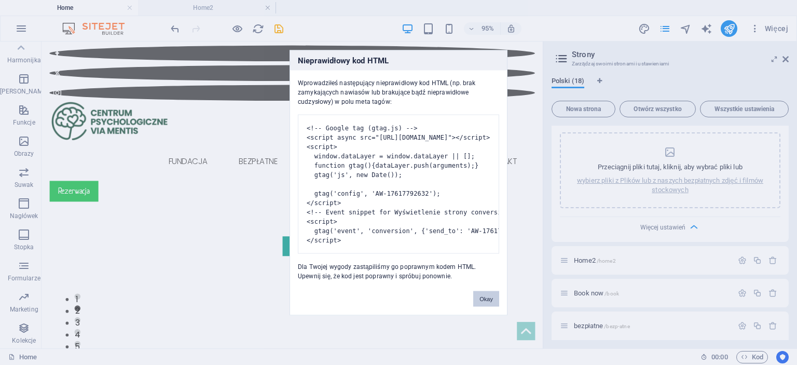
click at [476, 300] on button "Okay" at bounding box center [486, 299] width 26 height 16
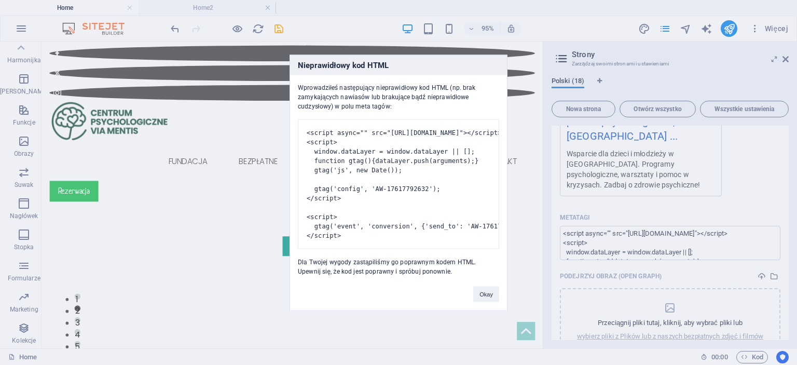
click at [419, 179] on pre "<script async="" src="[URL][DOMAIN_NAME]"></script> <script> window.dataLayer =…" at bounding box center [398, 184] width 201 height 130
click at [382, 180] on pre "<script async="" src="[URL][DOMAIN_NAME]"></script> <script> window.dataLayer =…" at bounding box center [398, 184] width 201 height 130
click at [382, 179] on pre "<script async="" src="[URL][DOMAIN_NAME]"></script> <script> window.dataLayer =…" at bounding box center [398, 184] width 201 height 130
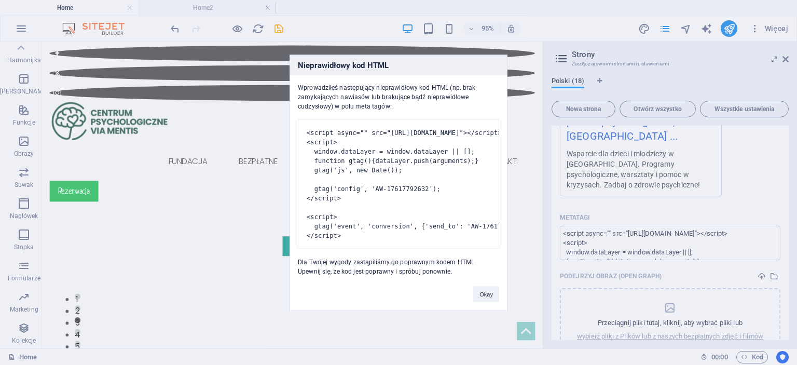
click at [382, 179] on pre "<script async="" src="[URL][DOMAIN_NAME]"></script> <script> window.dataLayer =…" at bounding box center [398, 184] width 201 height 130
click at [486, 302] on button "Okay" at bounding box center [486, 294] width 26 height 16
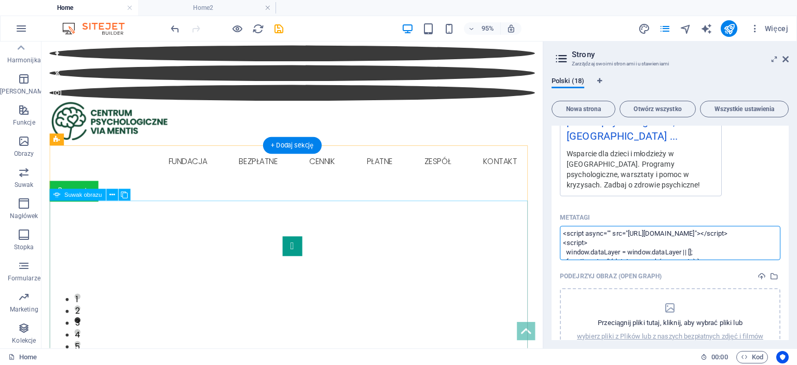
scroll to position [111, 0]
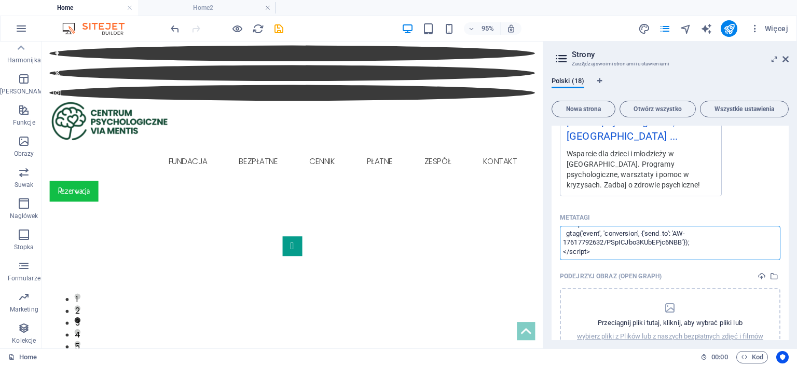
paste textarea "<!-- Google tag (gtag.js) --> <script async src="[URL][DOMAIN_NAME]"></script> …"
click at [753, 189] on body "[DOMAIN_NAME] Home Home2 Ulubione Elementy Kolumny Zawartość Boksy Harmonijka T…" at bounding box center [398, 182] width 797 height 365
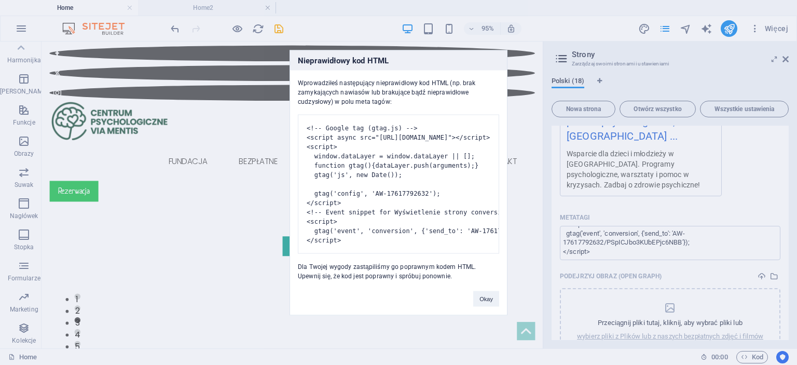
click at [417, 280] on div "Wprowadziłeś następujący nieprawidłowy kod HTML (np. brak zamykających nawiasów…" at bounding box center [398, 175] width 217 height 210
click at [357, 72] on div "Wprowadziłeś następujący nieprawidłowy kod HTML (np. brak zamykających nawiasów…" at bounding box center [398, 175] width 217 height 210
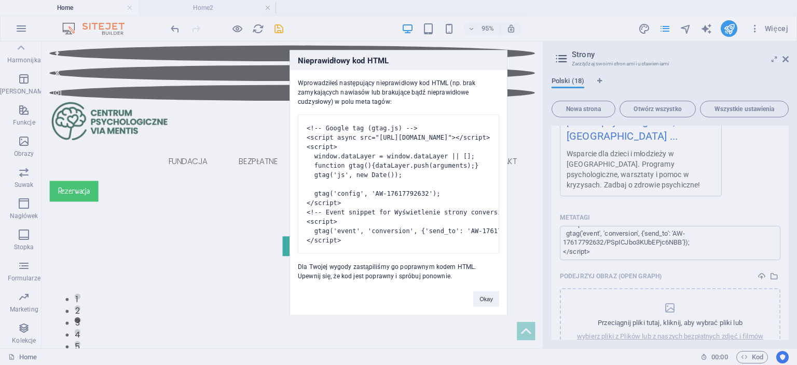
click at [357, 72] on div "Wprowadziłeś następujący nieprawidłowy kod HTML (np. brak zamykających nawiasów…" at bounding box center [398, 175] width 217 height 210
copy div "Wprowadziłeś następujący nieprawidłowy kod HTML (np. brak zamykających nawiasów…"
click at [436, 141] on pre "<!-- Google tag (gtag.js) --> <script async src="[URL][DOMAIN_NAME]"></script> …" at bounding box center [398, 183] width 201 height 139
click at [485, 306] on button "Okay" at bounding box center [486, 299] width 26 height 16
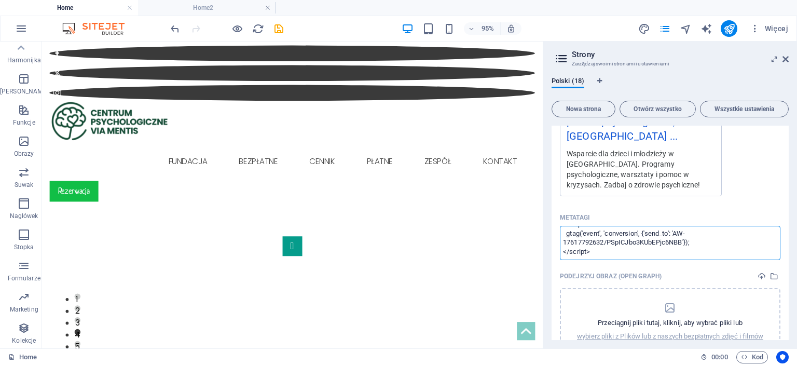
paste textarea "<!-- Google tag (gtag.js) --> <script async src="[URL][DOMAIN_NAME]"></script> …"
click at [720, 211] on body "[DOMAIN_NAME] Home Home2 Ulubione Elementy Kolumny Zawartość Boksy Harmonijka T…" at bounding box center [398, 182] width 797 height 365
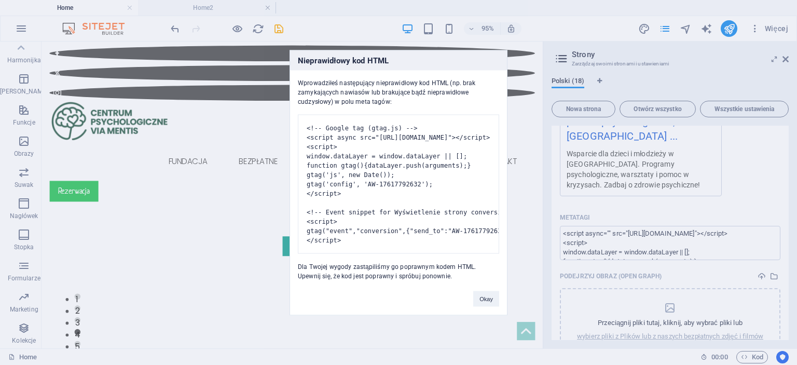
click at [421, 167] on pre "<!-- Google tag (gtag.js) --> <script async src="[URL][DOMAIN_NAME]"></script> …" at bounding box center [398, 183] width 201 height 139
click at [475, 305] on button "Okay" at bounding box center [486, 299] width 26 height 16
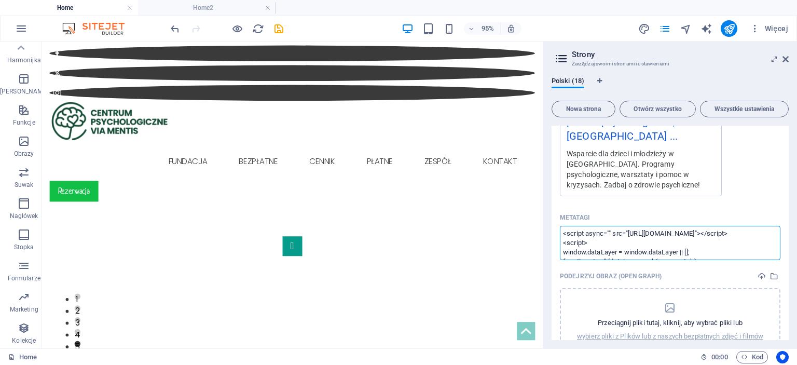
paste textarea "<!-- Google tag (gtag.js) --> <script async src="[URL][DOMAIN_NAME]"></script> …"
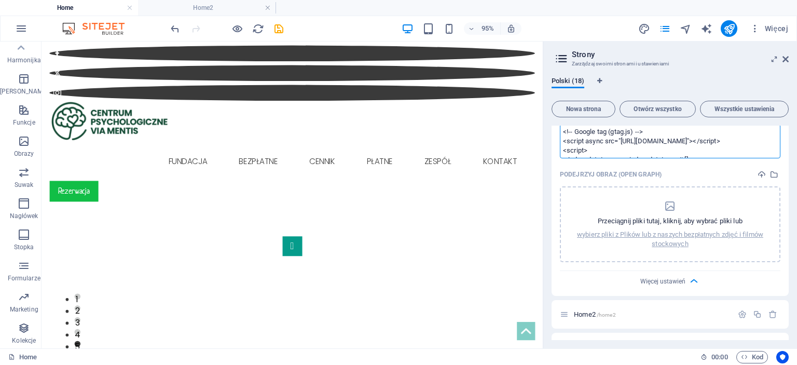
scroll to position [481, 0]
click at [617, 314] on body "[DOMAIN_NAME] Home Home2 Ulubione Elementy Kolumny Zawartość Boksy Harmonijka T…" at bounding box center [398, 182] width 797 height 365
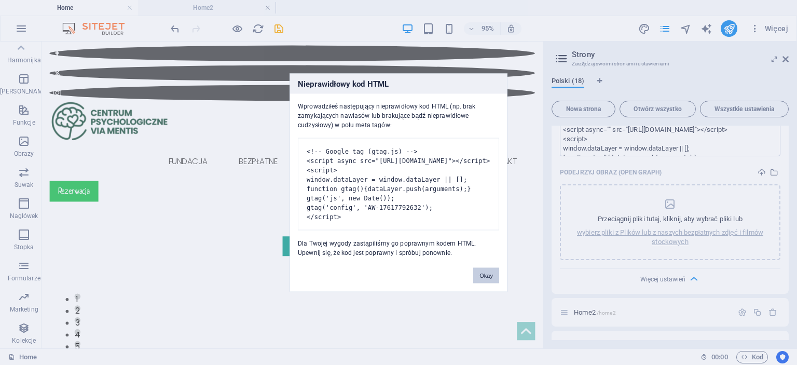
click at [477, 283] on button "Okay" at bounding box center [486, 275] width 26 height 16
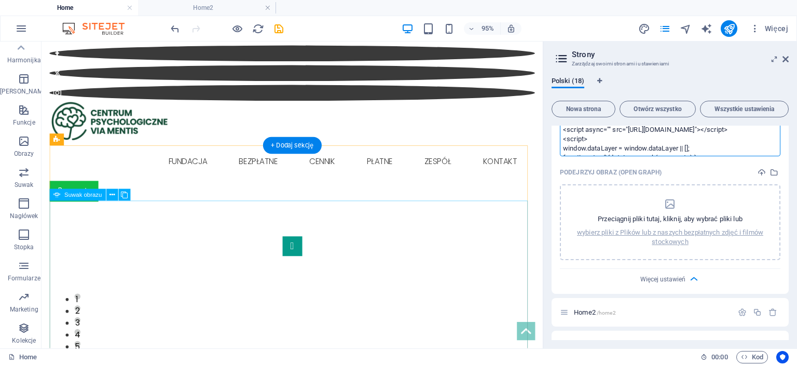
scroll to position [480, 0]
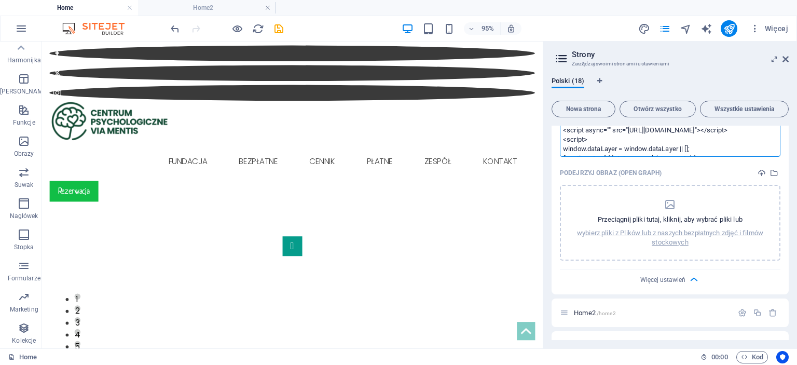
paste textarea "<!-- Google tag (gtag.js) --> <script async src="[URL][DOMAIN_NAME]"></script> …"
type textarea "<script async="" src="[URL][DOMAIN_NAME]"></script> <script> window.dataLayer =…"
click at [606, 311] on body "[DOMAIN_NAME] Home Home2 Ulubione Elementy Kolumny Zawartość Boksy Harmonijka T…" at bounding box center [398, 182] width 797 height 365
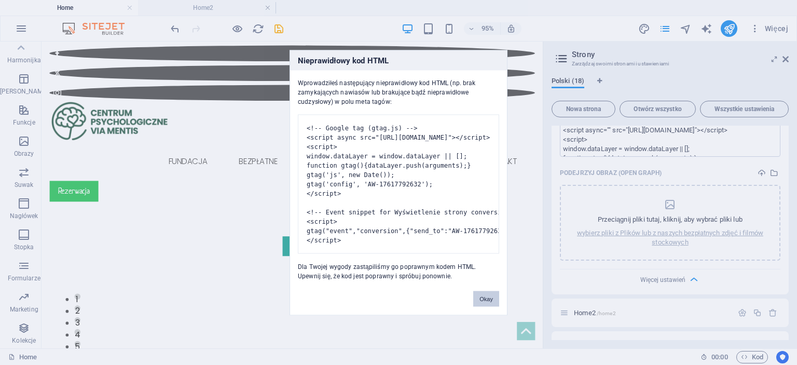
click at [494, 306] on button "Okay" at bounding box center [486, 299] width 26 height 16
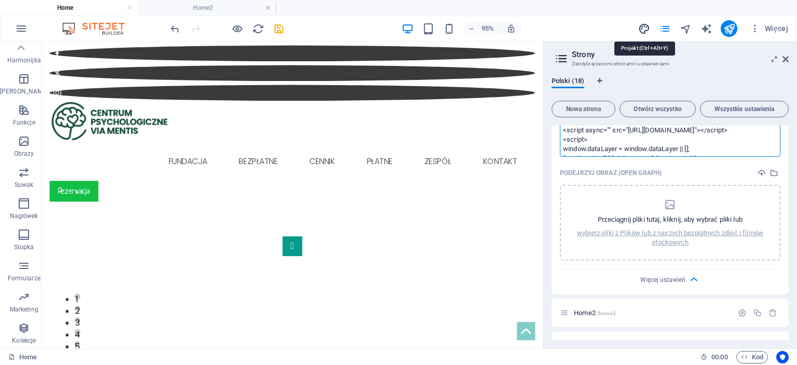
click at [639, 22] on body "[DOMAIN_NAME] Home Home2 Ulubione Elementy Kolumny Zawartość Boksy Harmonijka T…" at bounding box center [398, 182] width 797 height 365
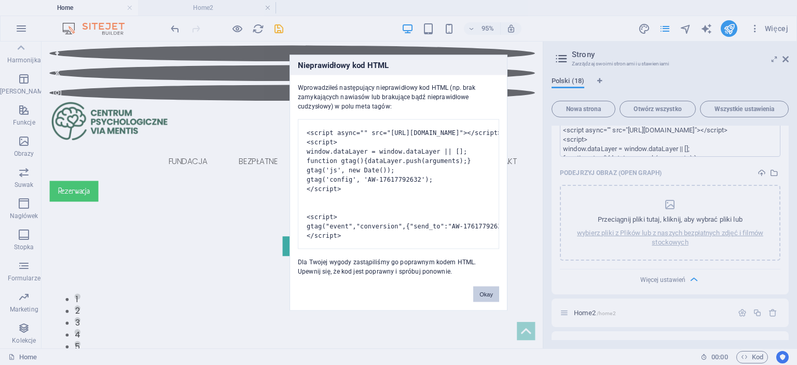
click at [494, 302] on button "Okay" at bounding box center [486, 294] width 26 height 16
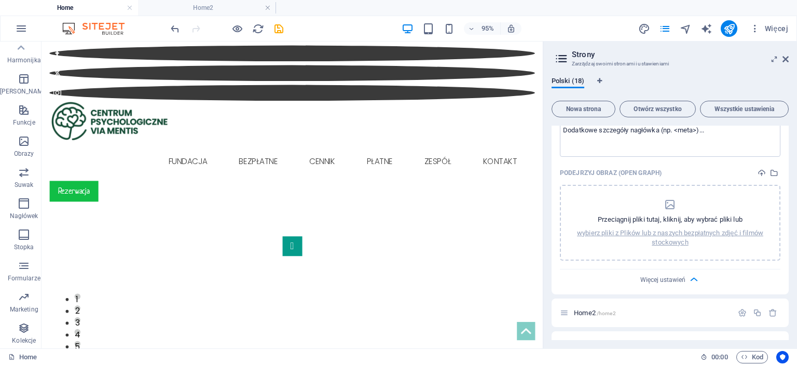
click at [652, 28] on div "Więcej" at bounding box center [715, 28] width 155 height 17
click at [647, 29] on icon "design" at bounding box center [644, 29] width 12 height 12
select select "px"
select select "300"
select select "px"
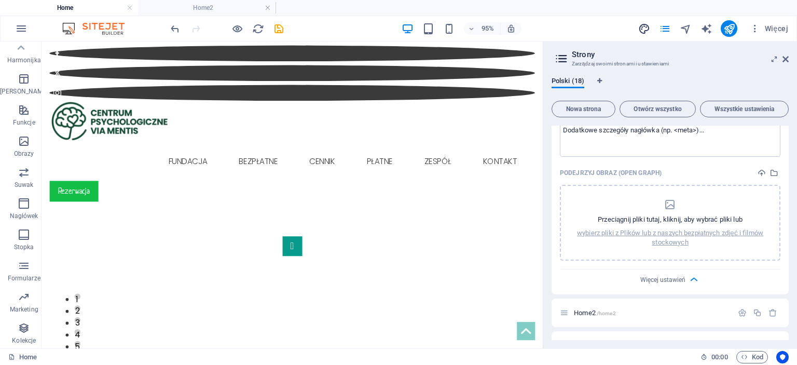
select select "rem"
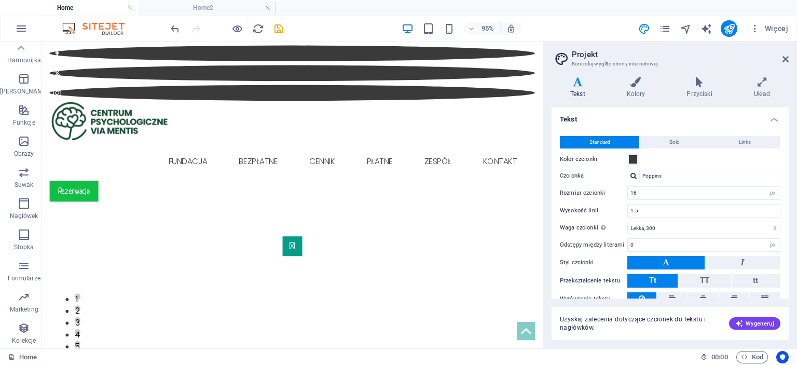
scroll to position [44, 0]
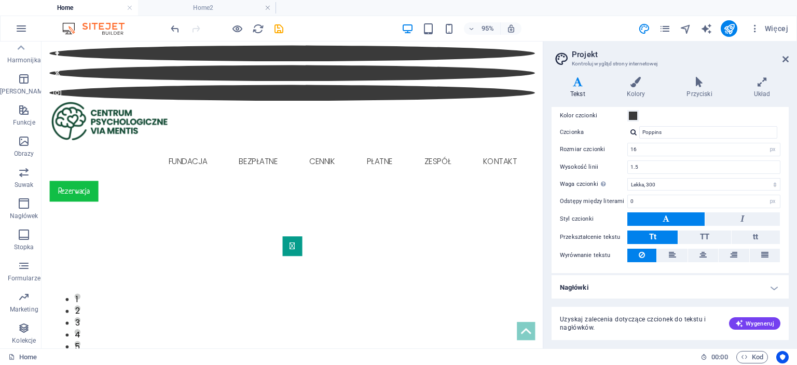
click at [761, 280] on h4 "Nagłówki" at bounding box center [670, 287] width 237 height 25
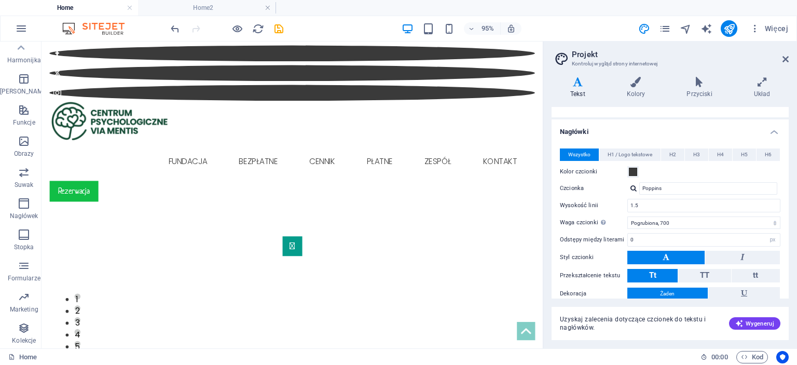
scroll to position [245, 0]
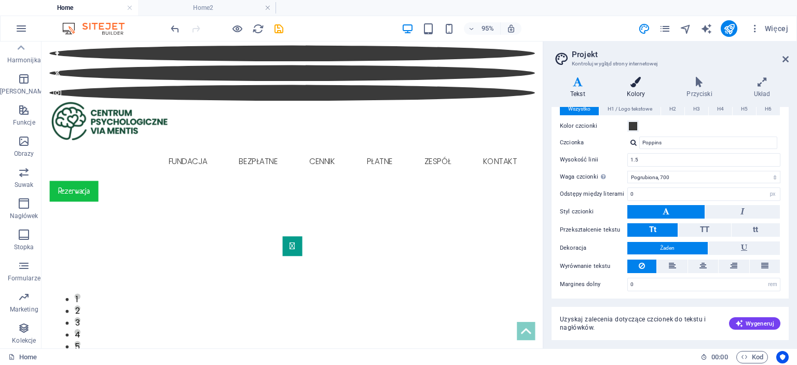
click at [644, 86] on icon at bounding box center [636, 82] width 56 height 10
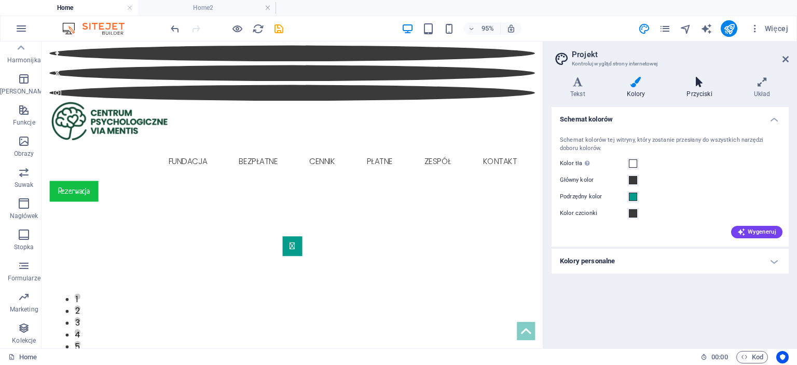
click at [695, 85] on icon at bounding box center [699, 82] width 63 height 10
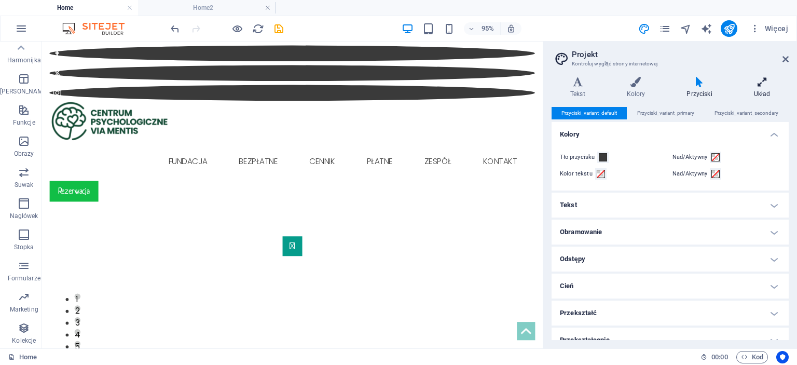
click at [759, 78] on icon at bounding box center [761, 82] width 53 height 10
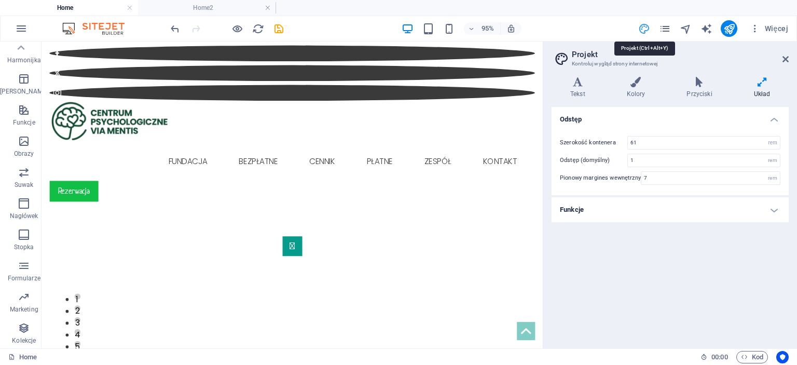
click at [646, 28] on icon "design" at bounding box center [644, 29] width 12 height 12
click at [664, 26] on icon "pages" at bounding box center [665, 29] width 12 height 12
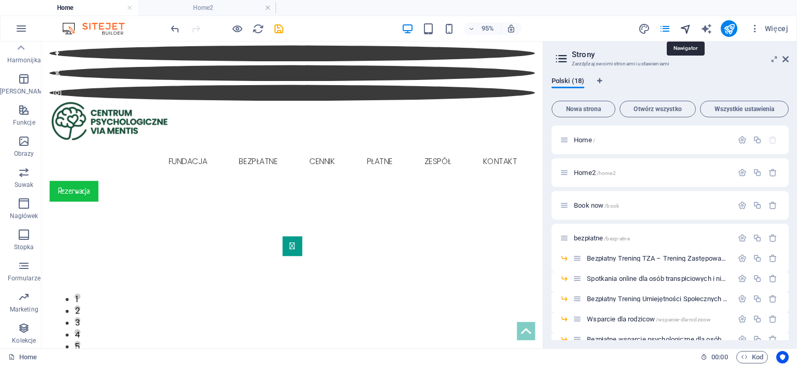
click at [683, 25] on icon "navigator" at bounding box center [686, 29] width 12 height 12
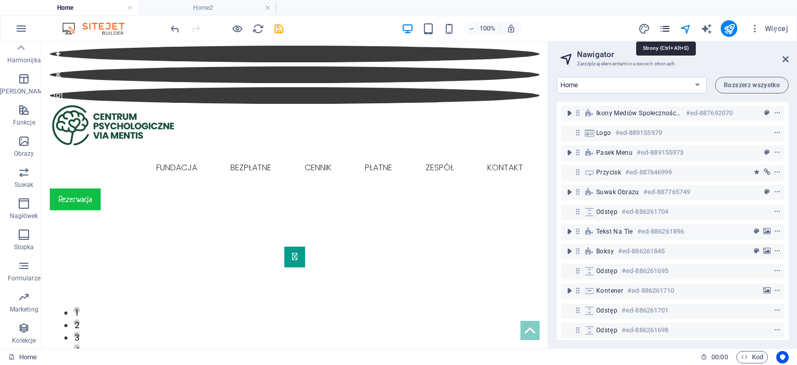
click at [668, 24] on icon "pages" at bounding box center [665, 29] width 12 height 12
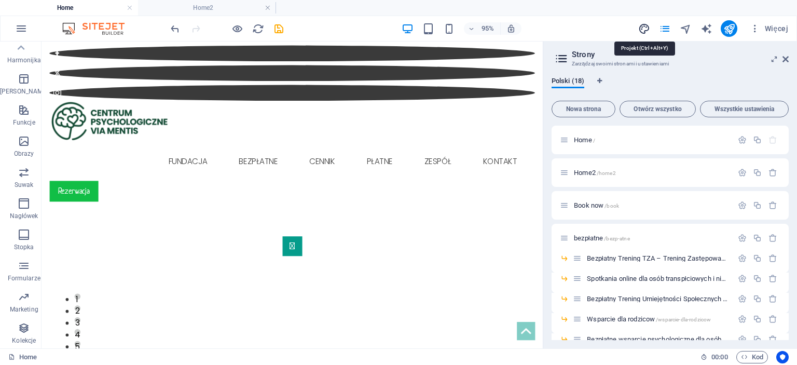
click at [641, 24] on icon "design" at bounding box center [644, 29] width 12 height 12
select select "rem"
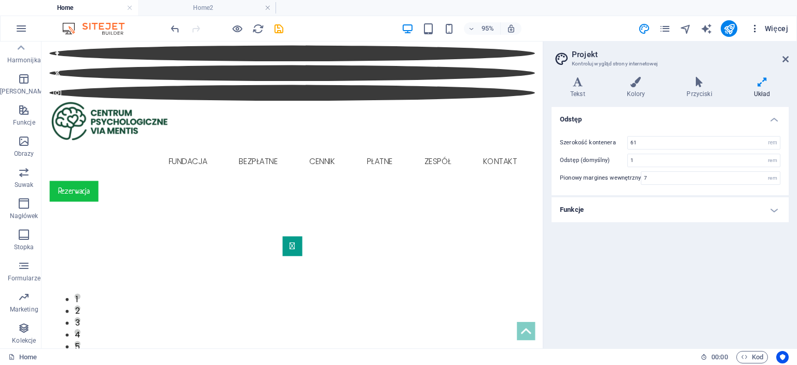
click at [753, 28] on icon "button" at bounding box center [755, 28] width 10 height 10
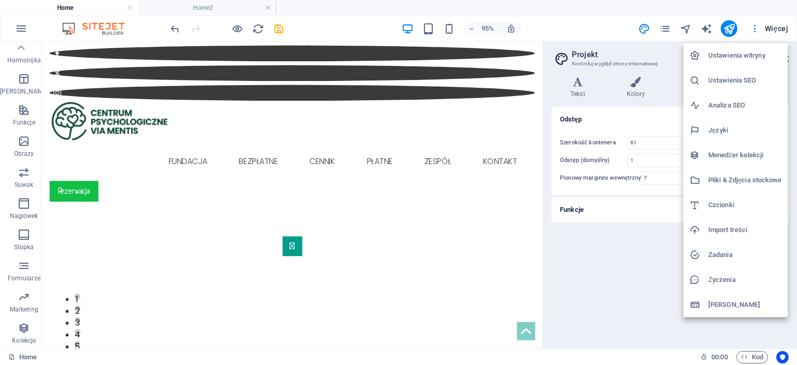
click at [733, 107] on h6 "Analiza SEO" at bounding box center [744, 105] width 73 height 12
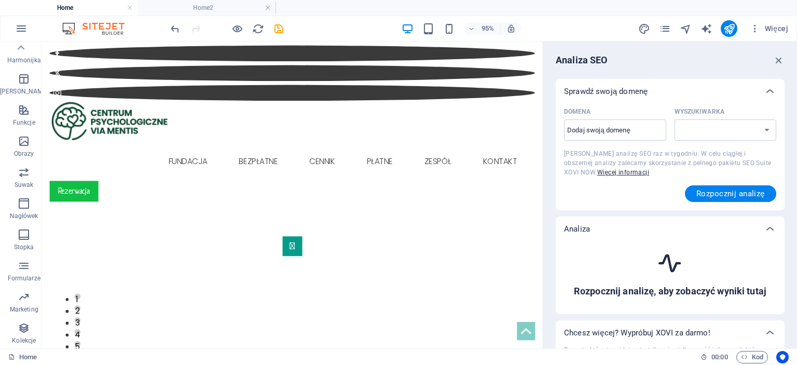
select select "[DOMAIN_NAME]"
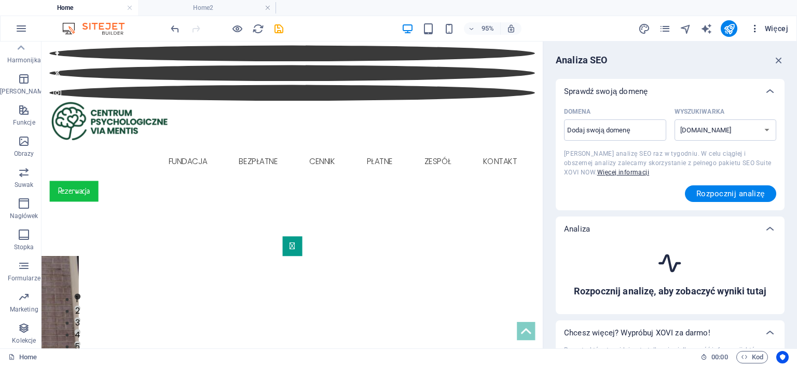
click at [753, 25] on icon "button" at bounding box center [755, 28] width 10 height 10
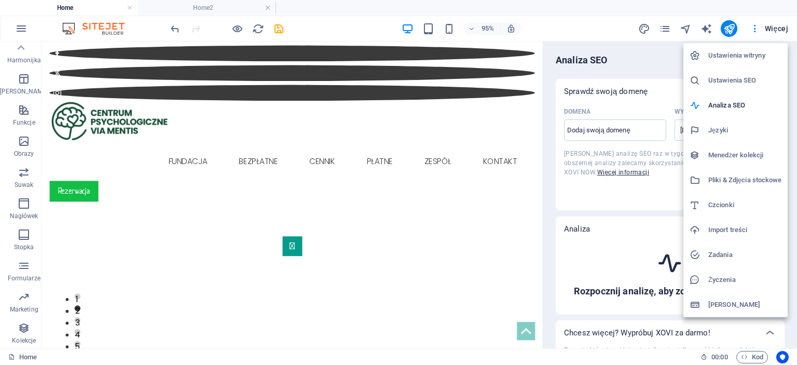
click at [747, 75] on h6 "Ustawienia SEO" at bounding box center [744, 80] width 73 height 12
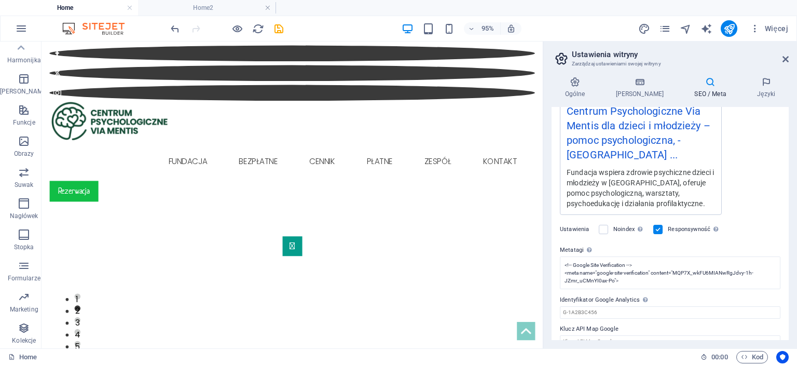
scroll to position [223, 0]
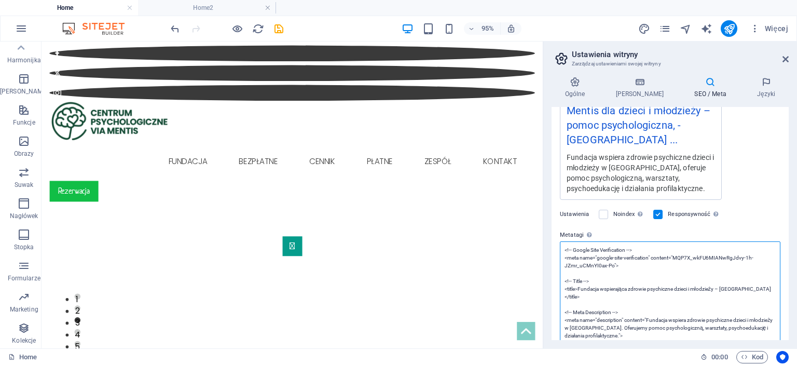
click at [619, 263] on textarea "<!-- Google Site Verification --> <meta name="google-site-verification" content…" at bounding box center [670, 304] width 221 height 126
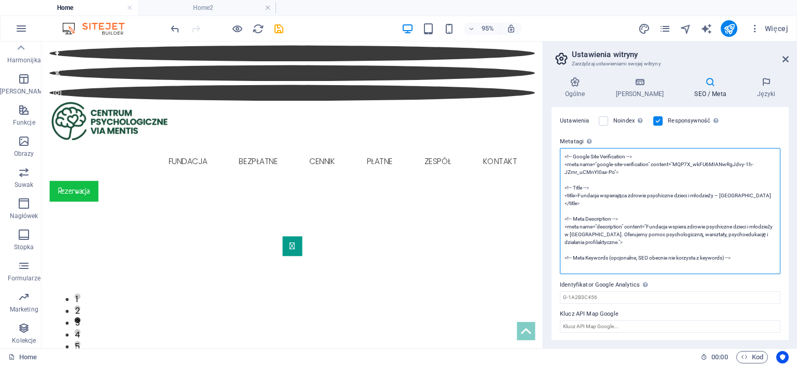
click at [654, 263] on textarea "<!-- Google Site Verification --> <meta name="google-site-verification" content…" at bounding box center [670, 211] width 221 height 126
click at [751, 254] on textarea "<!-- Google Site Verification --> <meta name="google-site-verification" content…" at bounding box center [670, 211] width 221 height 126
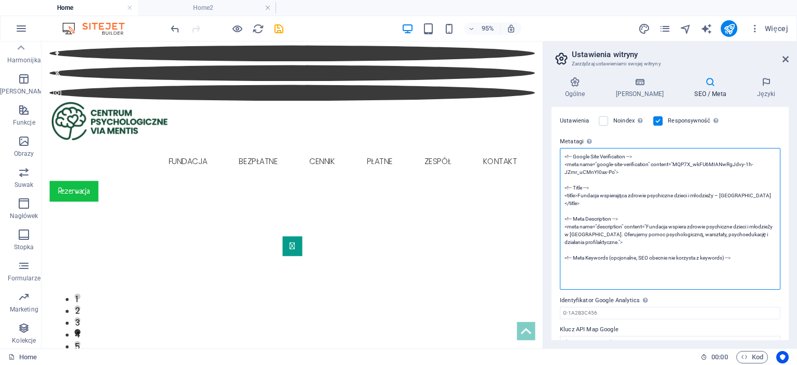
paste textarea "Tracking / Google"
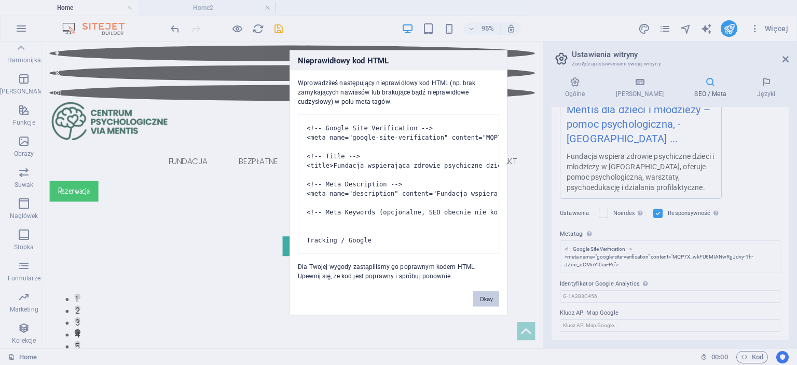
scroll to position [223, 0]
click at [495, 305] on button "Okay" at bounding box center [486, 299] width 26 height 16
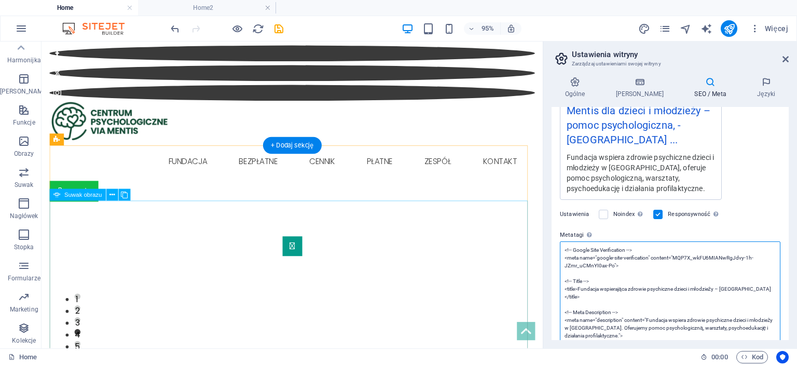
scroll to position [0, 0]
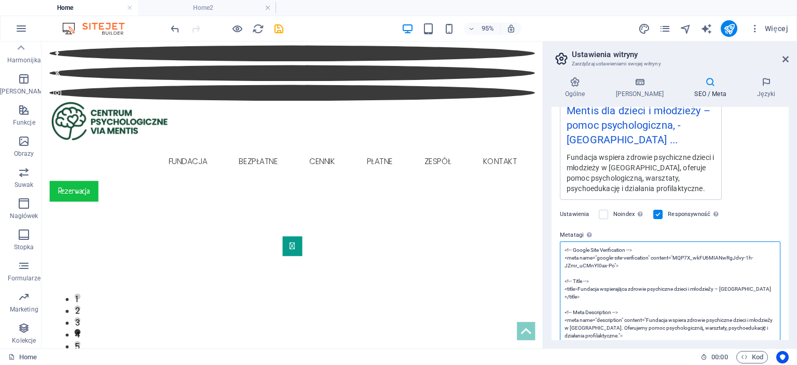
click at [643, 288] on textarea "<!-- Google Site Verification --> <meta name="google-site-verification" content…" at bounding box center [670, 312] width 221 height 142
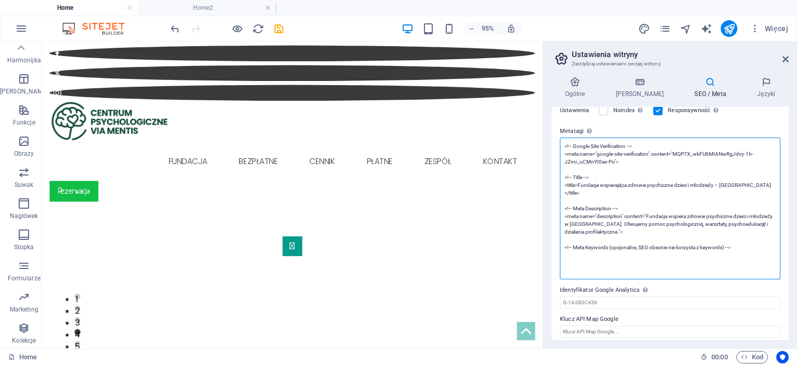
click at [744, 239] on textarea "<!-- Google Site Verification --> <meta name="google-site-verification" content…" at bounding box center [670, 209] width 221 height 142
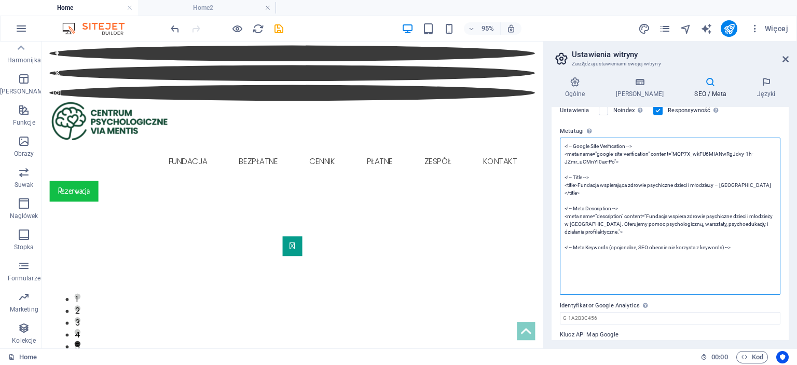
paste textarea "<!-- Google tag (gtag.js) --> <script async src="[URL][DOMAIN_NAME]"></script> …"
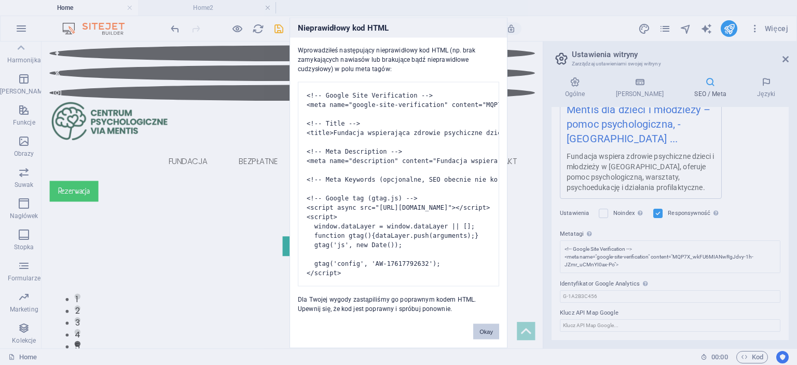
scroll to position [223, 0]
click at [450, 263] on pre "<!-- Google Site Verification --> <meta name="google-site-verification" content…" at bounding box center [398, 183] width 201 height 204
click at [486, 339] on button "Okay" at bounding box center [486, 331] width 26 height 16
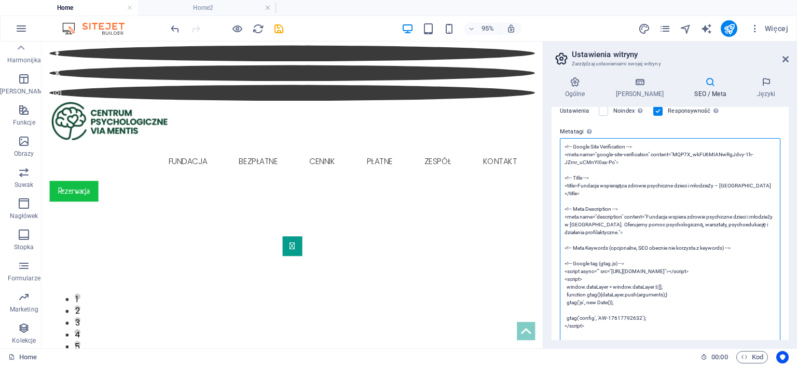
scroll to position [430, 0]
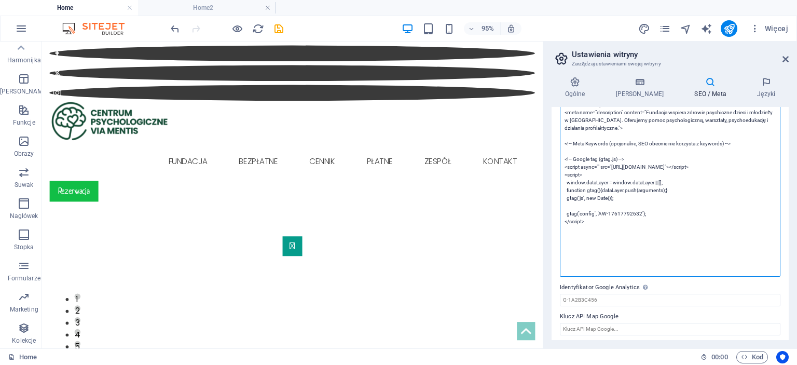
click at [663, 233] on textarea "<!-- Google Site Verification --> <meta name="google-site-verification" content…" at bounding box center [670, 155] width 221 height 243
paste textarea "<!-- Event snippet for Wyświetlenie strony conversion page --> <script> gtag('e…"
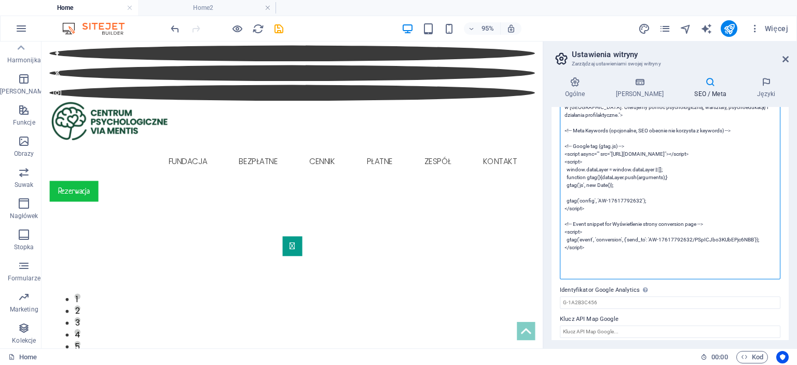
scroll to position [448, 0]
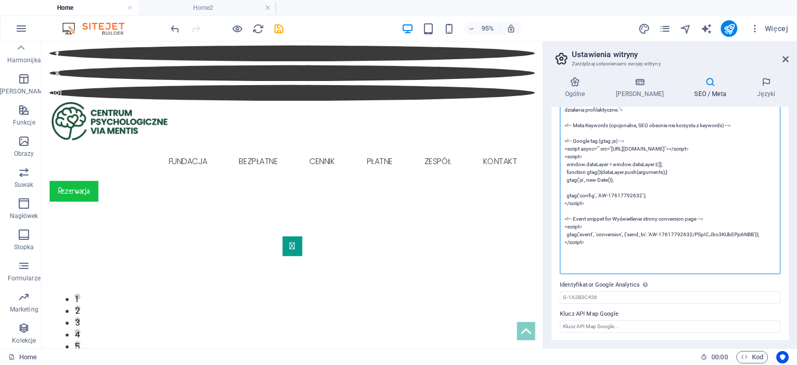
type textarea "<!-- Google Site Verification --> <meta name="google-site-verification" content…"
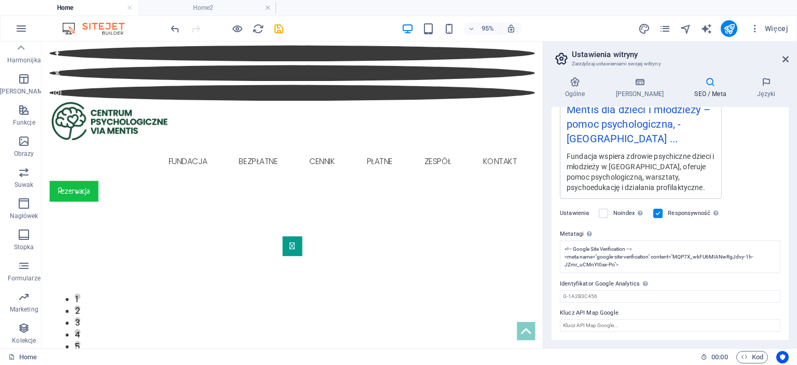
scroll to position [223, 0]
click at [785, 62] on icon at bounding box center [786, 59] width 6 height 8
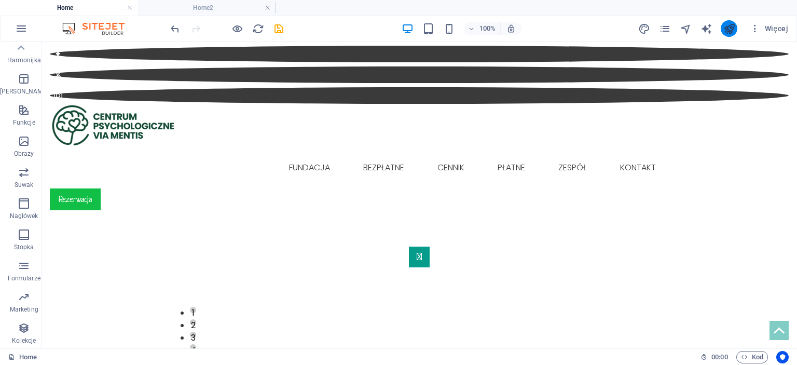
click at [727, 31] on icon "publish" at bounding box center [729, 29] width 12 height 12
